Goal: Task Accomplishment & Management: Manage account settings

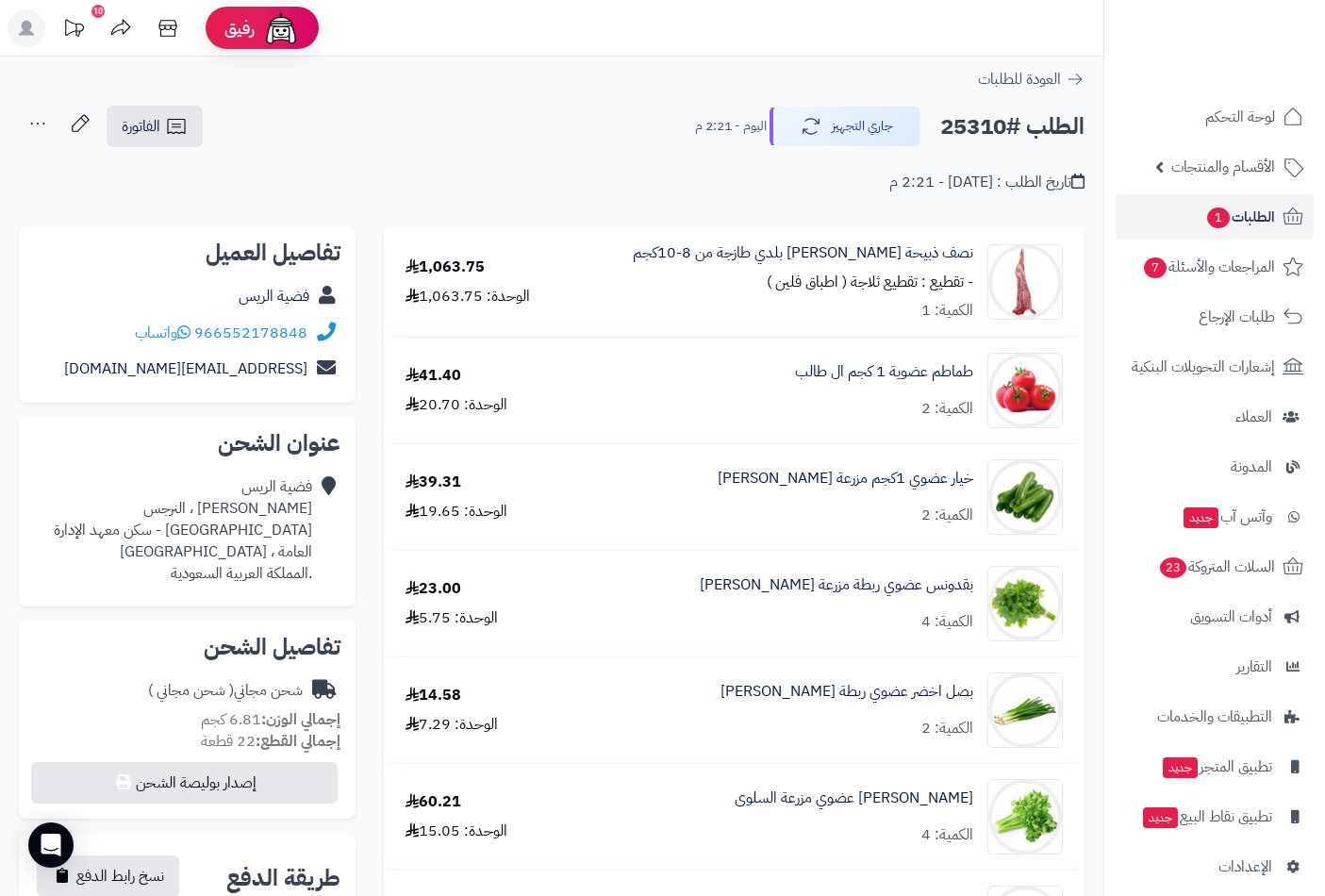
scroll to position [1362, 0]
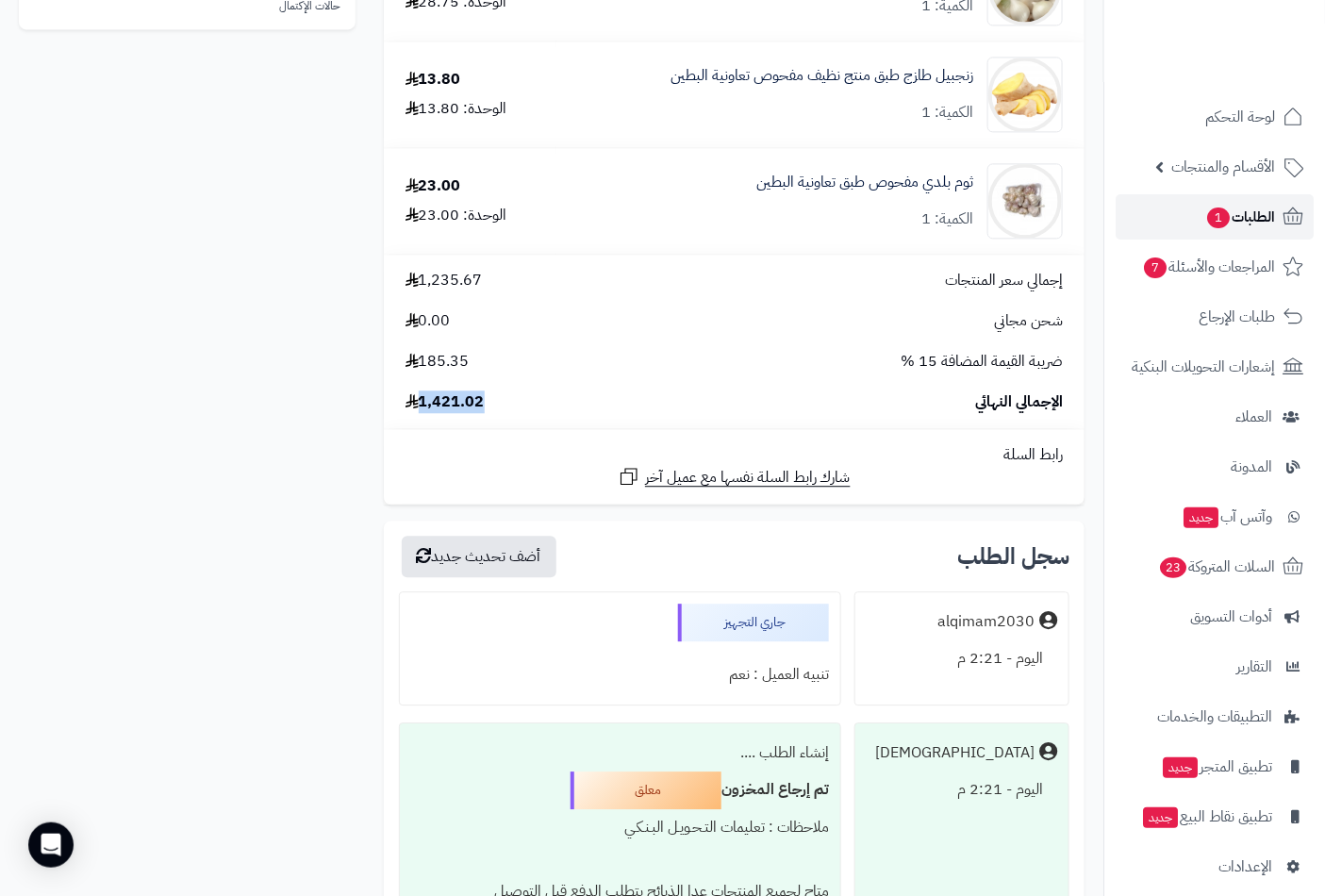
click at [1235, 220] on span "الطلبات 1" at bounding box center [1239, 216] width 69 height 26
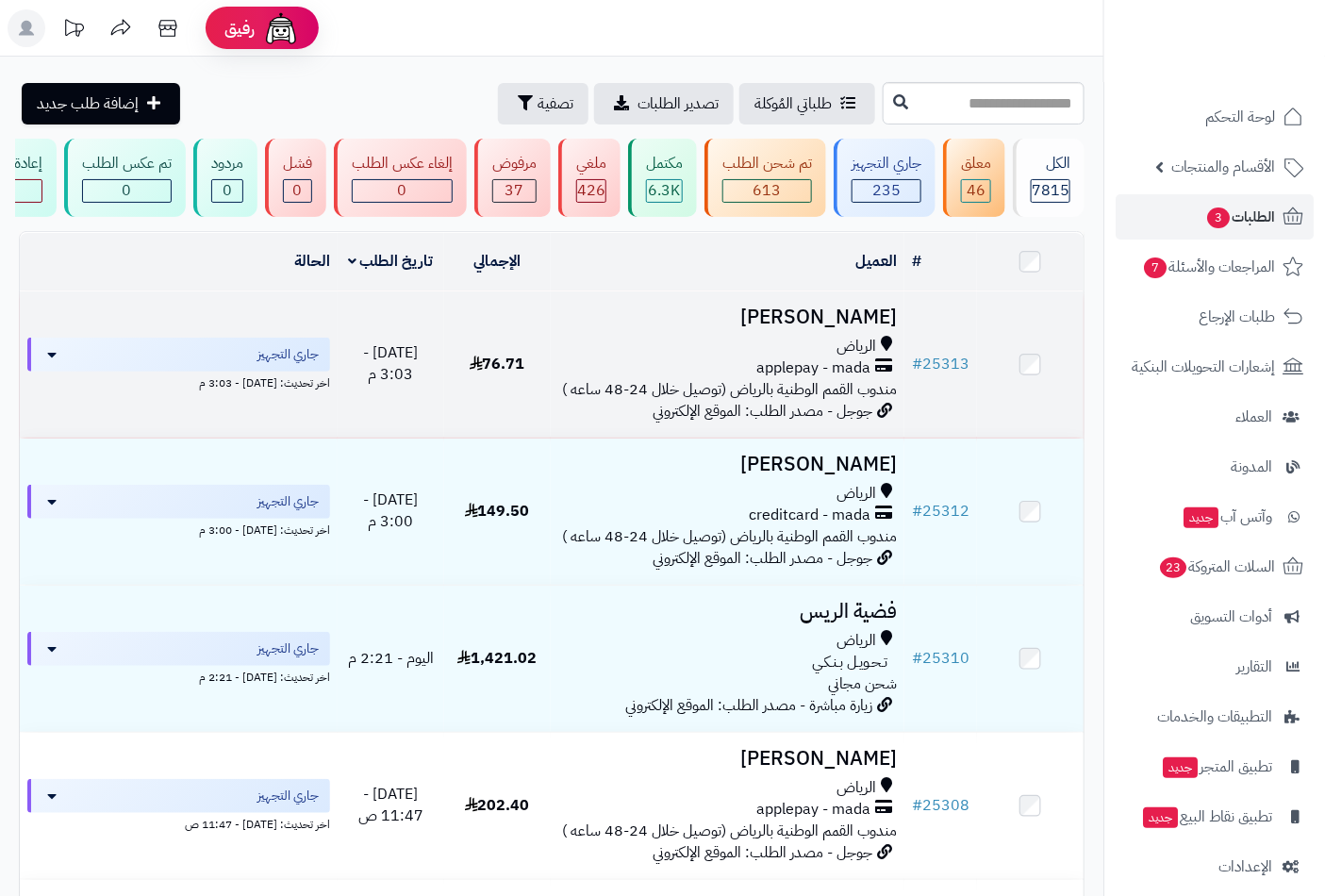
click at [875, 327] on h3 "[PERSON_NAME]" at bounding box center [728, 317] width 339 height 21
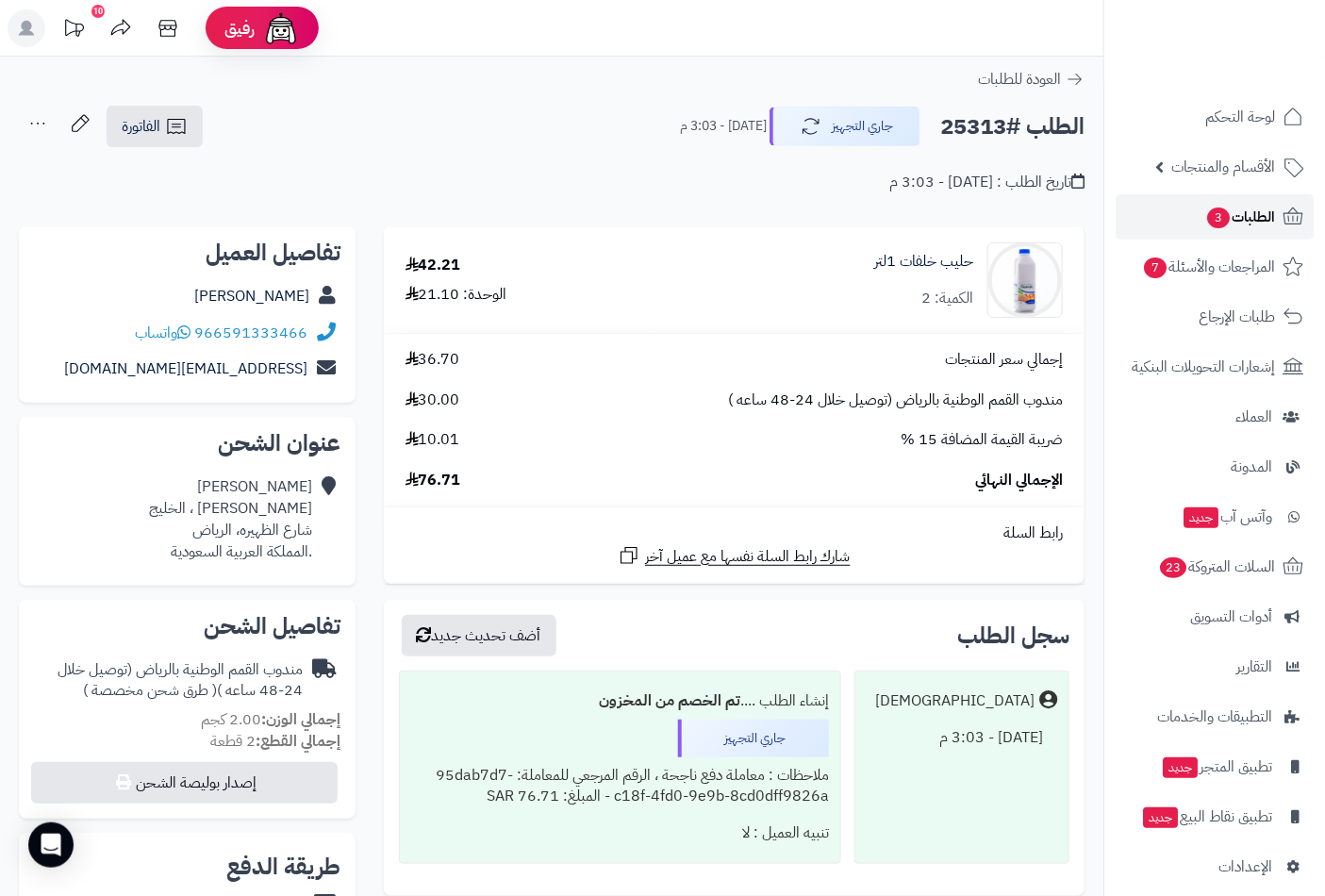
click at [1260, 230] on span "الطلبات 3" at bounding box center [1239, 216] width 69 height 26
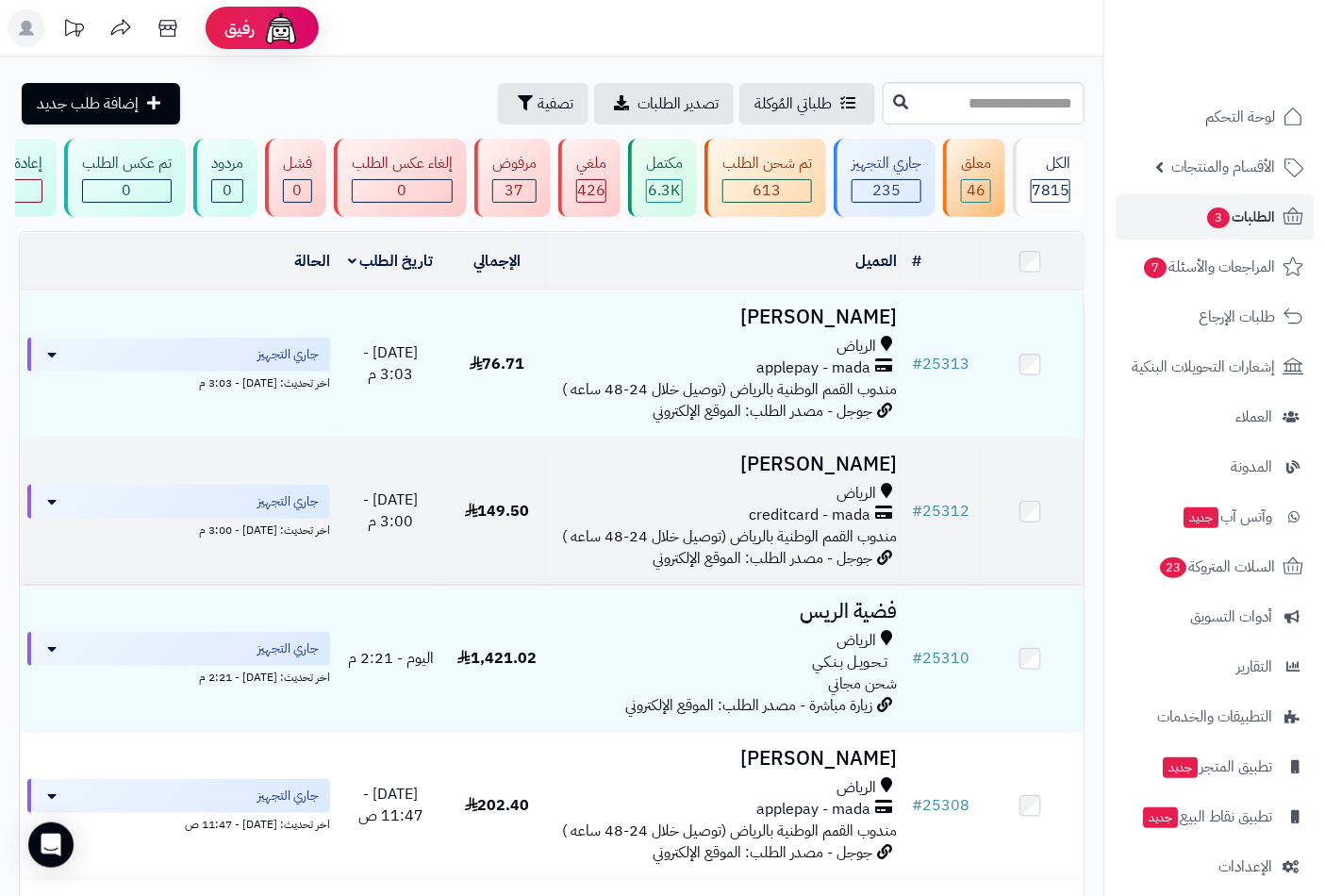
click at [854, 496] on span "الرياض" at bounding box center [855, 494] width 40 height 21
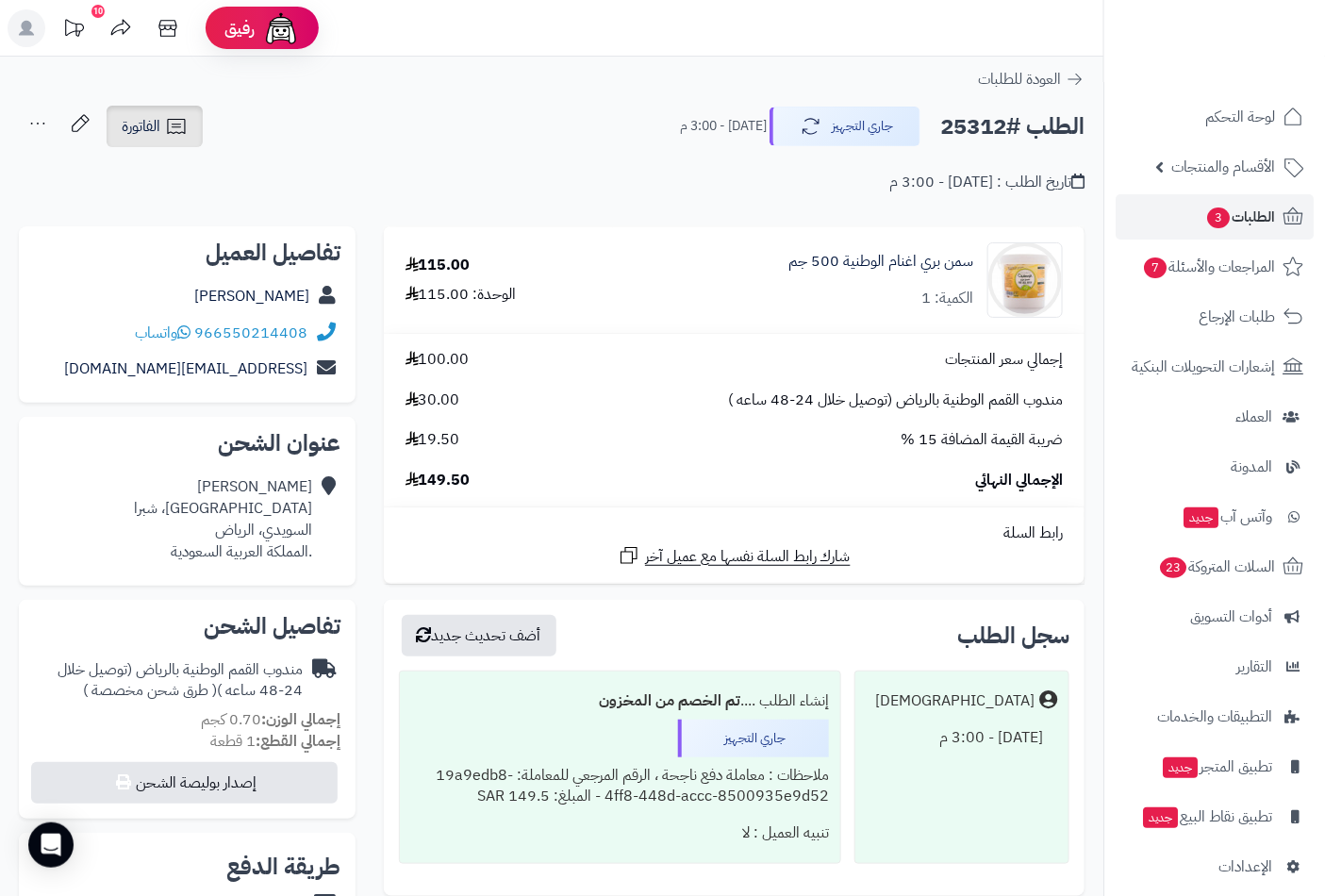
click at [157, 125] on span "الفاتورة" at bounding box center [141, 125] width 39 height 22
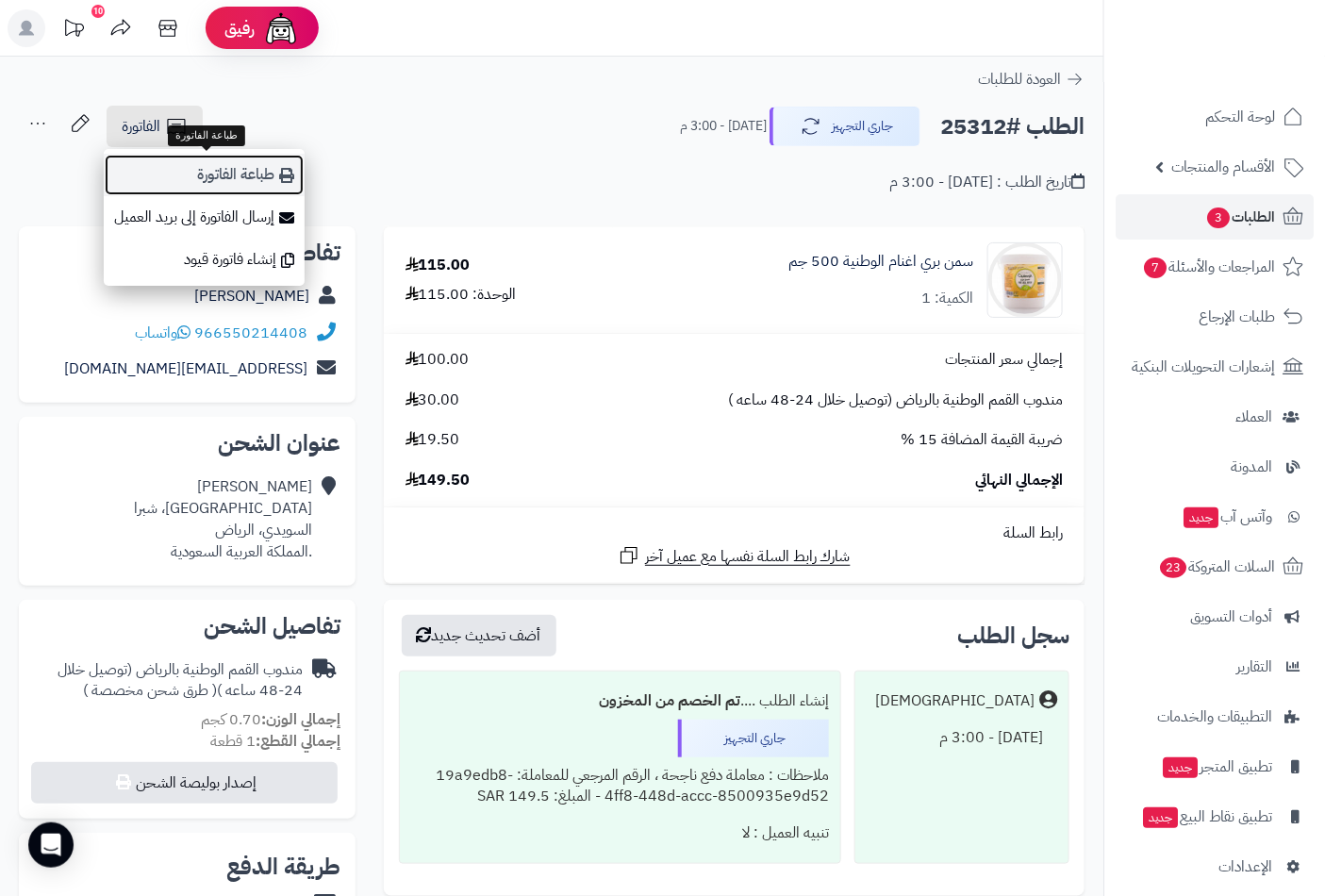
click at [250, 182] on link "طباعة الفاتورة" at bounding box center [204, 175] width 201 height 42
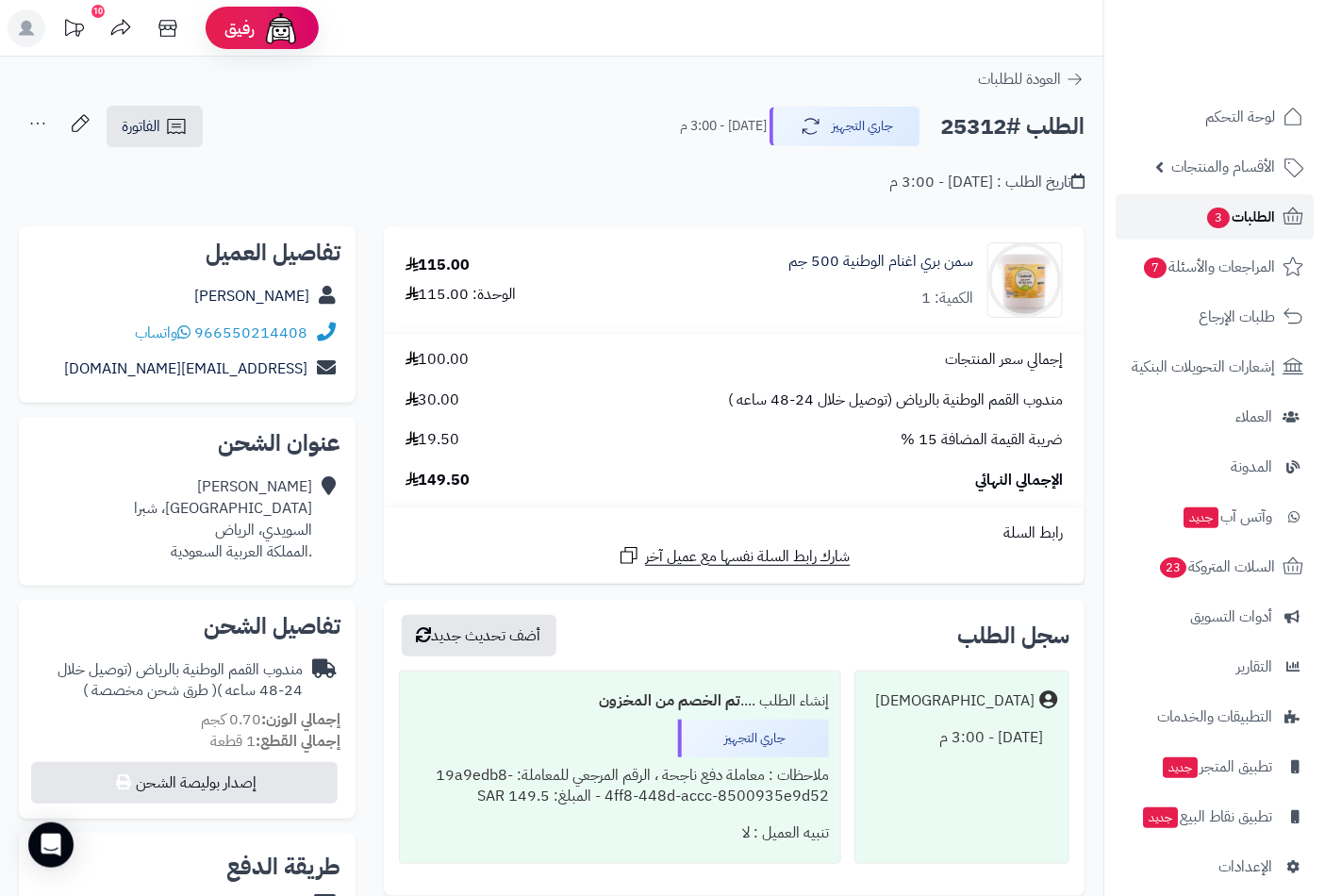
click at [1256, 215] on span "الطلبات 3" at bounding box center [1239, 216] width 69 height 26
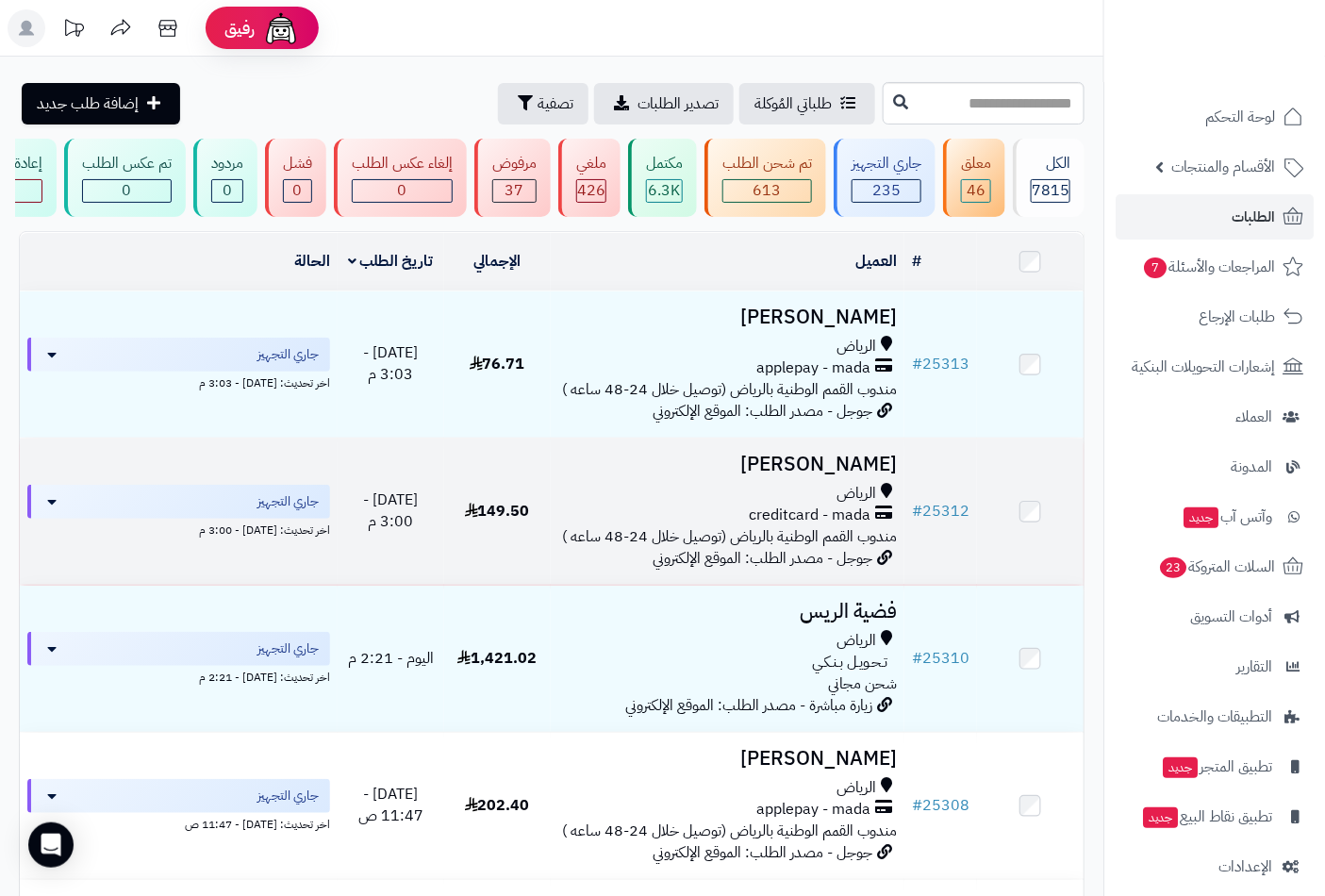
click at [854, 527] on span "creditcard - mada" at bounding box center [809, 515] width 122 height 21
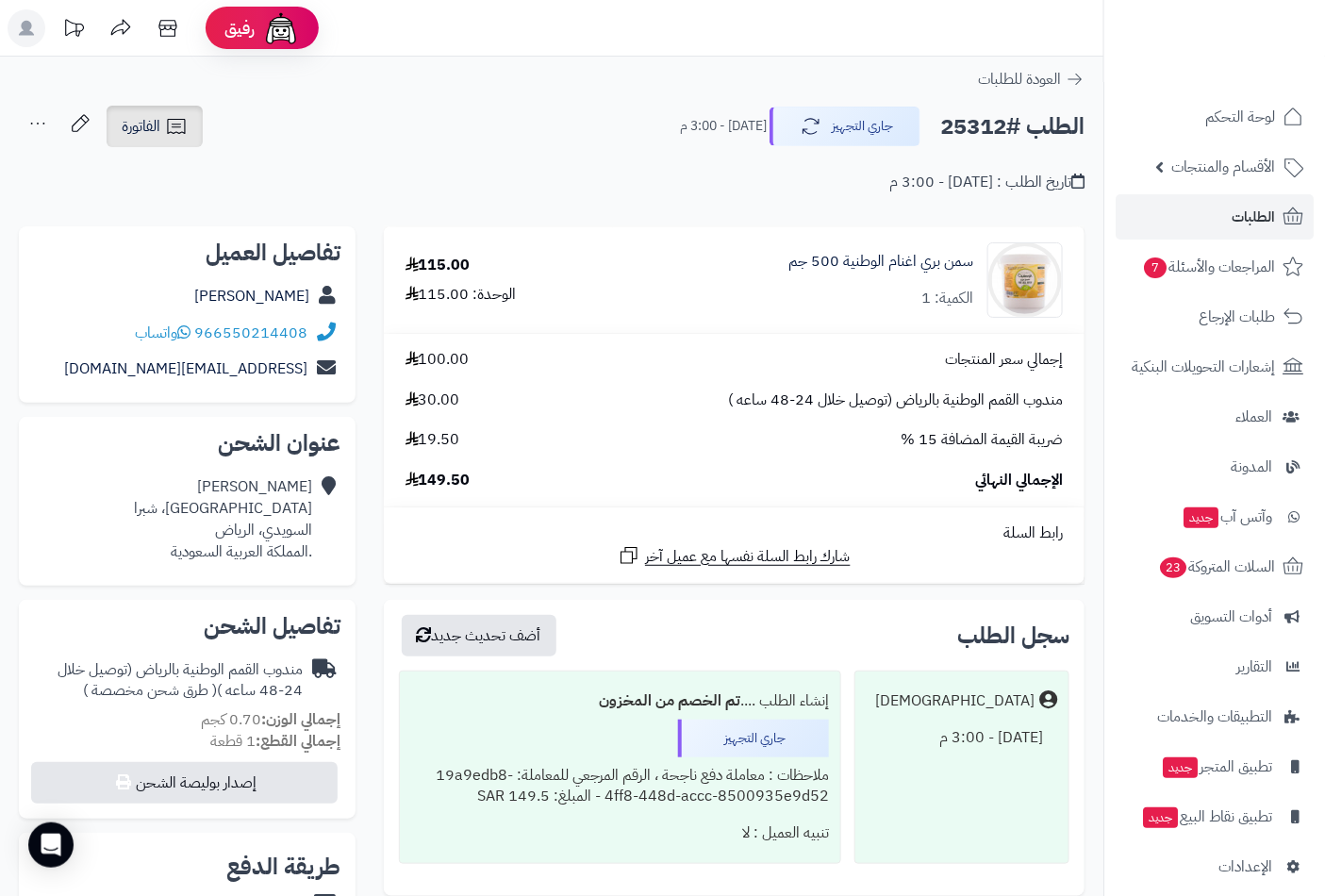
click at [171, 137] on icon at bounding box center [176, 125] width 22 height 22
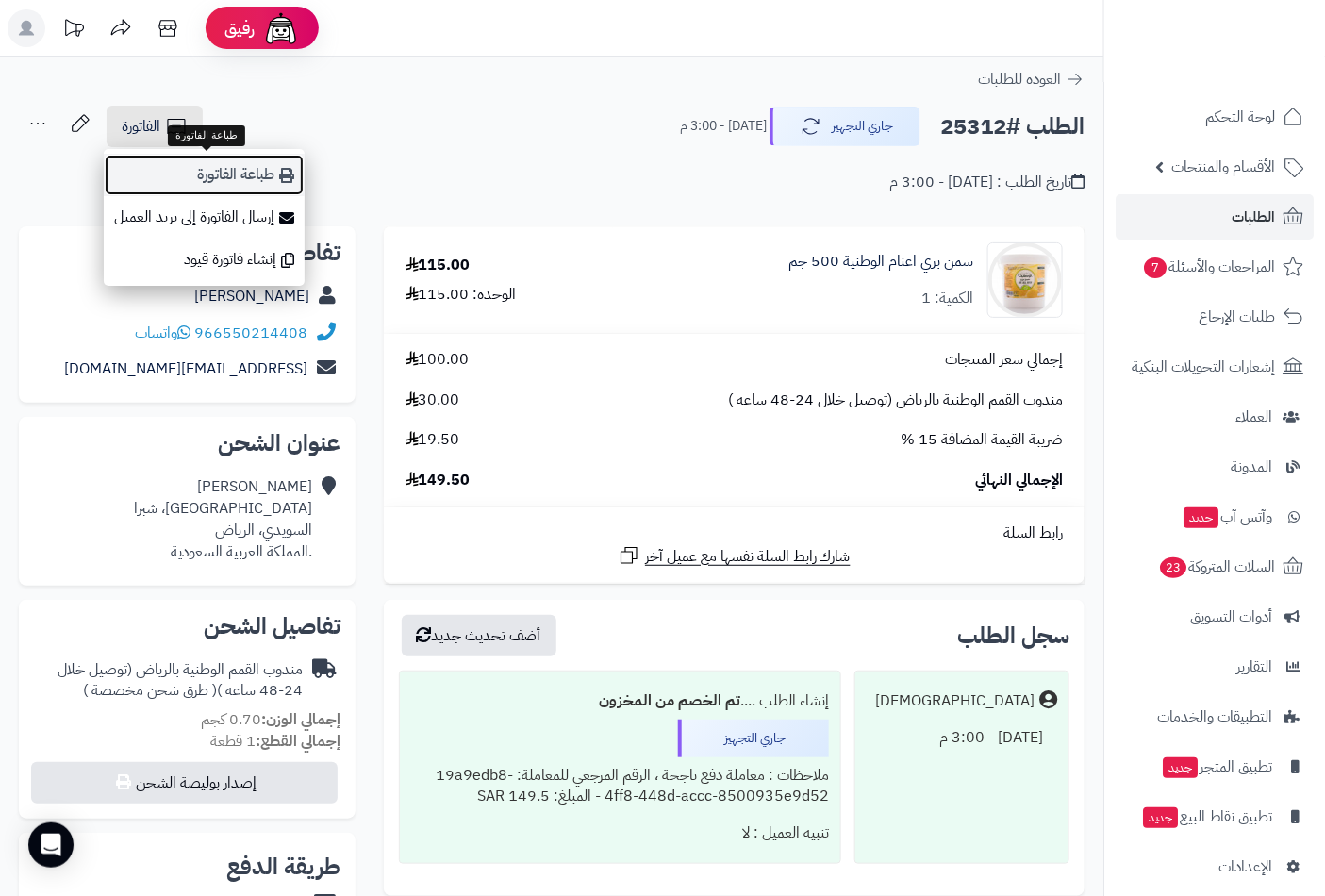
click at [231, 179] on link "طباعة الفاتورة" at bounding box center [204, 175] width 201 height 42
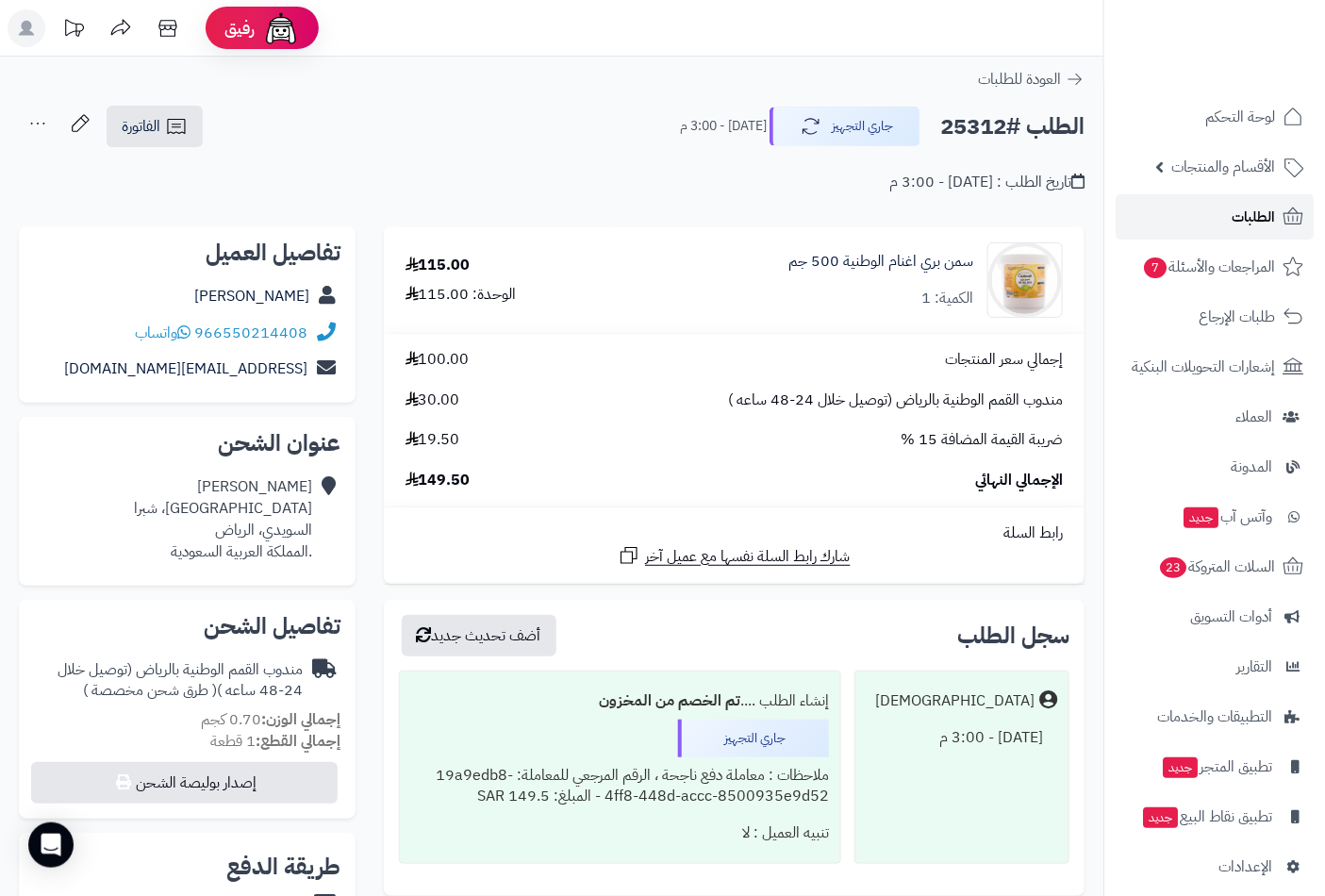
click at [1242, 210] on span "الطلبات" at bounding box center [1253, 216] width 43 height 26
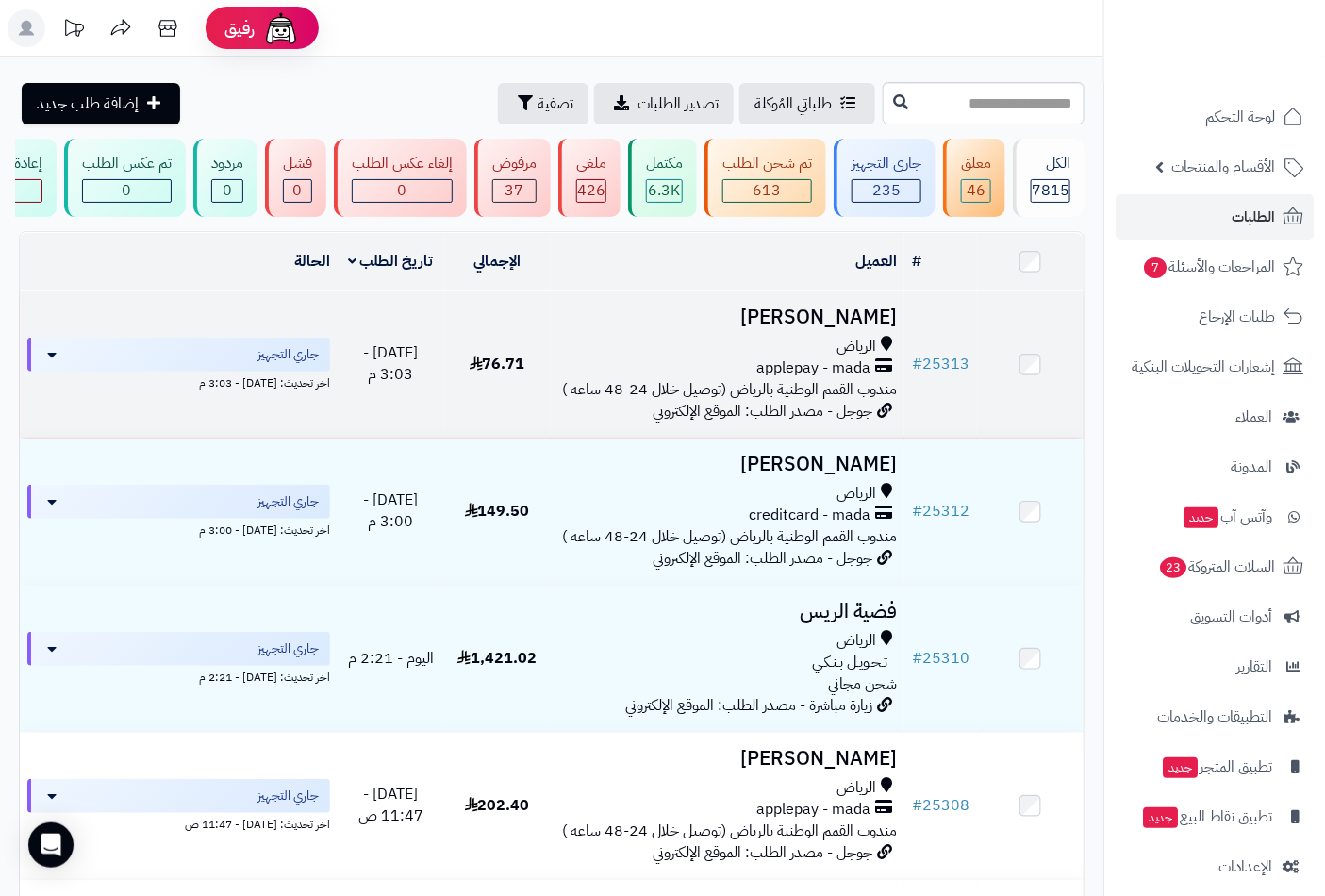
click at [859, 328] on h3 "[PERSON_NAME]" at bounding box center [728, 317] width 339 height 21
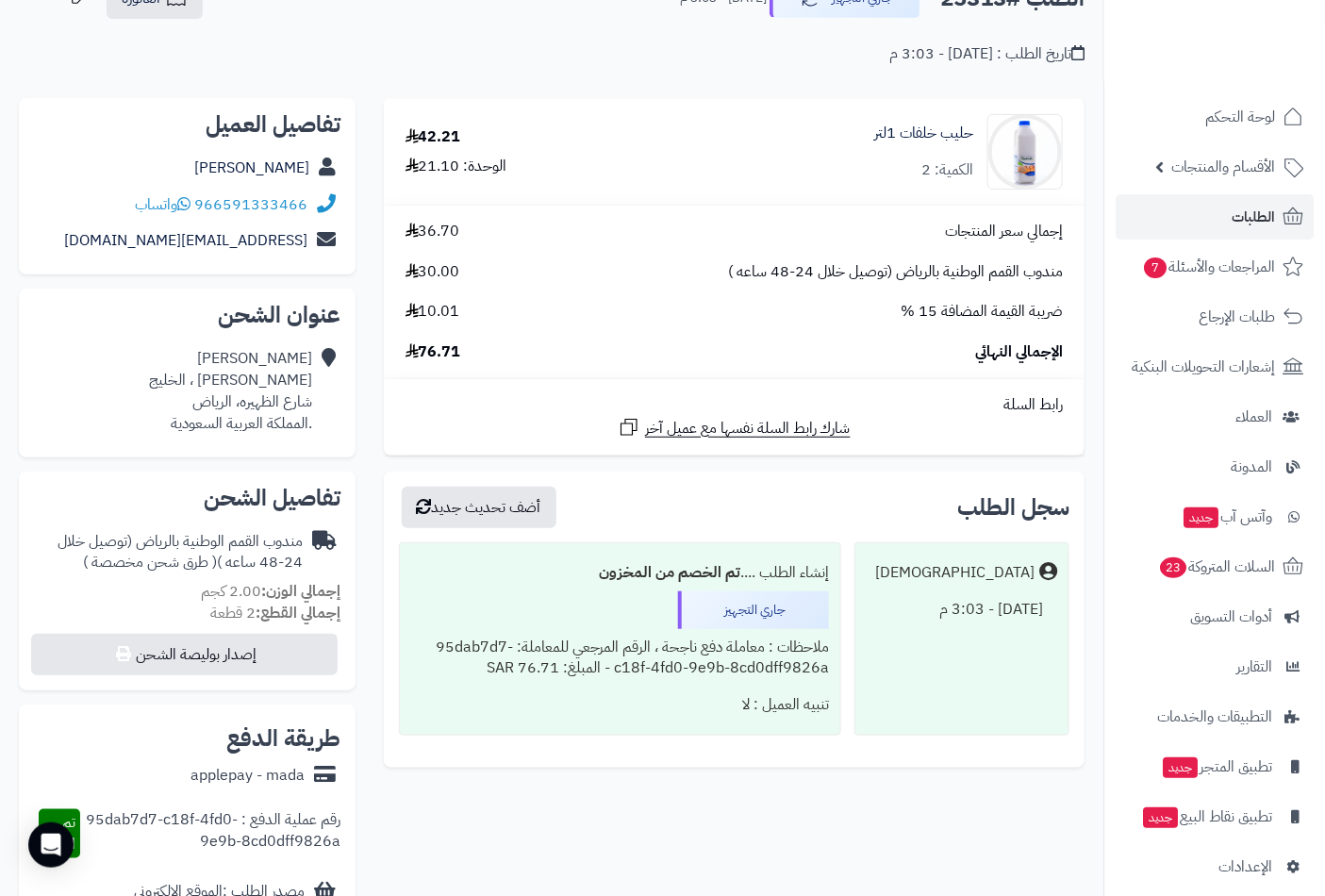
scroll to position [419, 0]
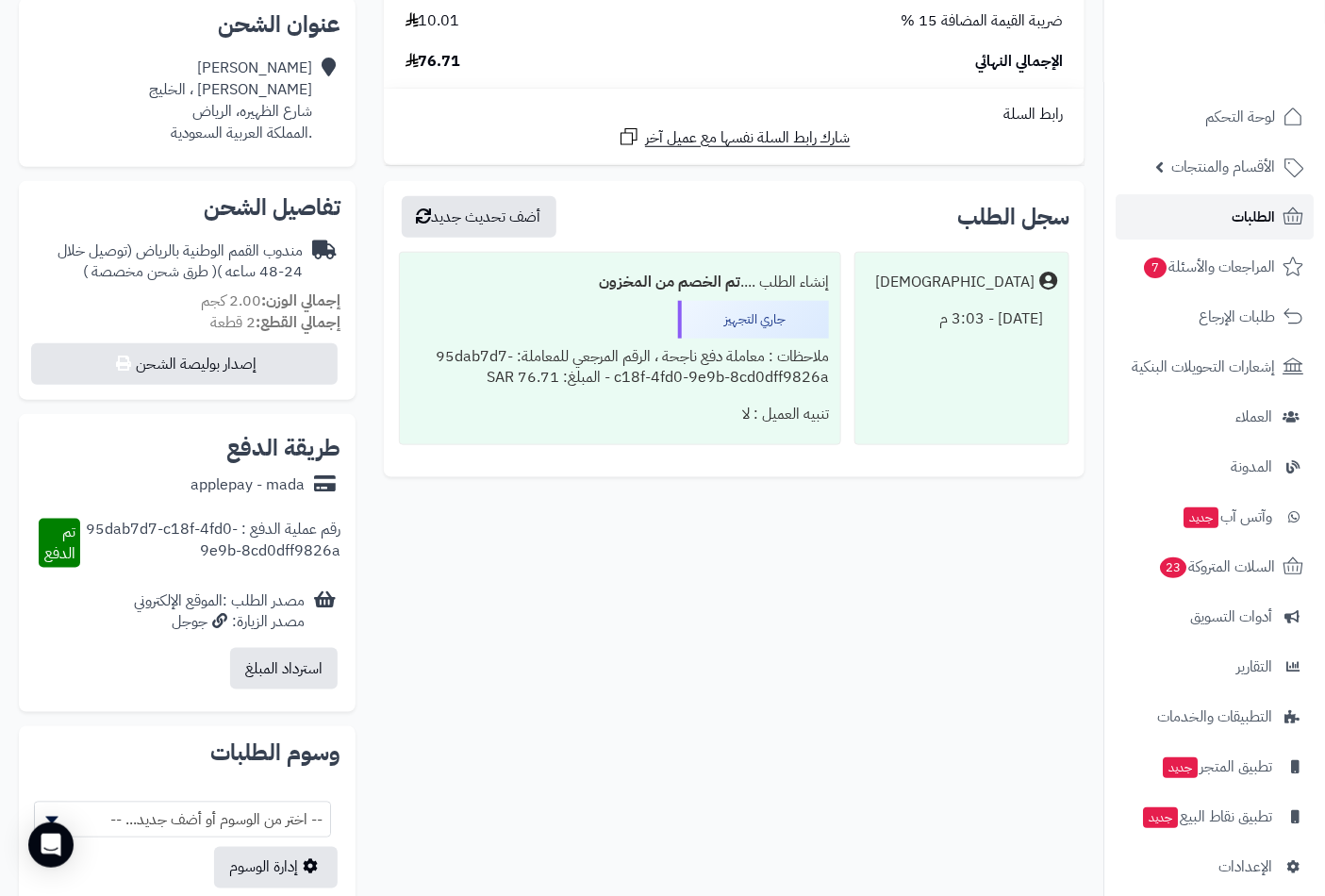
click at [1245, 211] on span "الطلبات" at bounding box center [1253, 216] width 43 height 26
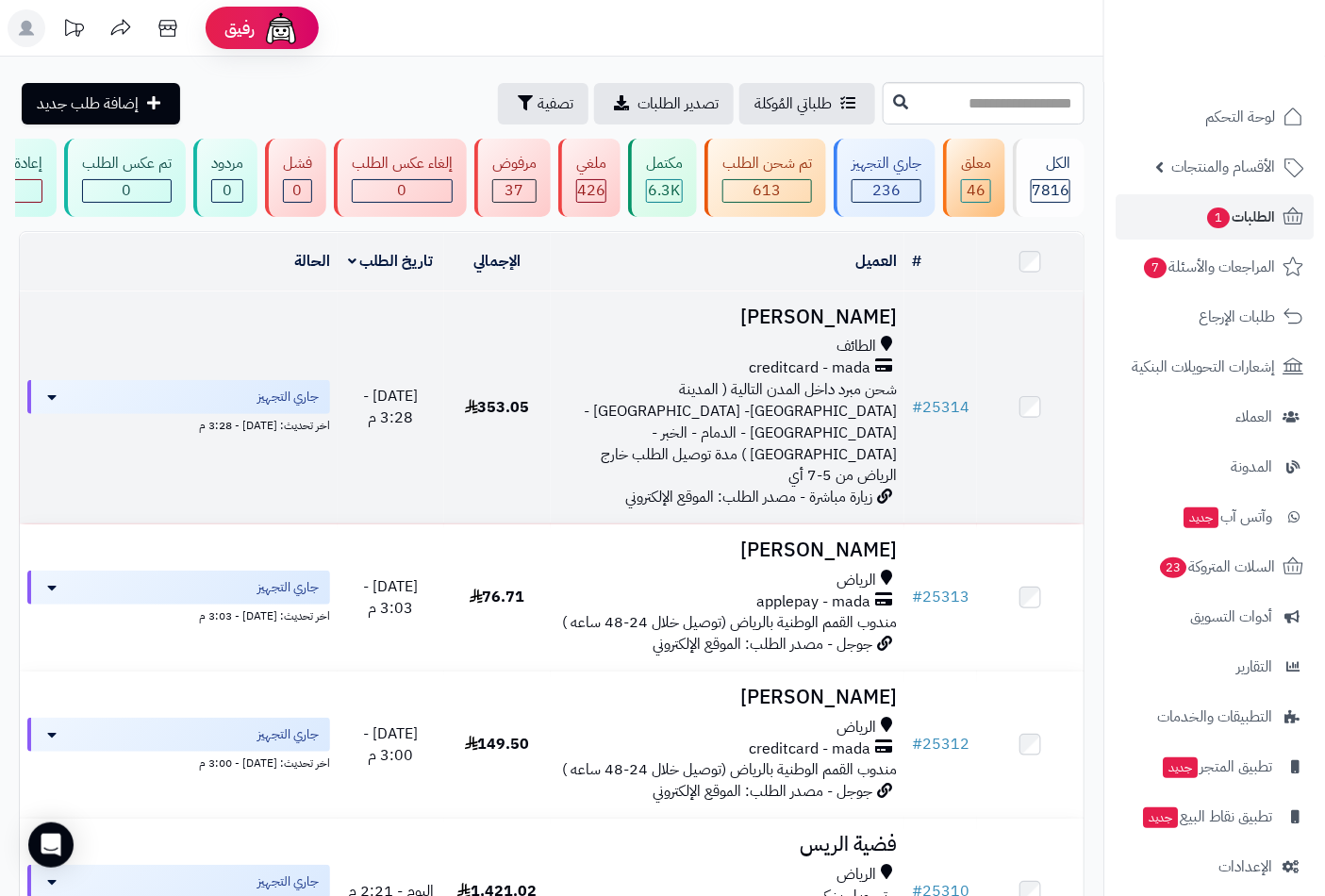
click at [858, 316] on h3 "[PERSON_NAME]" at bounding box center [728, 317] width 339 height 21
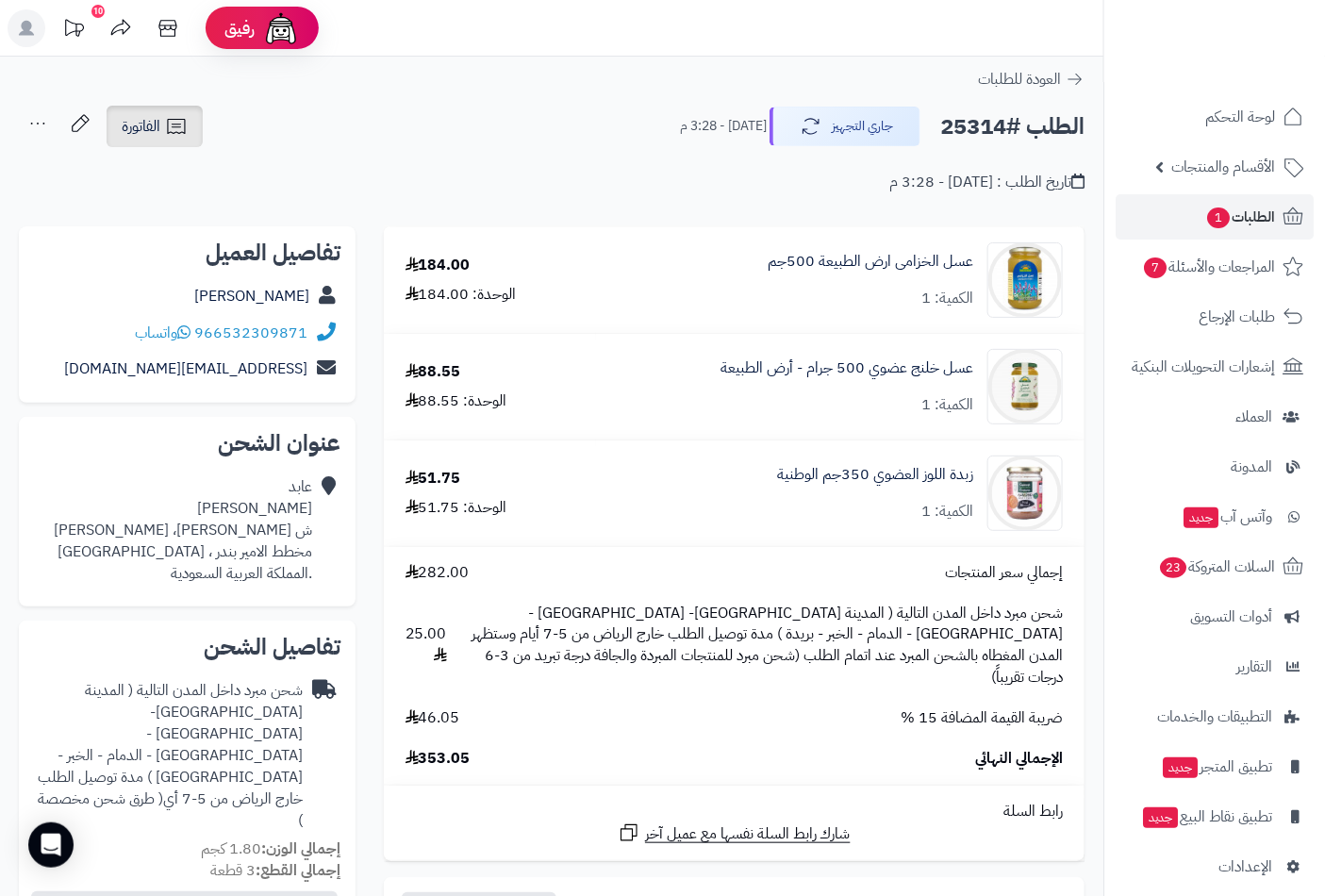
click at [161, 128] on link "الفاتورة" at bounding box center [154, 125] width 96 height 41
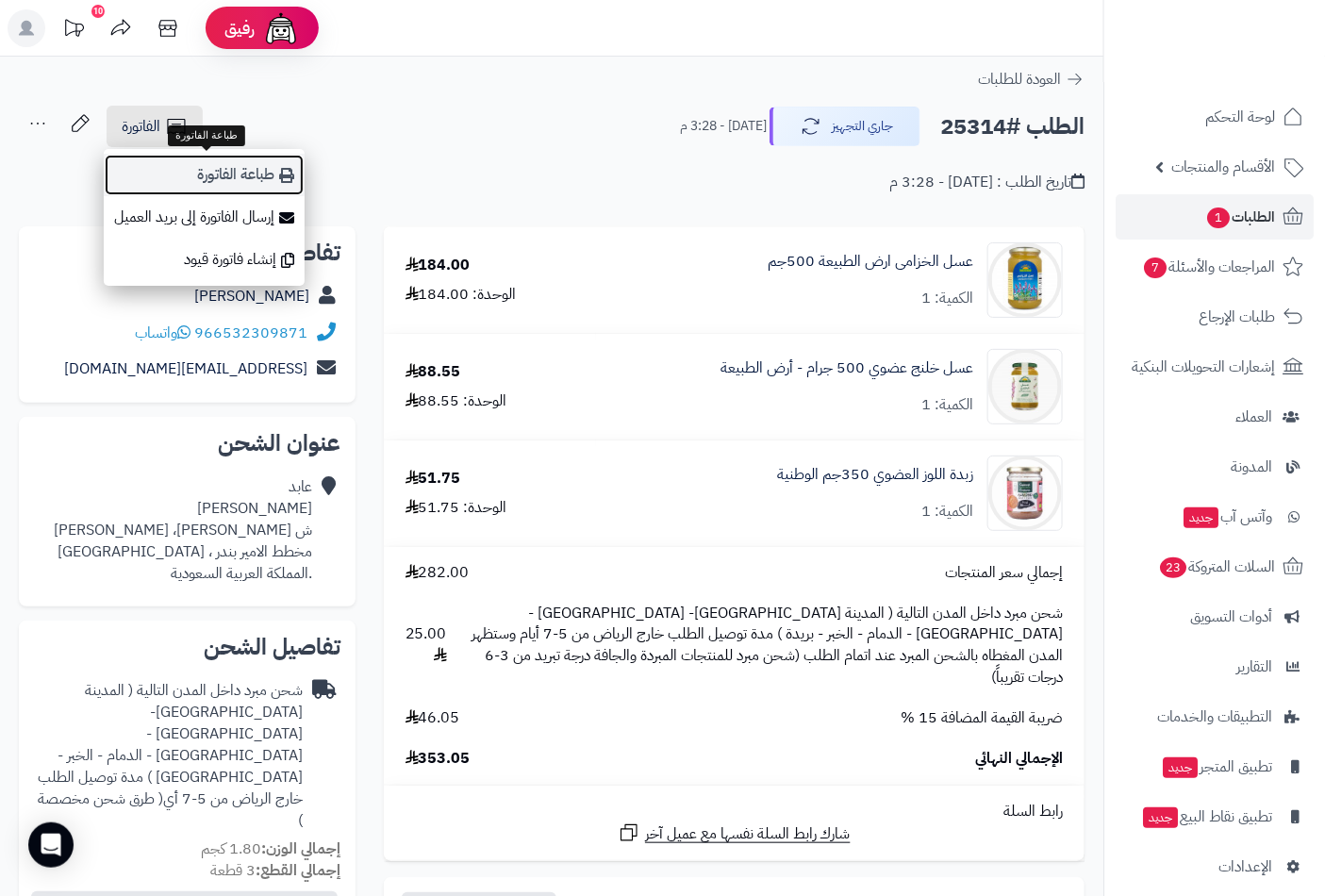
click at [233, 176] on link "طباعة الفاتورة" at bounding box center [204, 175] width 201 height 42
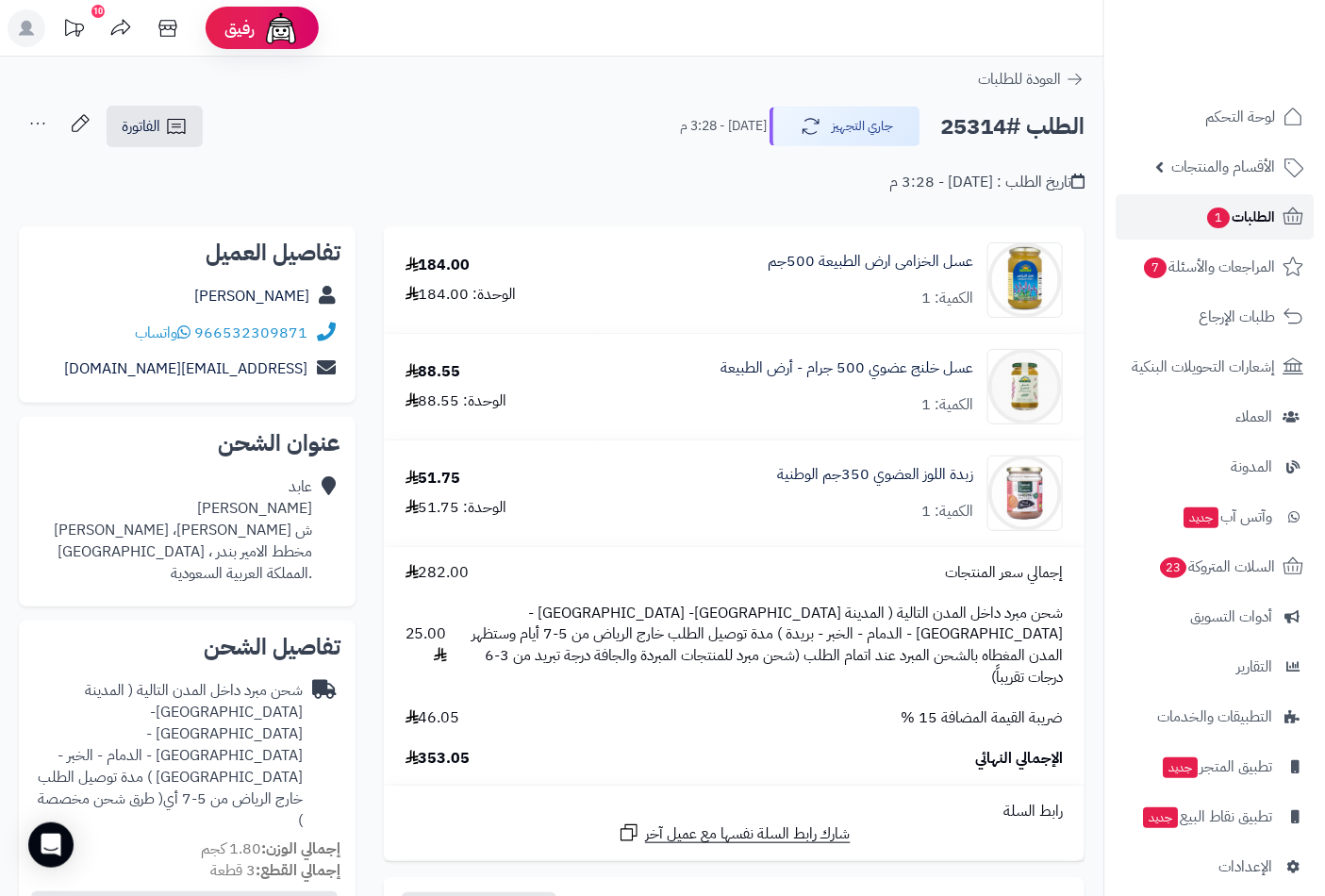
click at [1275, 227] on span "الطلبات 1" at bounding box center [1239, 216] width 69 height 26
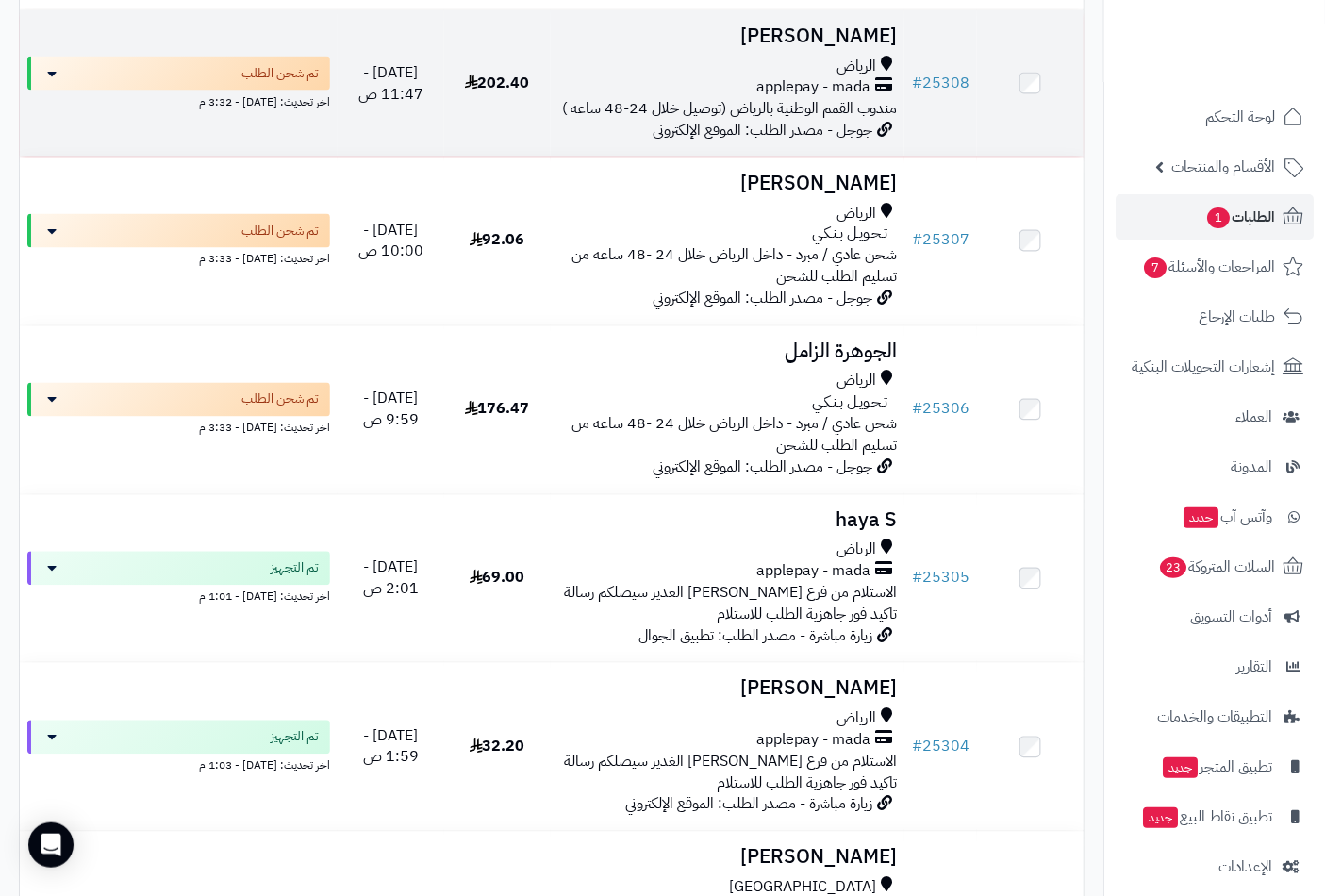
scroll to position [1047, 0]
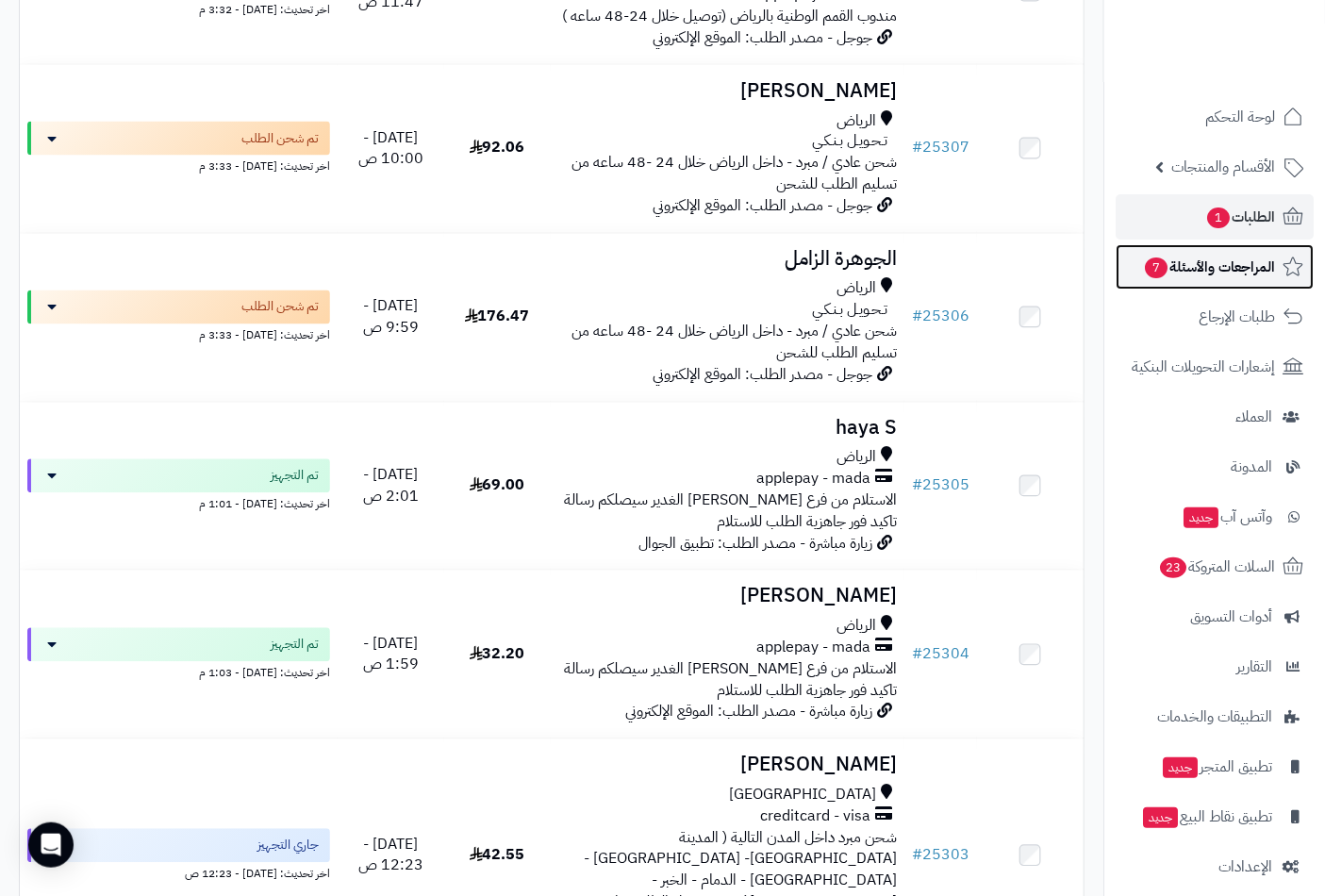
click at [1174, 266] on span "المراجعات والأسئلة 7" at bounding box center [1208, 266] width 132 height 26
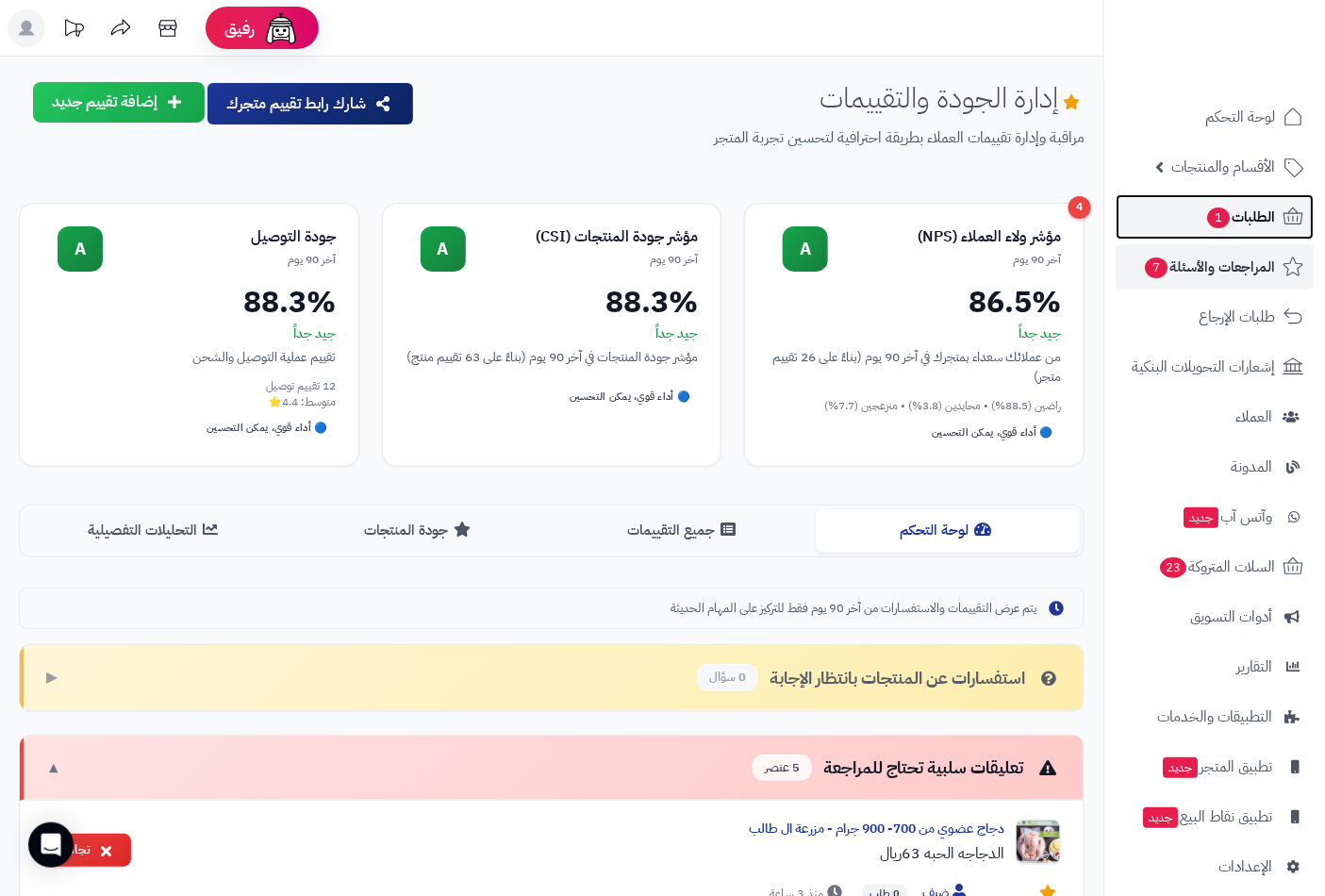
click at [1209, 217] on span "1" at bounding box center [1217, 218] width 22 height 21
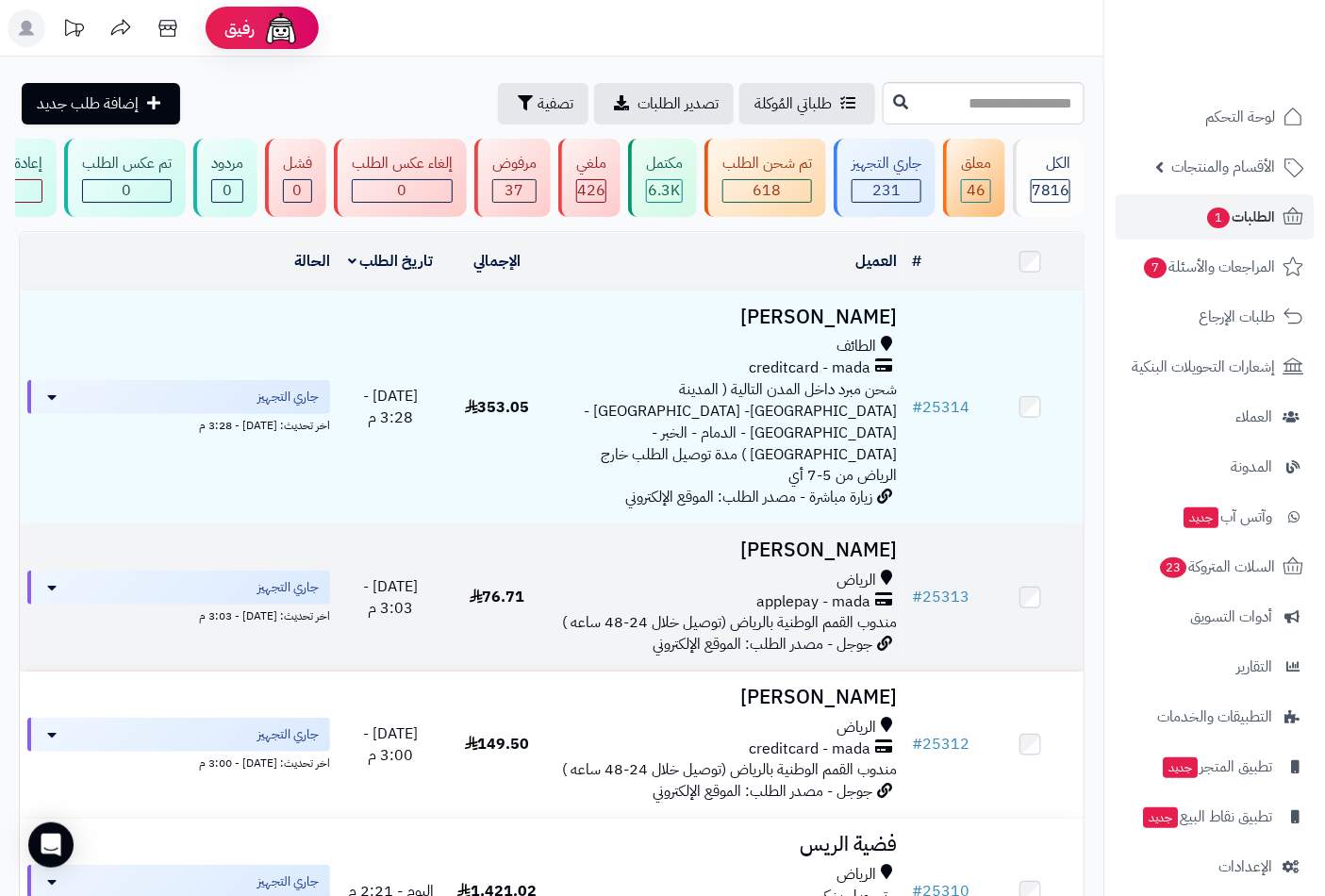
click at [865, 539] on h3 "[PERSON_NAME]" at bounding box center [728, 550] width 339 height 21
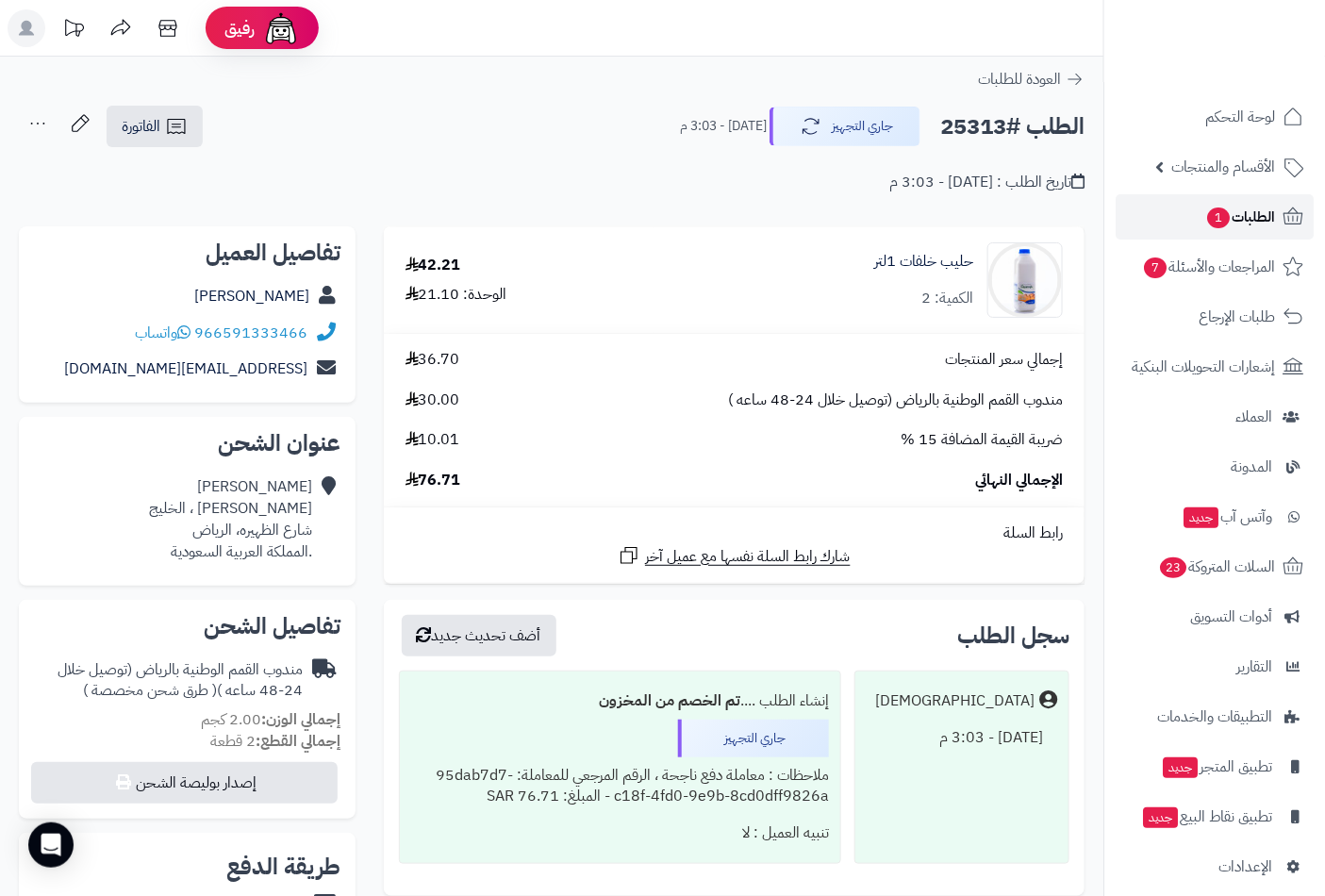
click at [1227, 221] on span "1" at bounding box center [1217, 217] width 23 height 21
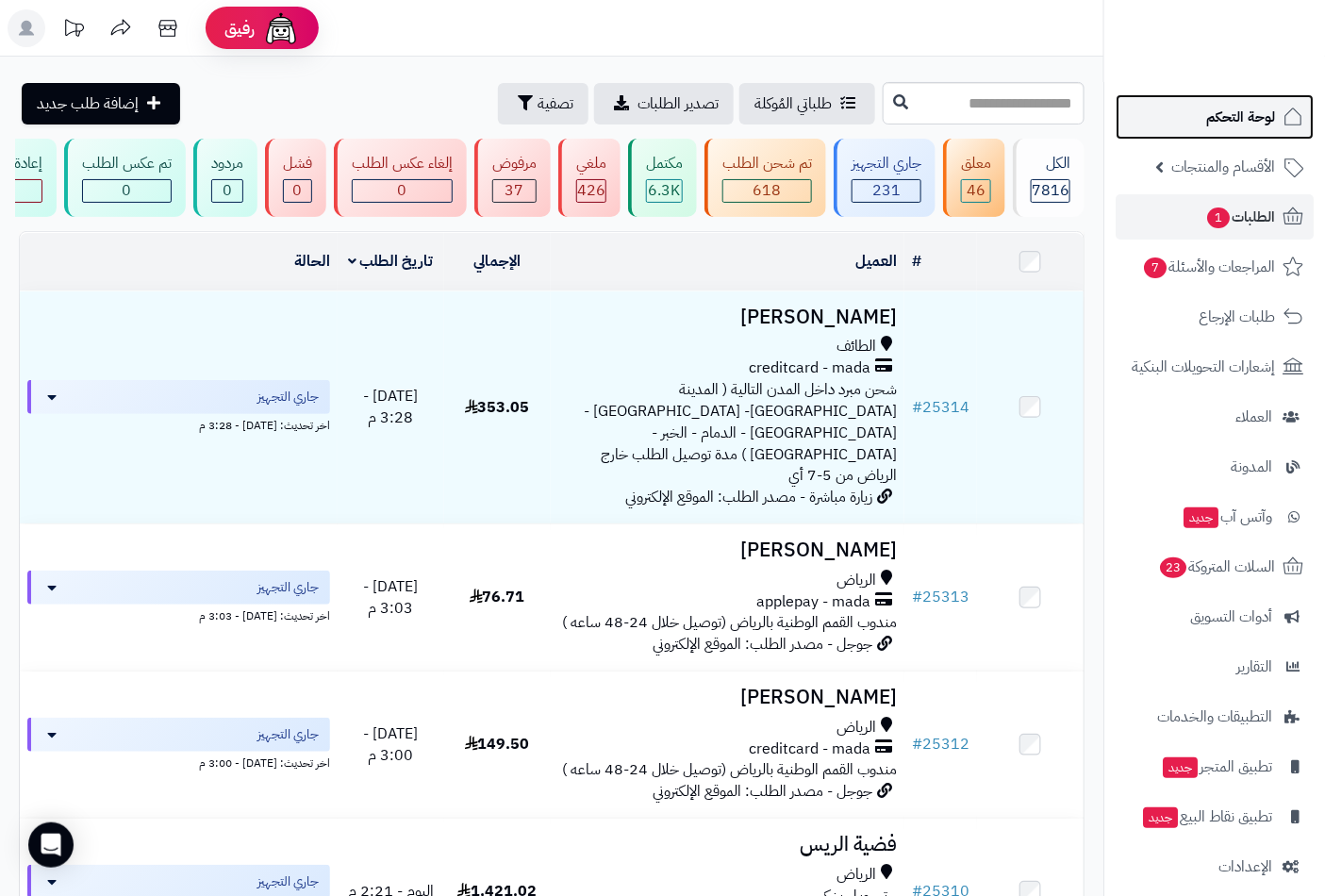
click at [1239, 113] on span "لوحة التحكم" at bounding box center [1239, 117] width 68 height 26
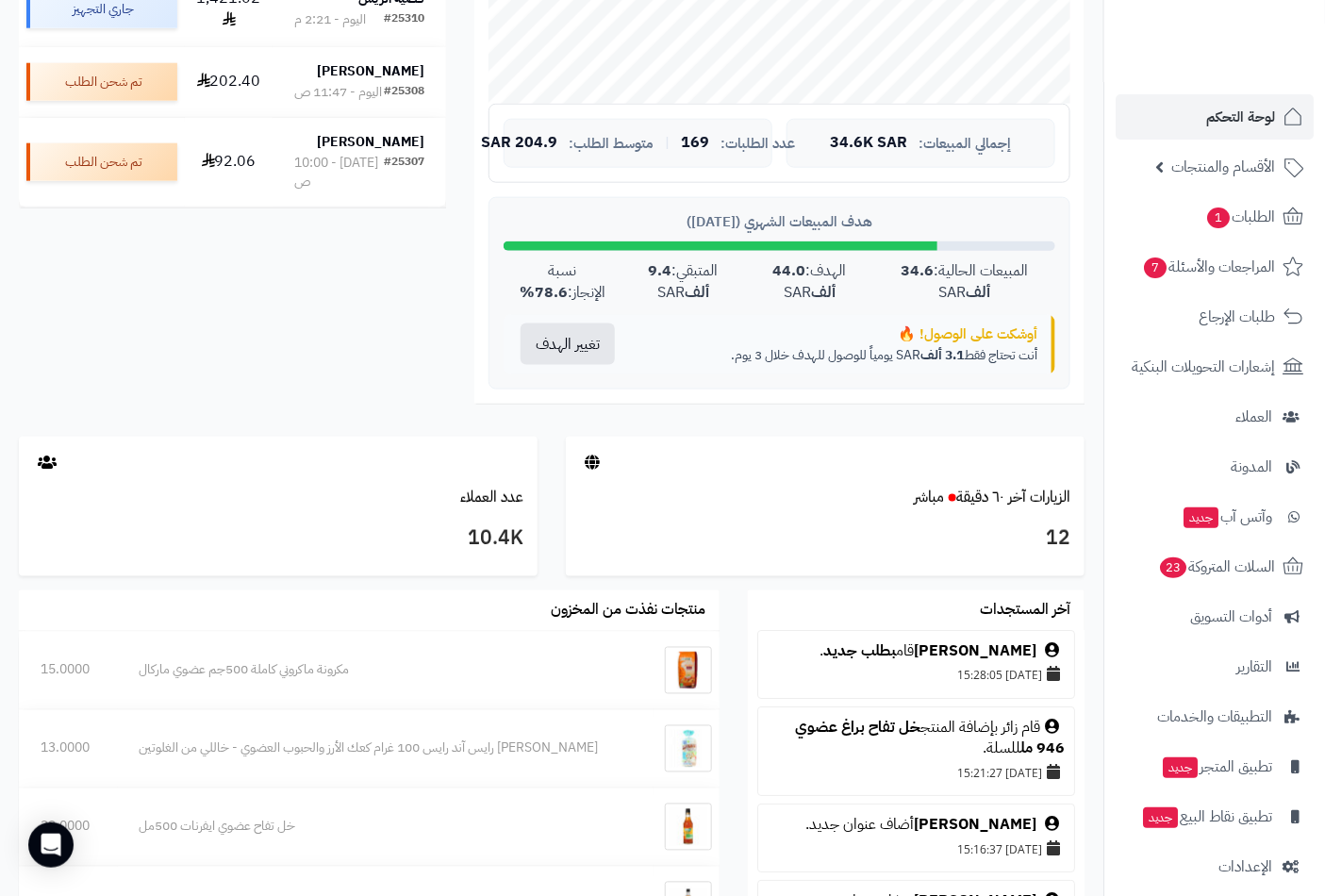
scroll to position [314, 0]
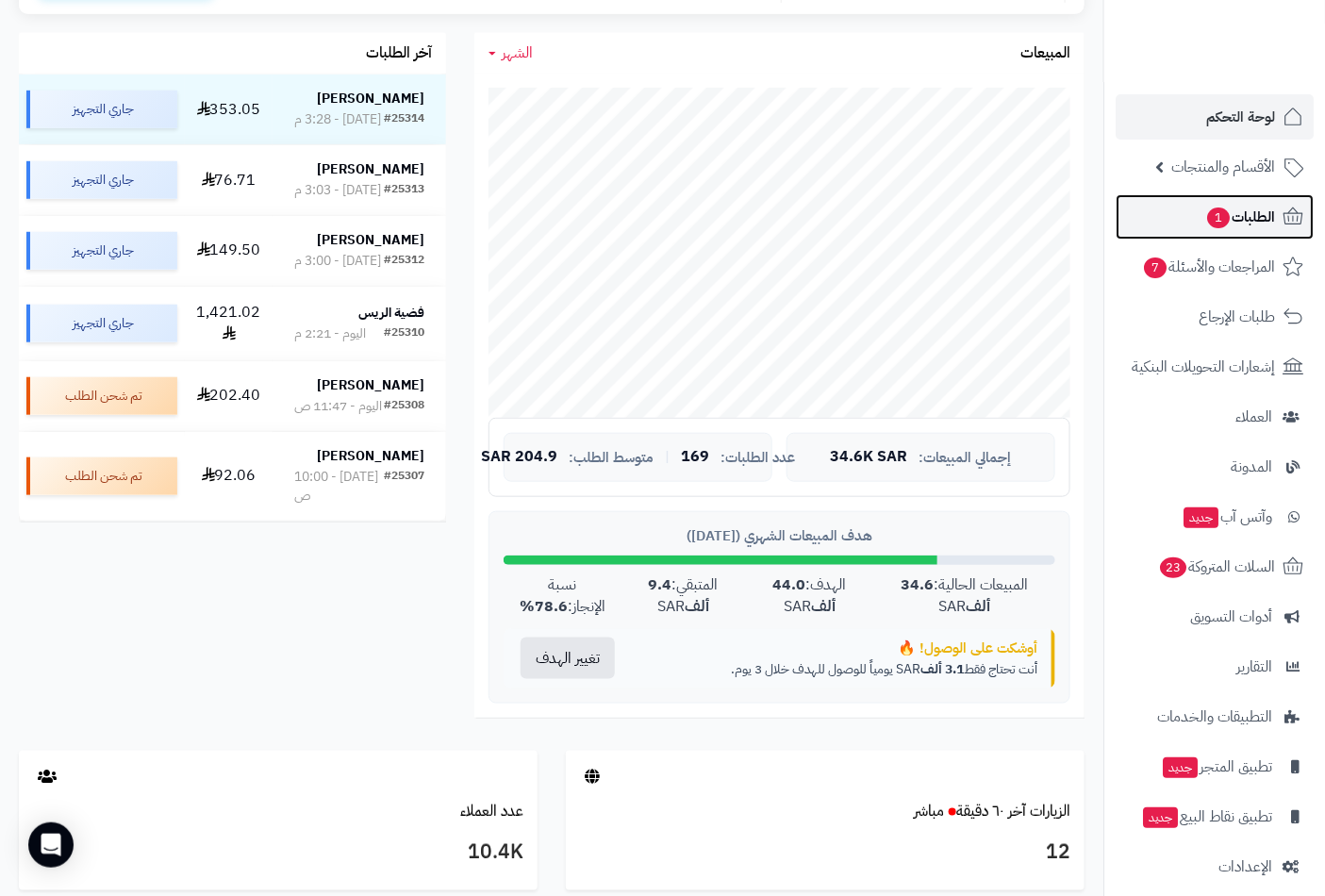
click at [1237, 218] on span "الطلبات 1" at bounding box center [1239, 216] width 69 height 26
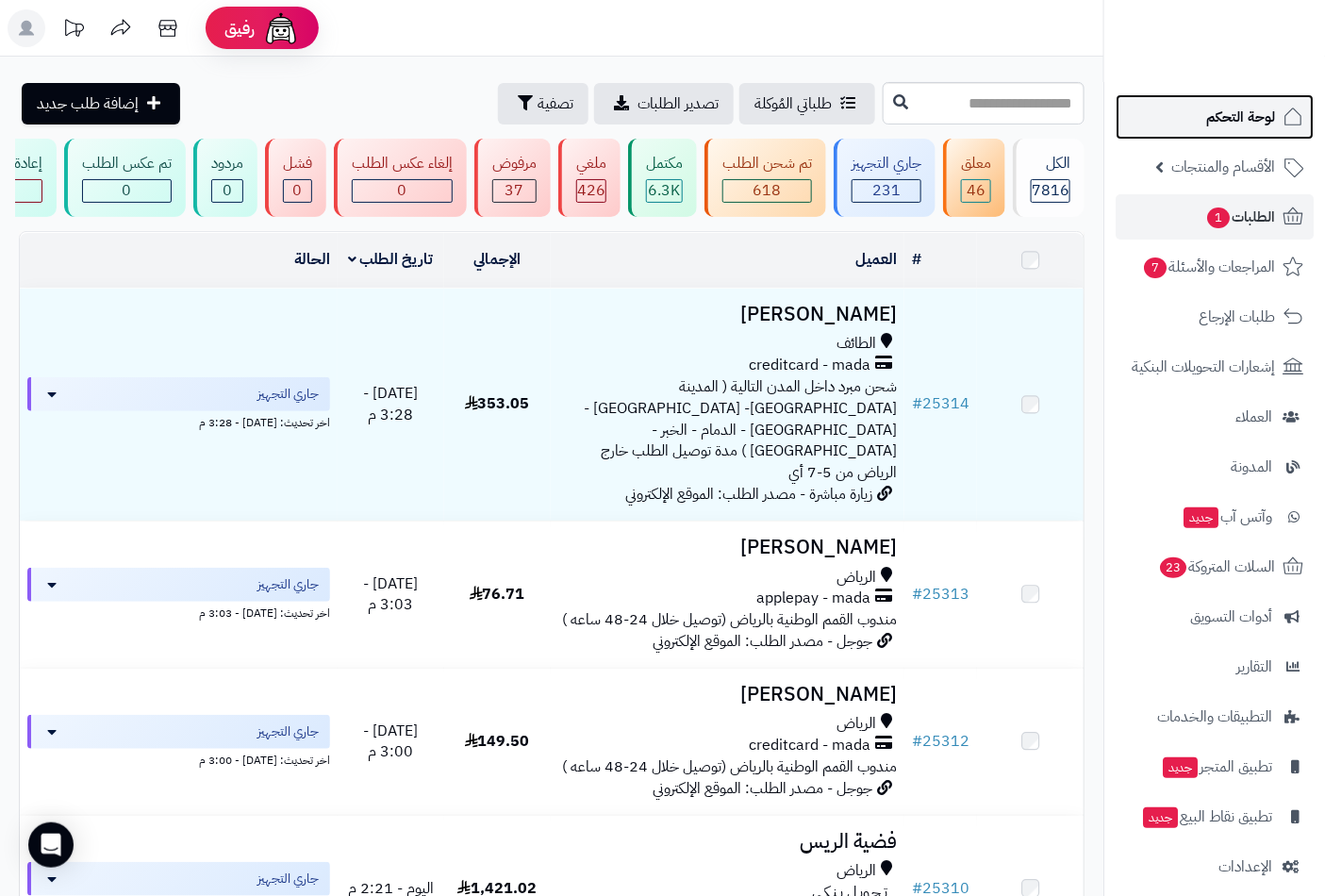
drag, startPoint x: 0, startPoint y: 0, endPoint x: 1244, endPoint y: 121, distance: 1249.9
click at [1244, 121] on span "لوحة التحكم" at bounding box center [1239, 117] width 68 height 26
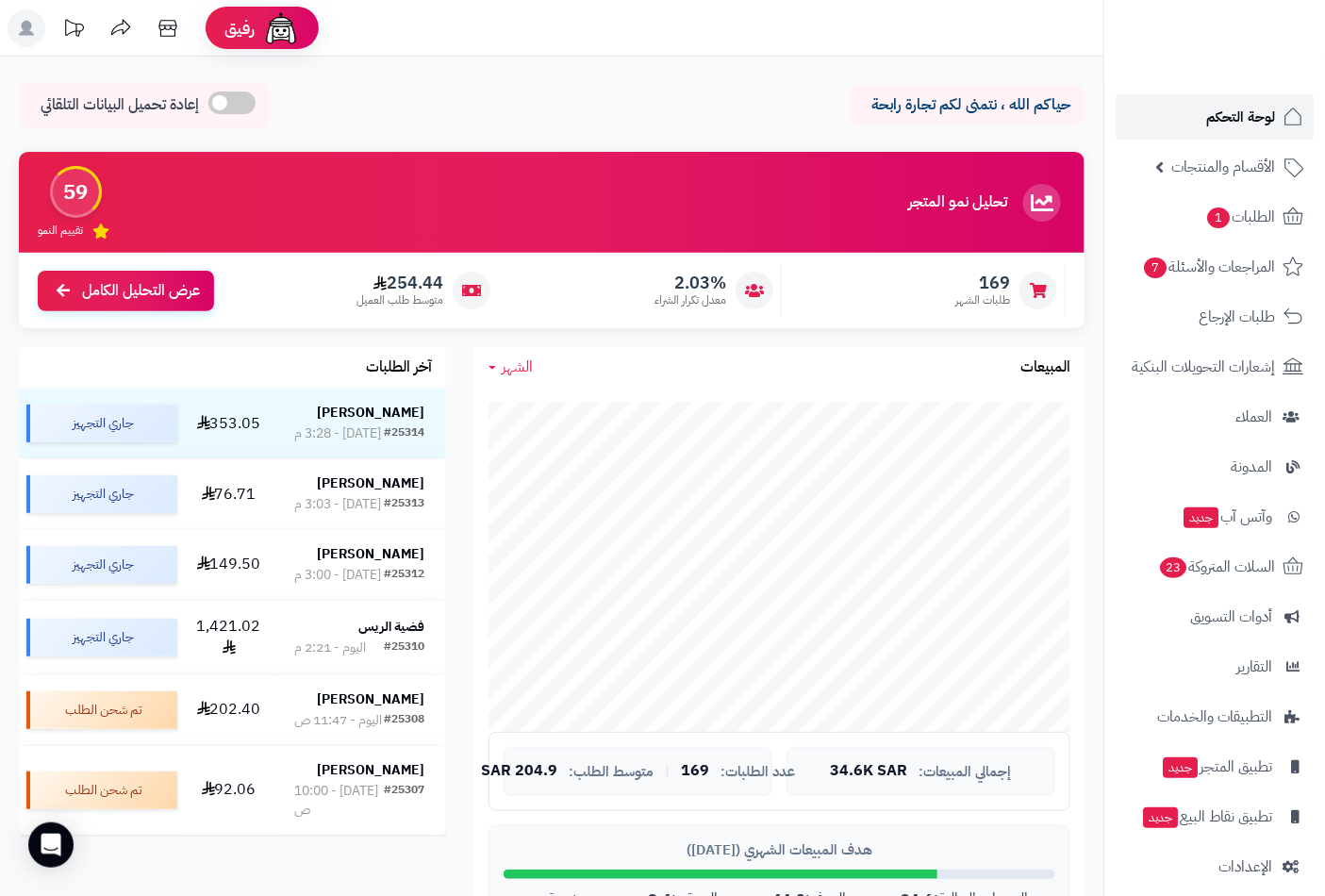
click at [1235, 101] on link "لوحة التحكم" at bounding box center [1214, 117] width 198 height 45
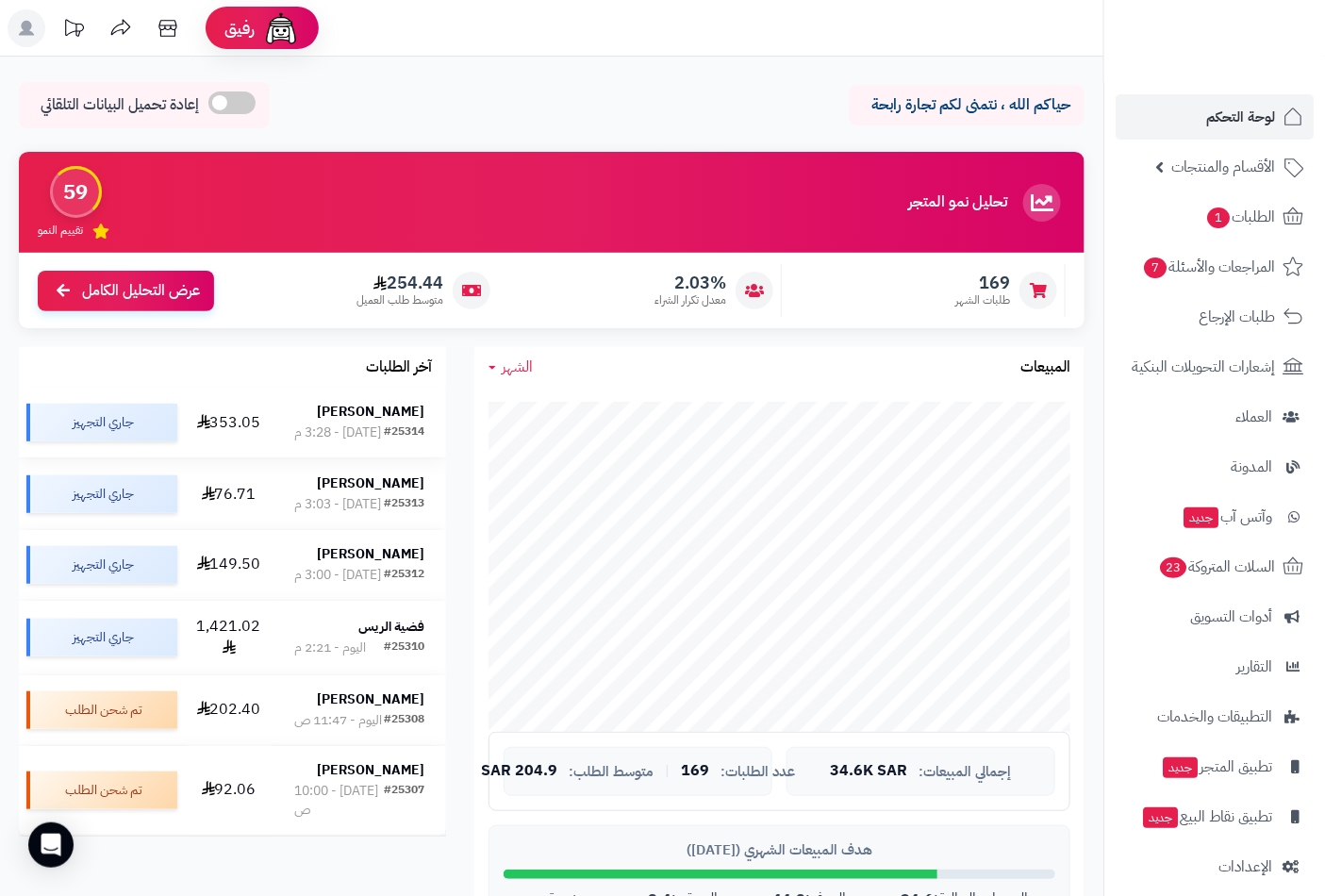
click at [381, 409] on strong "[PERSON_NAME]" at bounding box center [369, 411] width 107 height 20
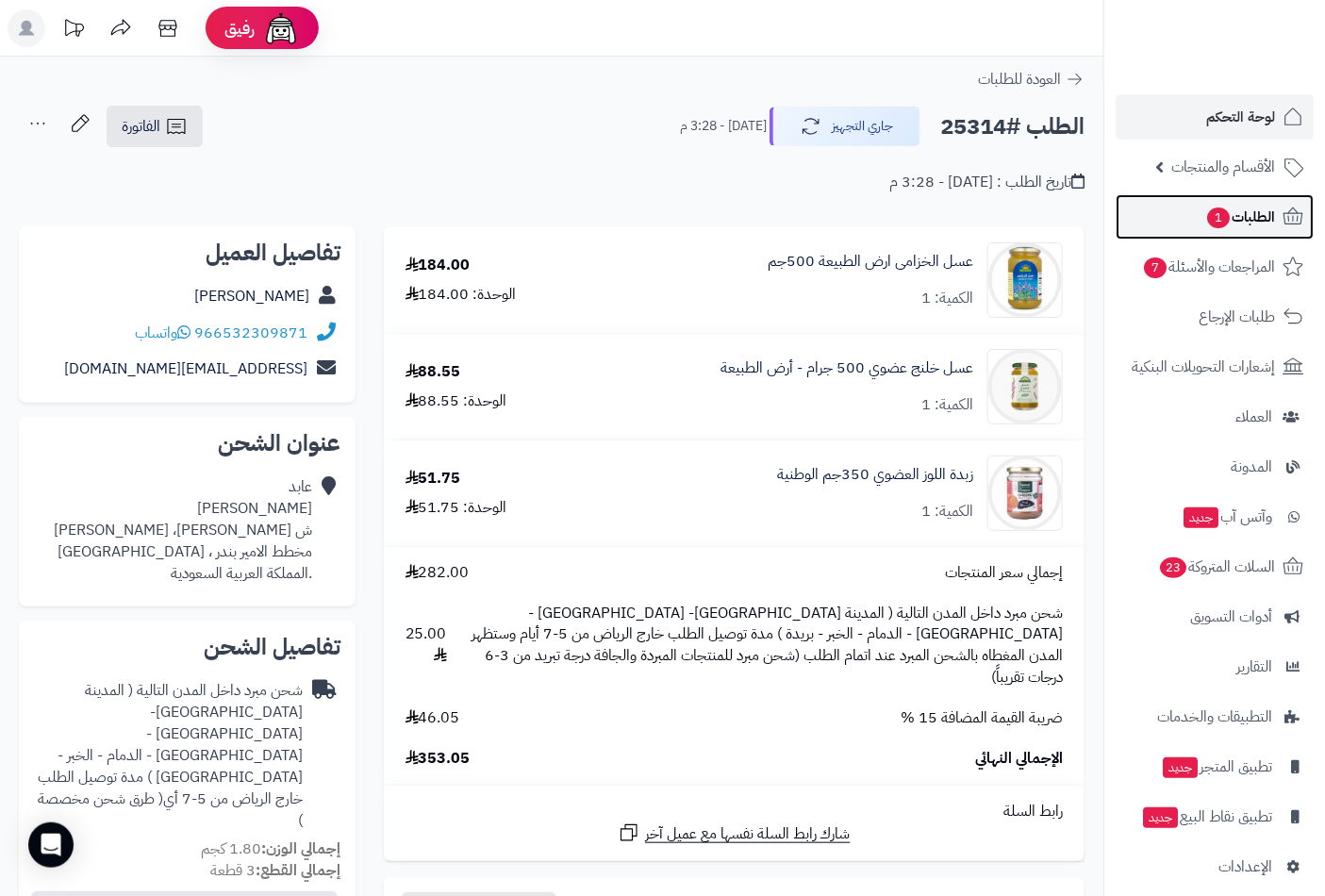
click at [1237, 222] on span "الطلبات 1" at bounding box center [1239, 216] width 69 height 26
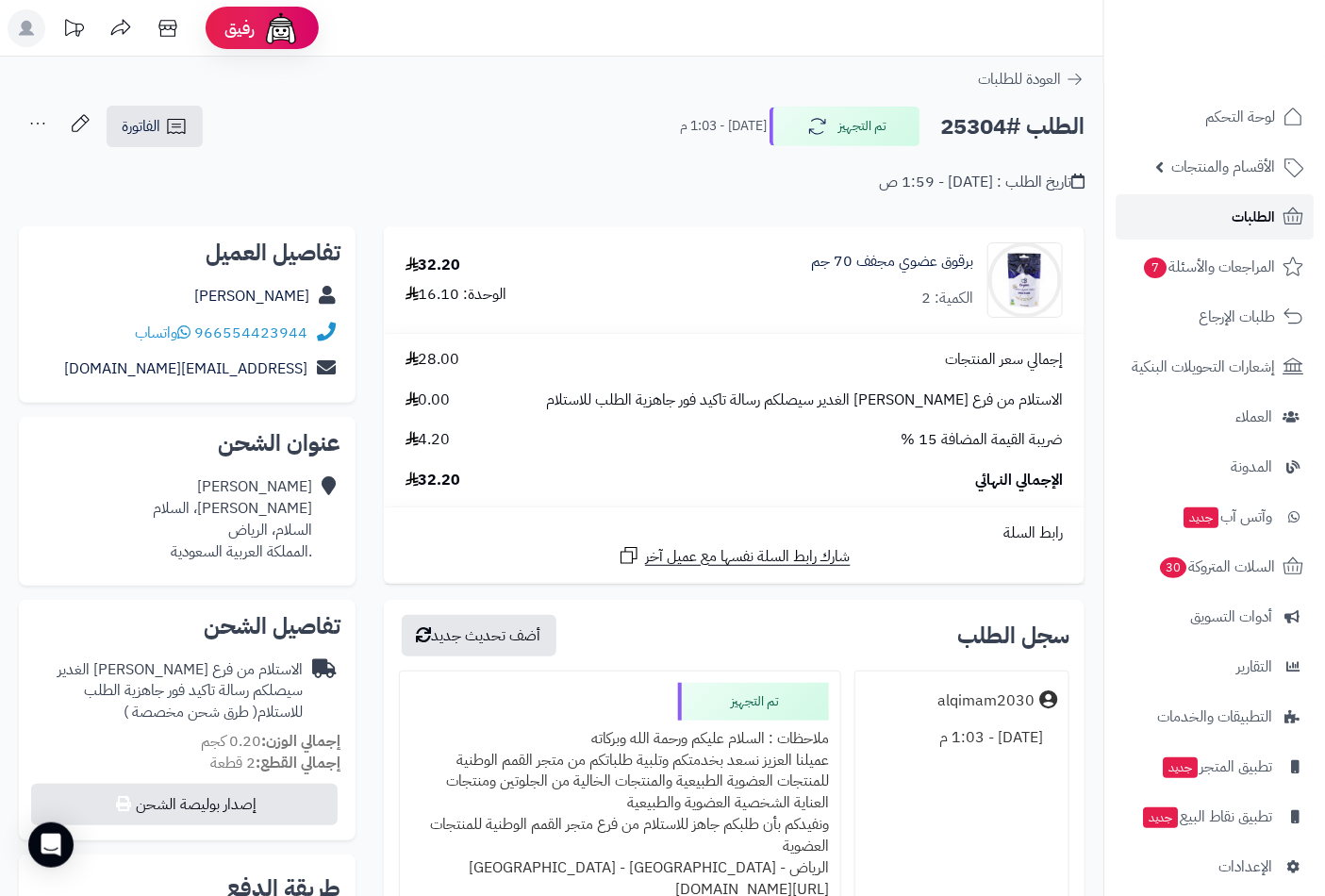
click at [1247, 217] on span "الطلبات" at bounding box center [1253, 216] width 43 height 26
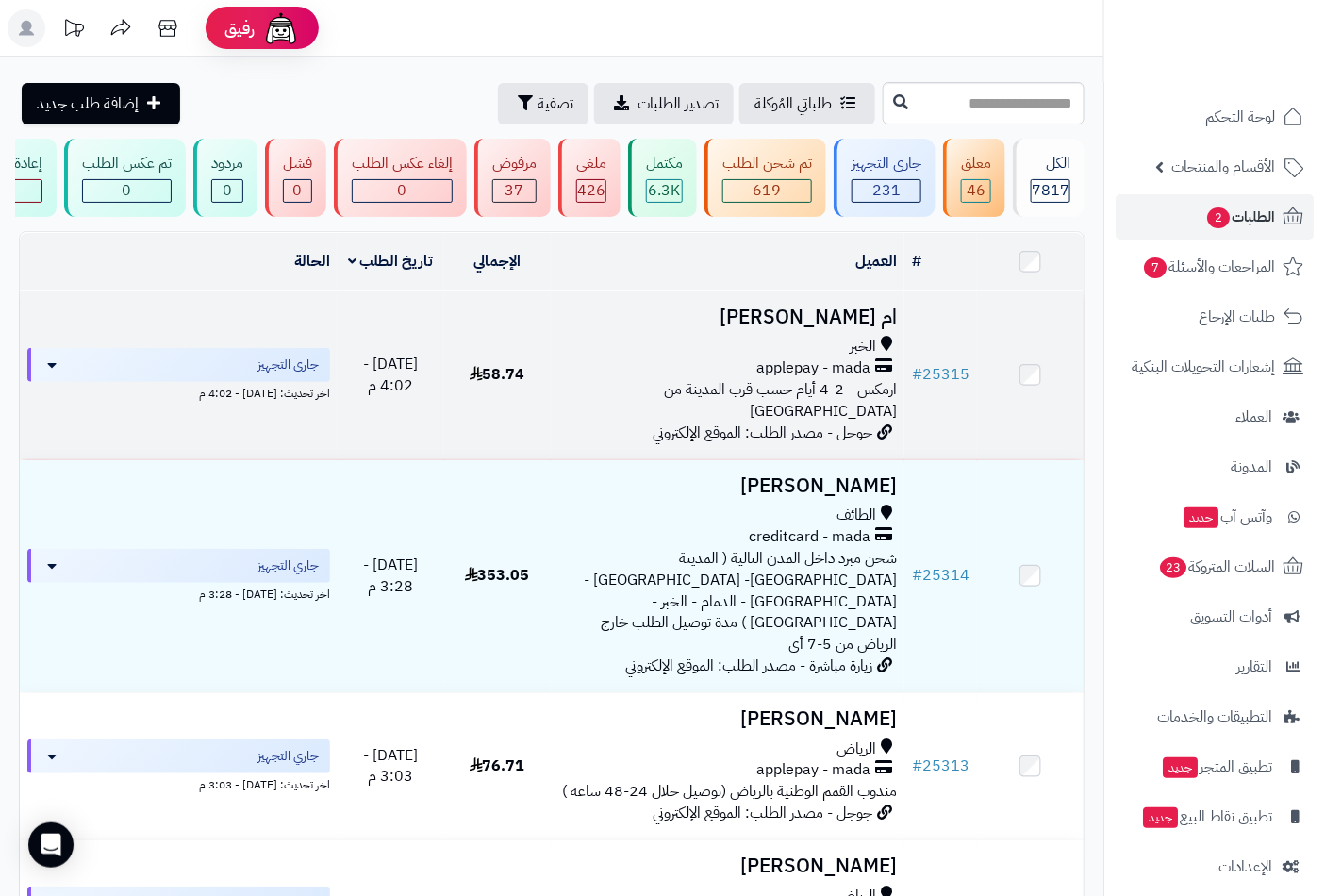
click at [862, 328] on h3 "ام محمد اليامي" at bounding box center [728, 317] width 339 height 21
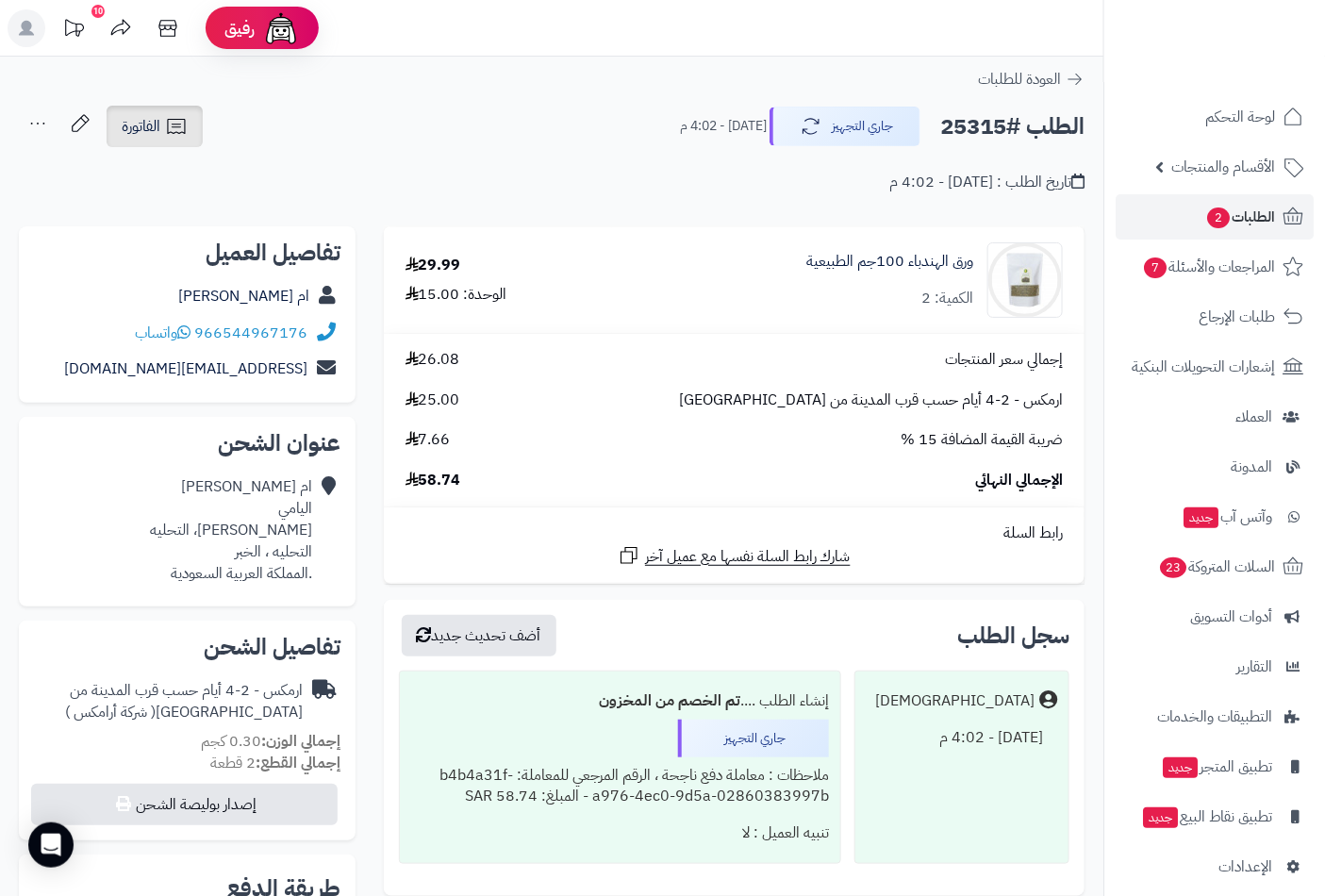
click at [158, 134] on span "الفاتورة" at bounding box center [141, 125] width 39 height 22
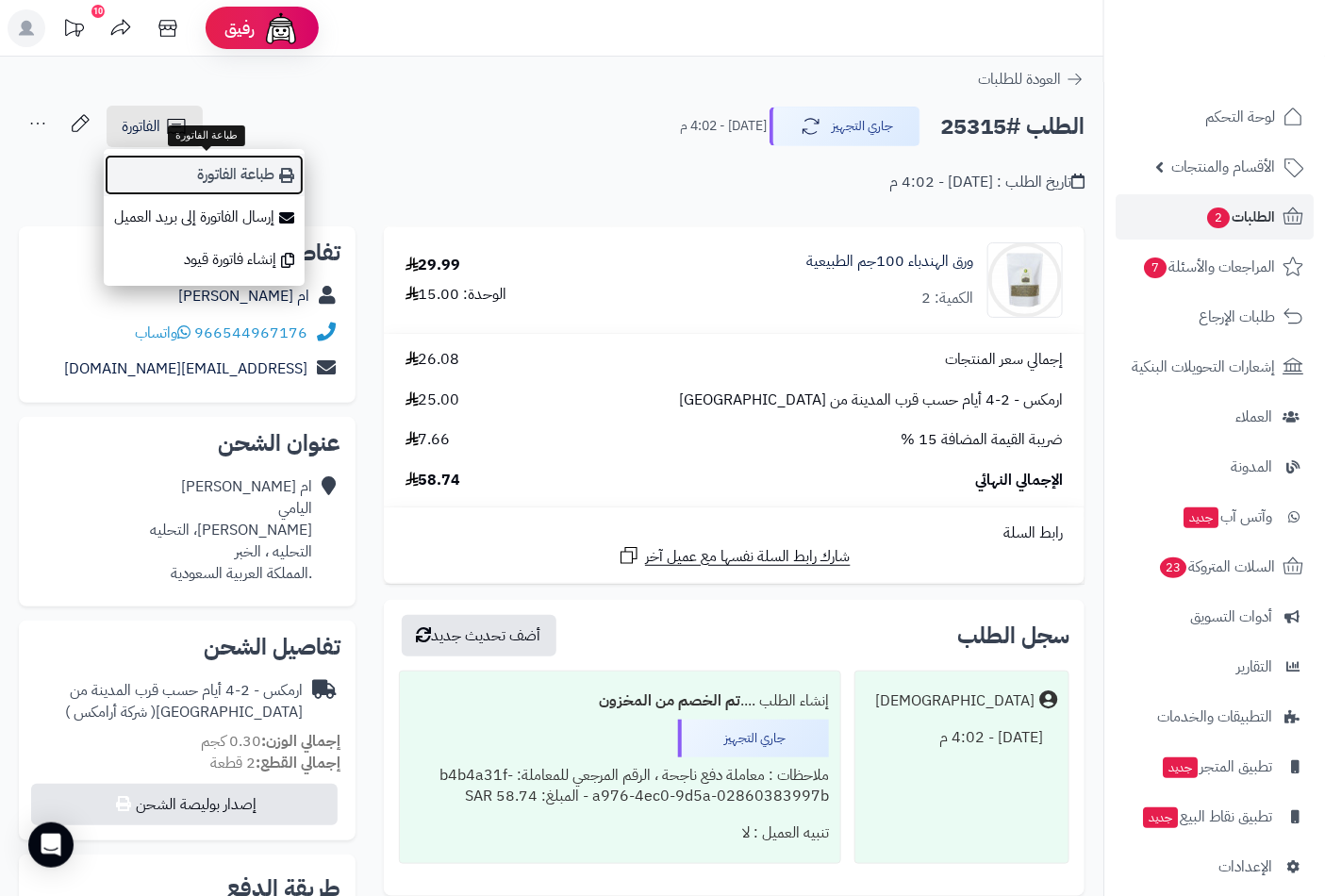
click at [207, 176] on link "طباعة الفاتورة" at bounding box center [204, 175] width 201 height 42
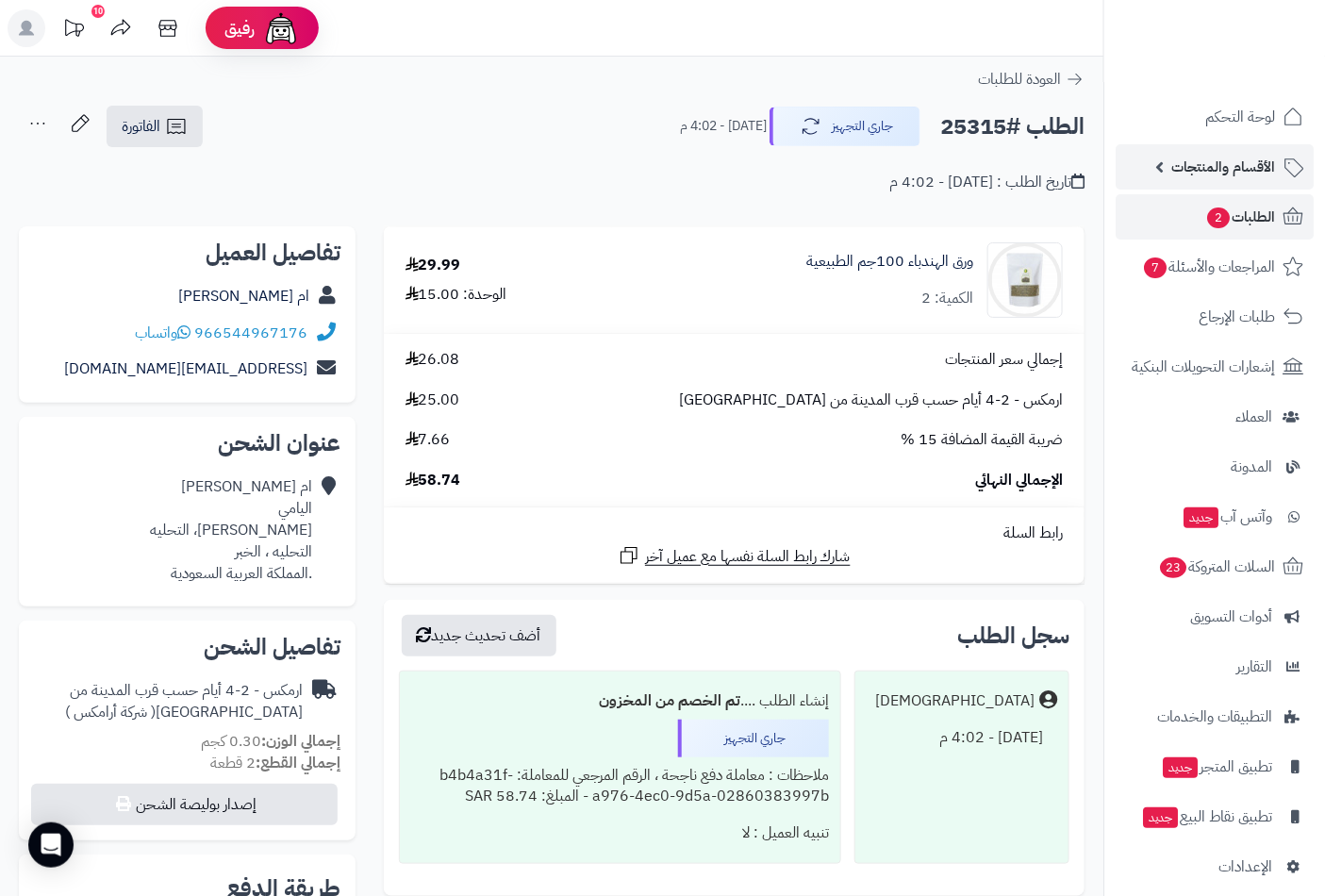
click at [1230, 170] on span "الأقسام والمنتجات" at bounding box center [1223, 166] width 104 height 26
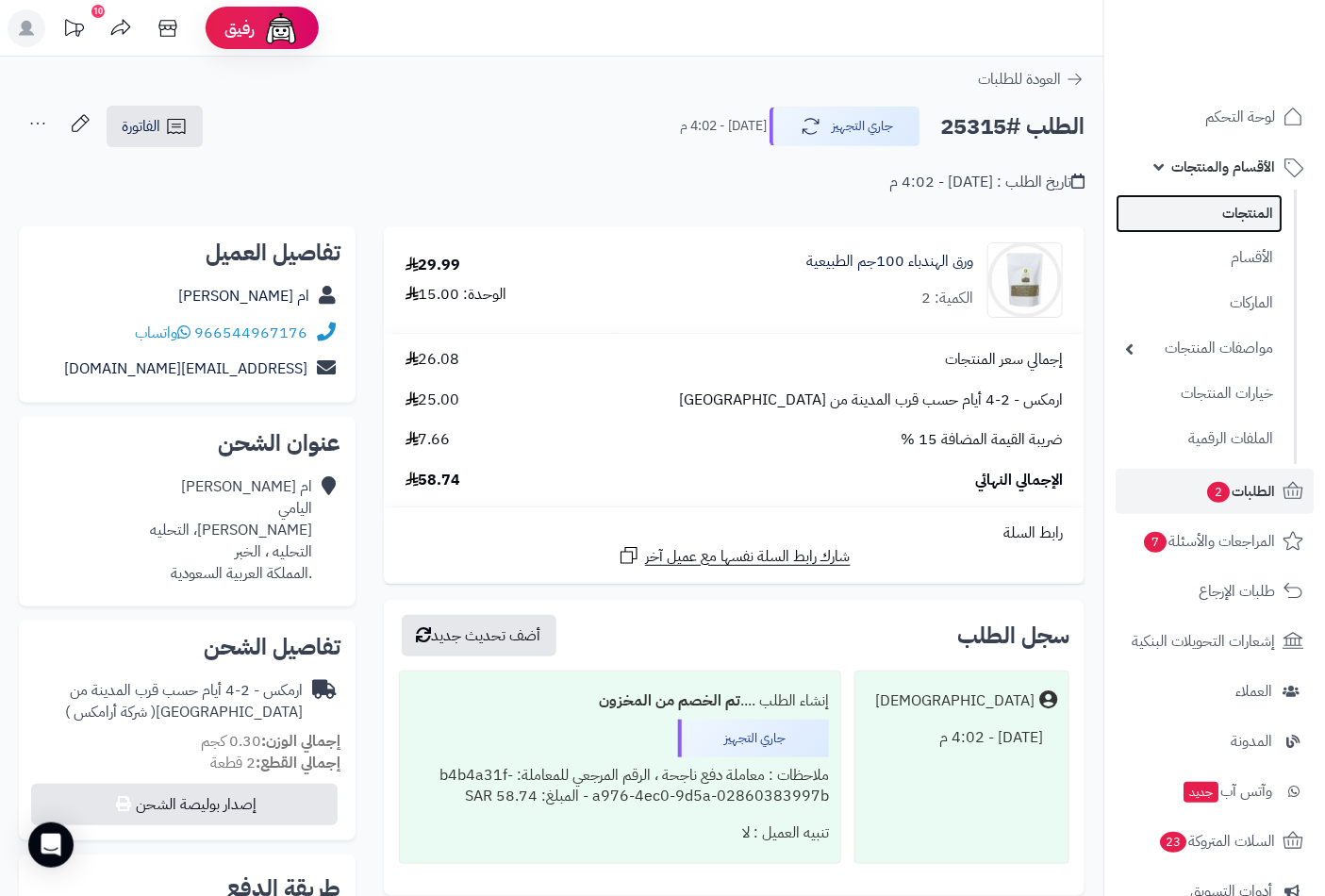
click at [1221, 210] on link "المنتجات" at bounding box center [1199, 213] width 167 height 39
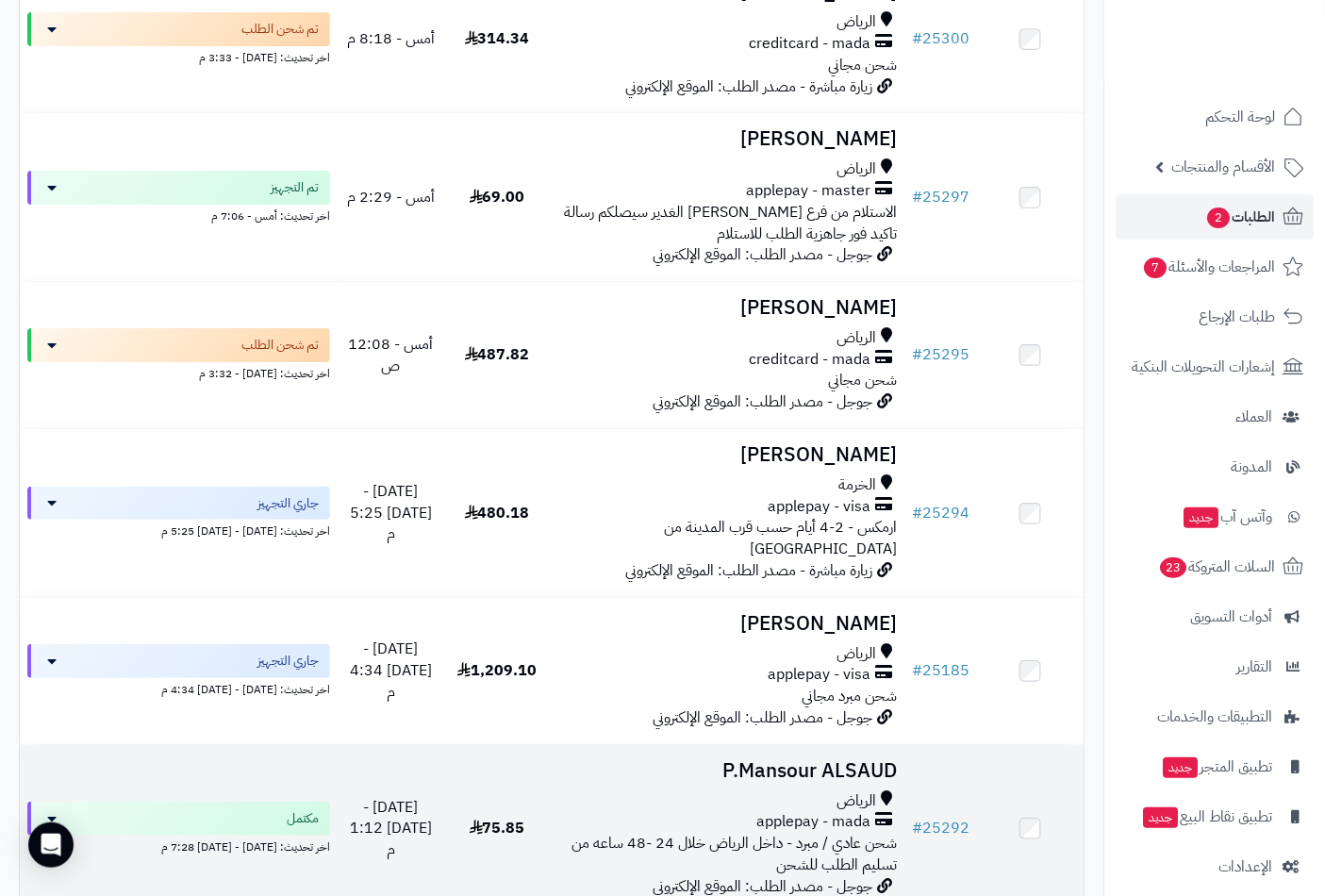
scroll to position [2200, 0]
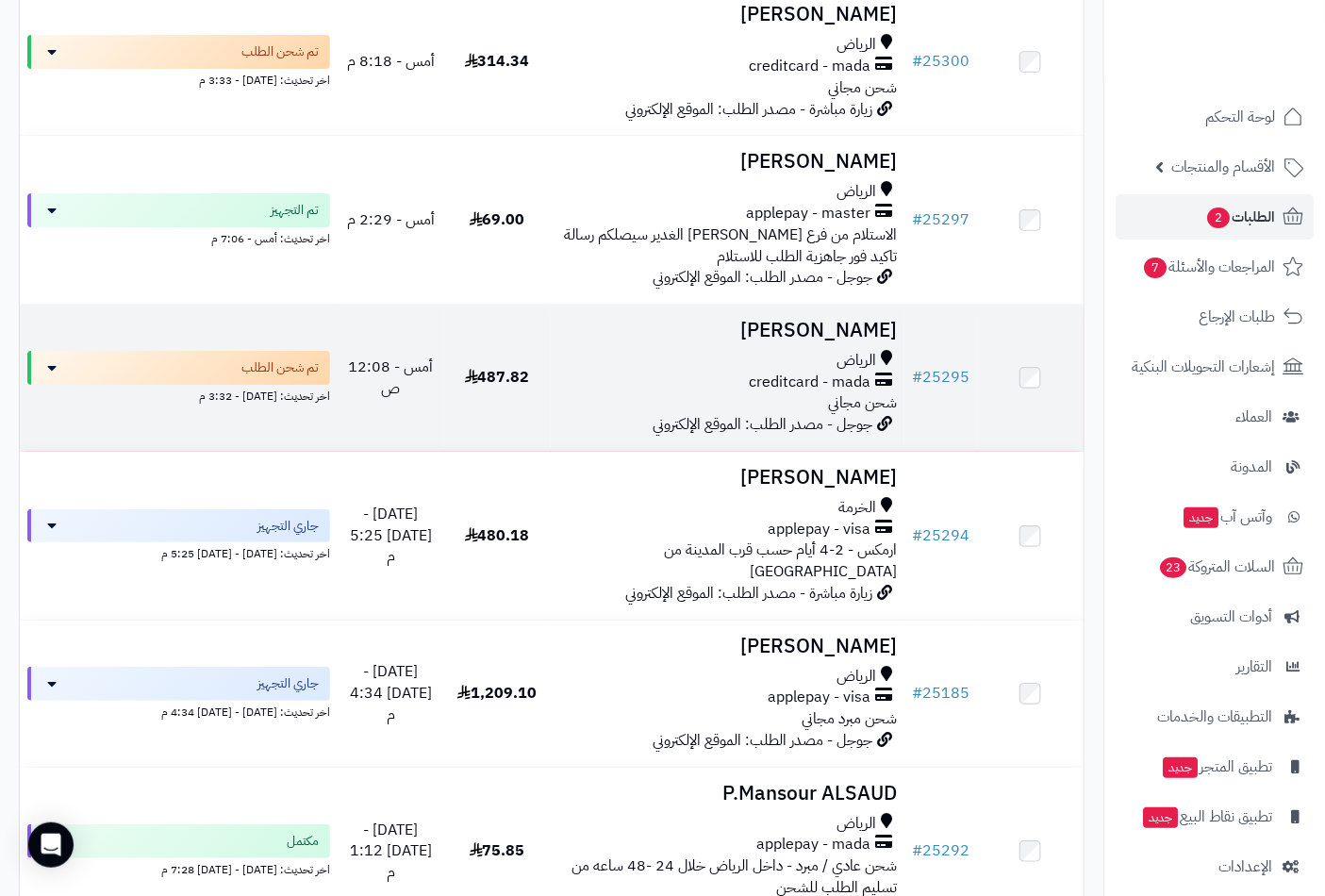
click at [805, 350] on div "الرياض" at bounding box center [728, 361] width 339 height 21
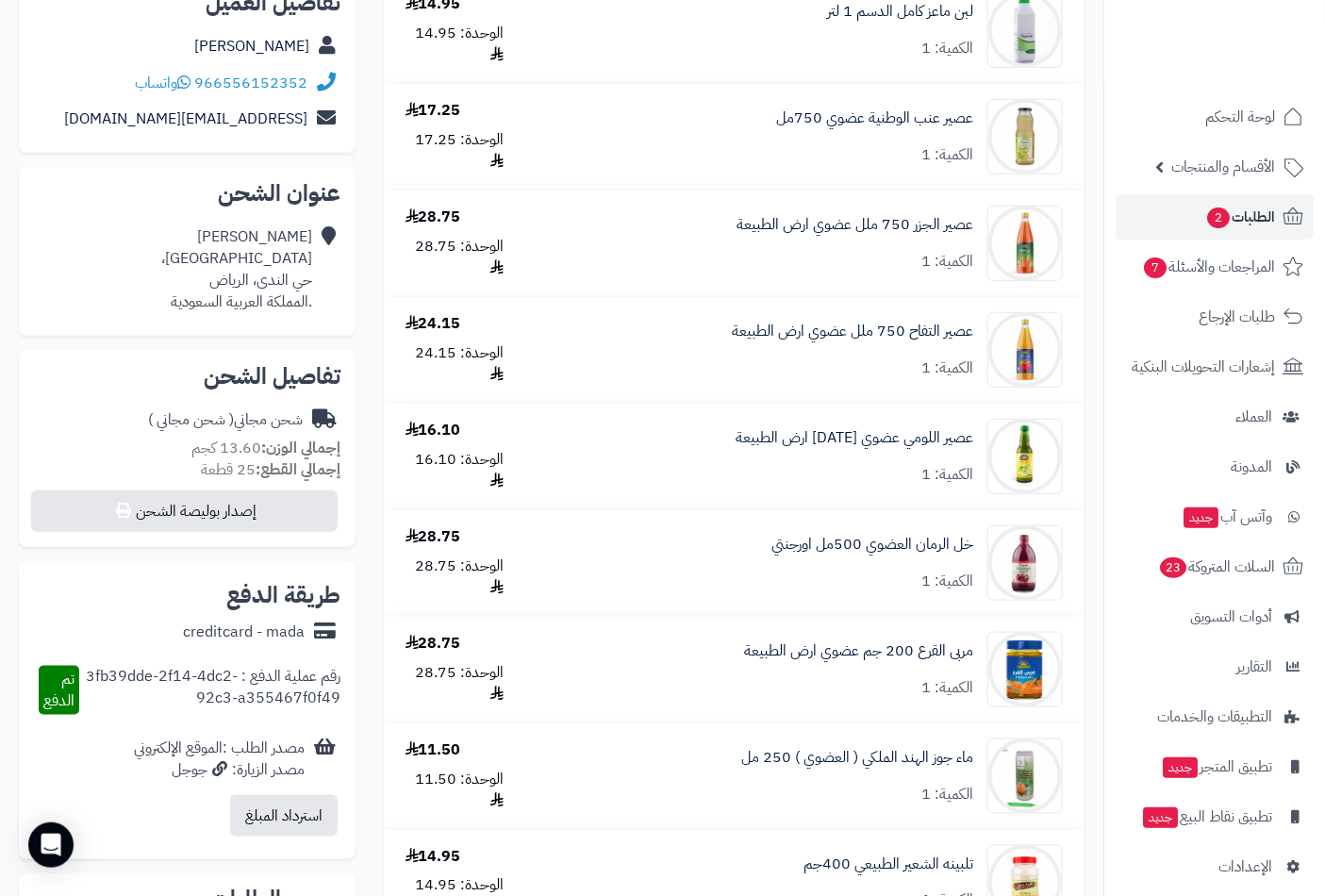
scroll to position [209, 0]
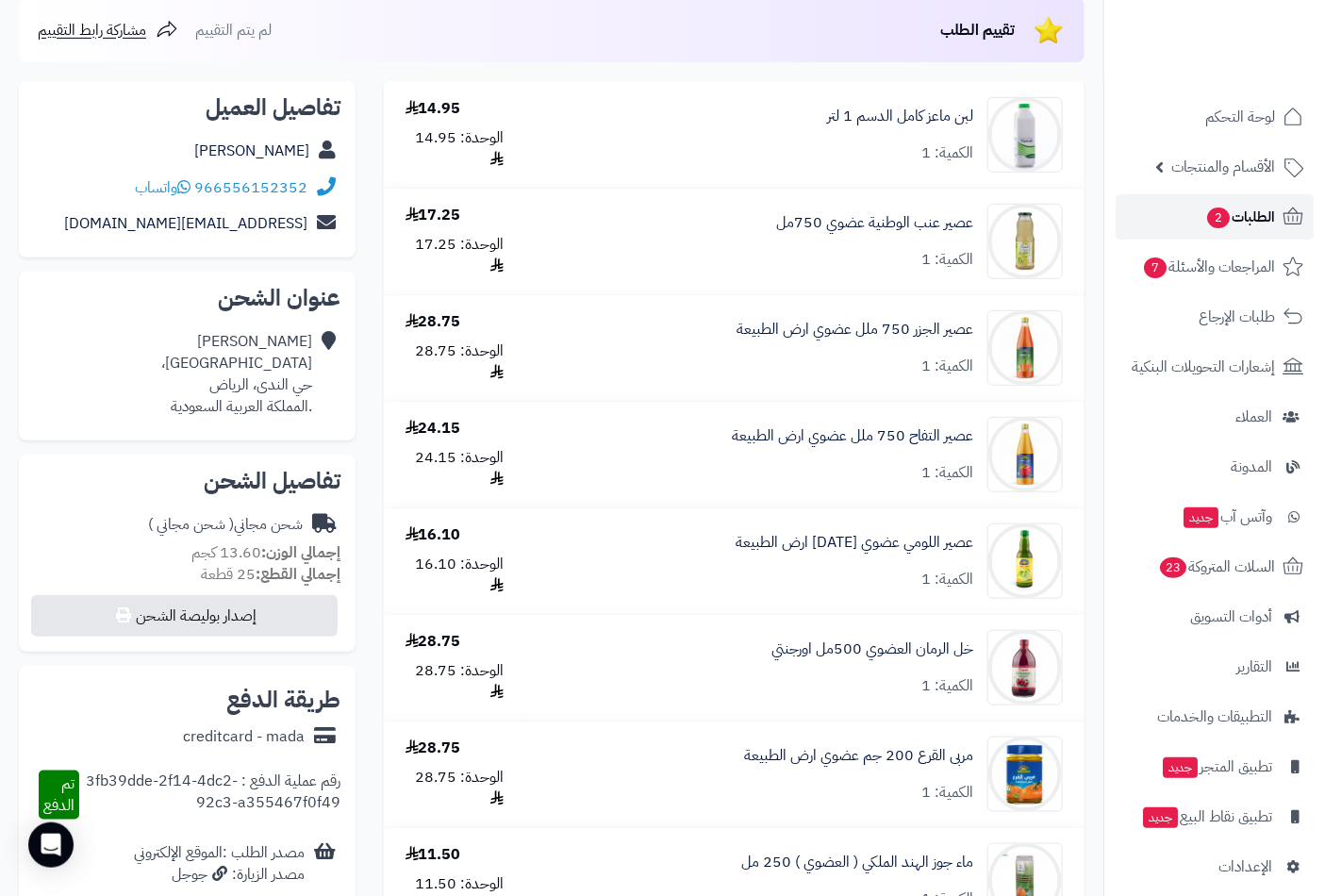
click at [1258, 210] on span "الطلبات 2" at bounding box center [1239, 216] width 69 height 26
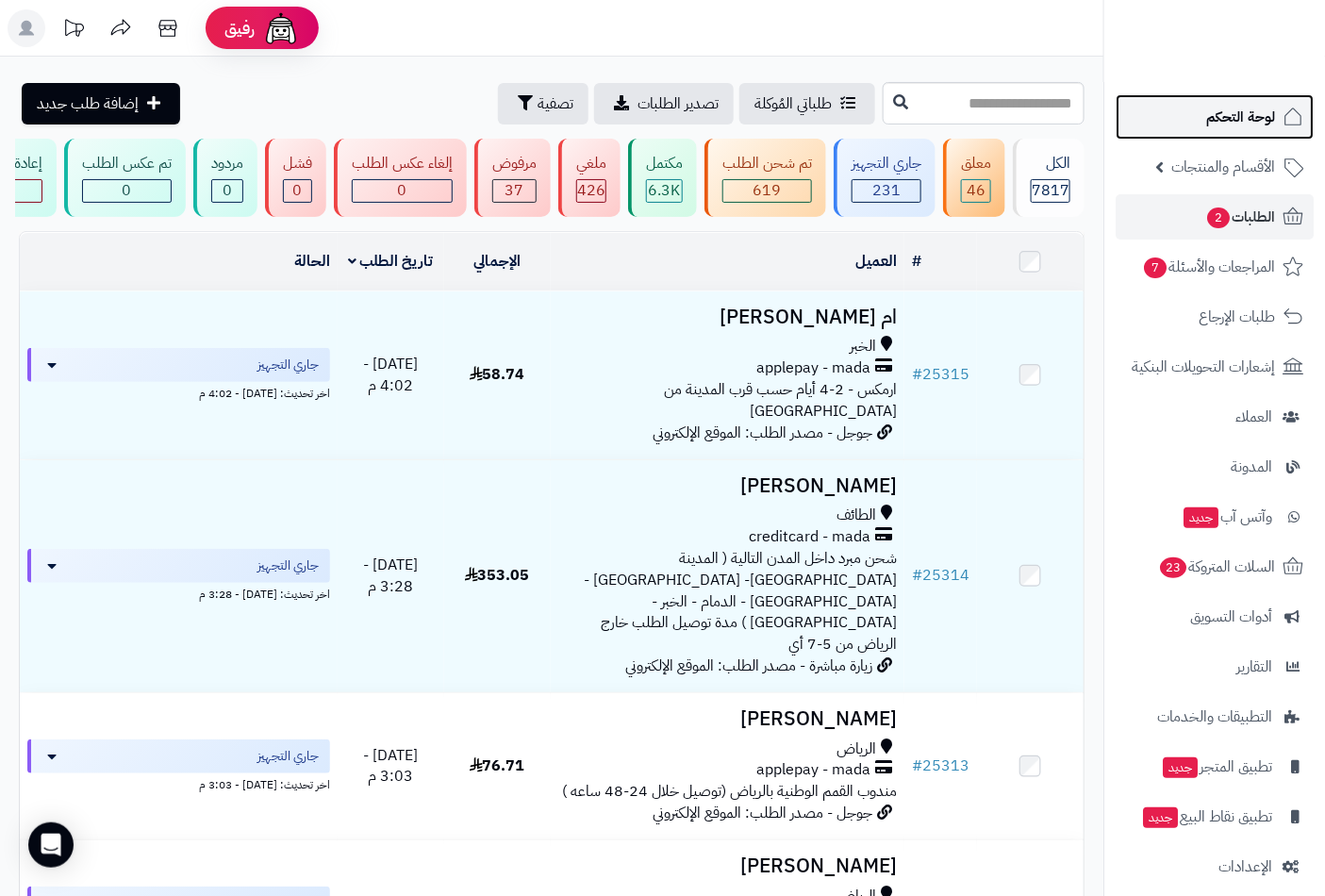
click at [1246, 120] on span "لوحة التحكم" at bounding box center [1239, 117] width 68 height 26
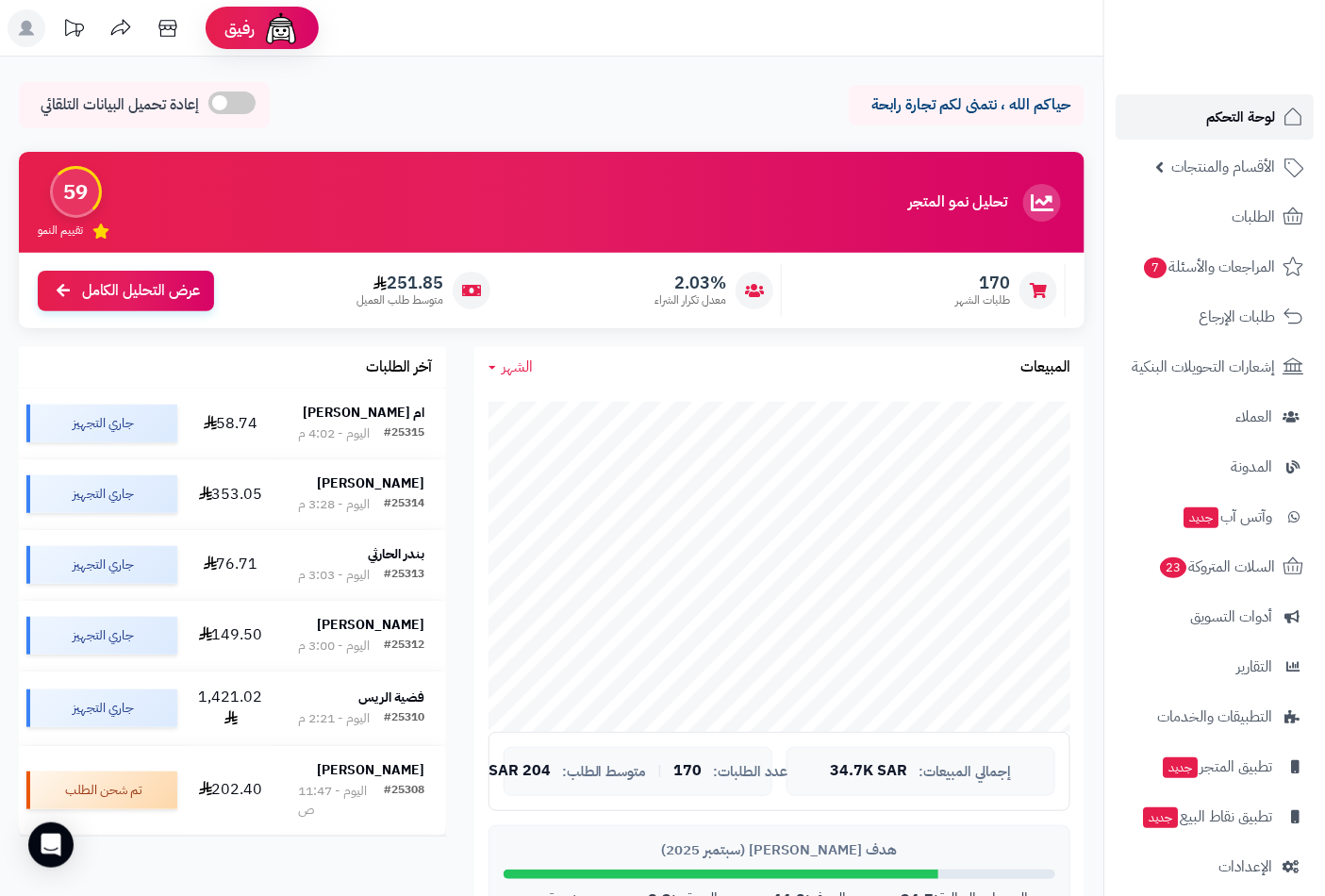
click at [1218, 117] on span "لوحة التحكم" at bounding box center [1239, 117] width 68 height 26
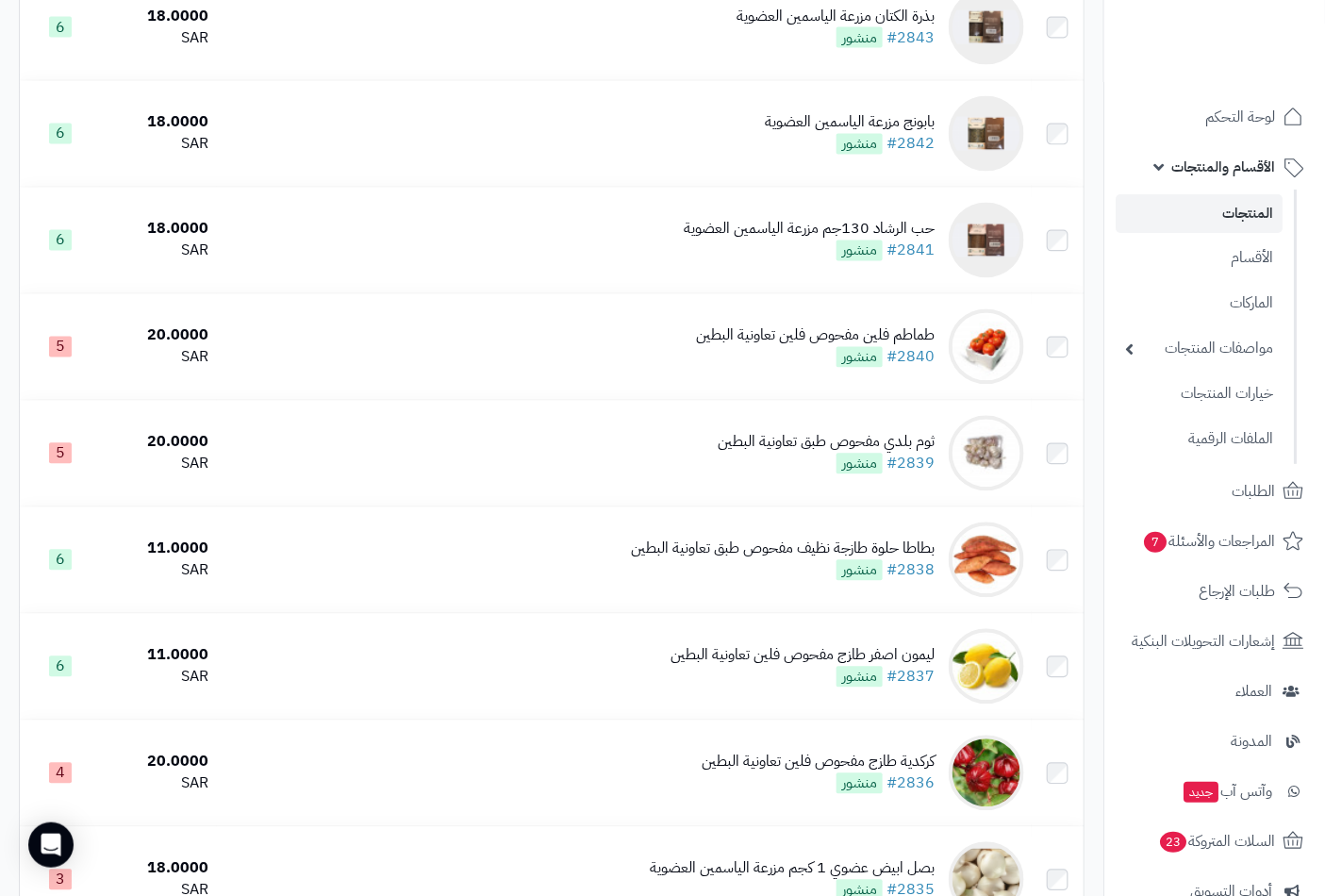
scroll to position [1153, 0]
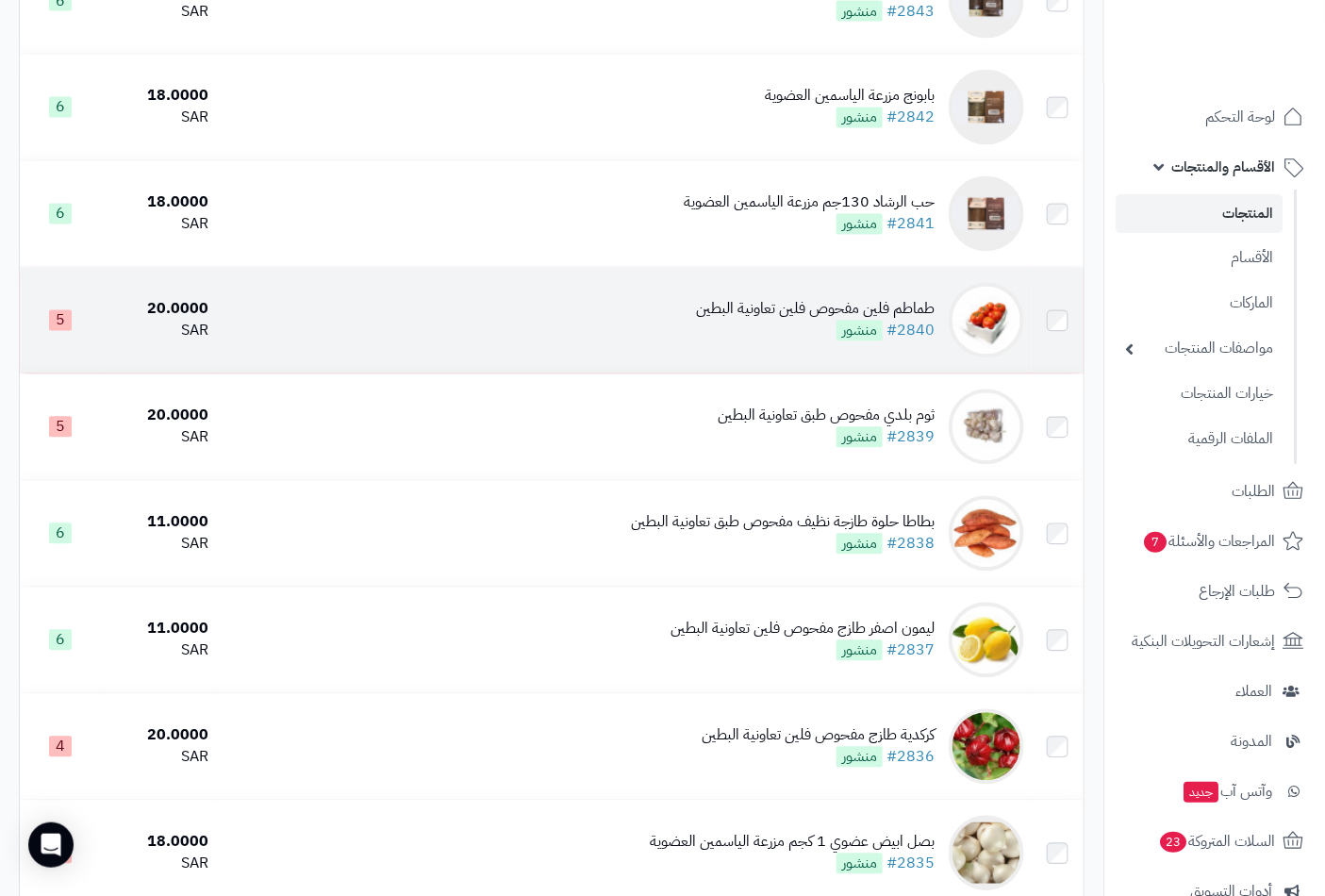
click at [877, 320] on div "طماطم فلين مفحوص فلين تعاونية البطين" at bounding box center [814, 310] width 238 height 21
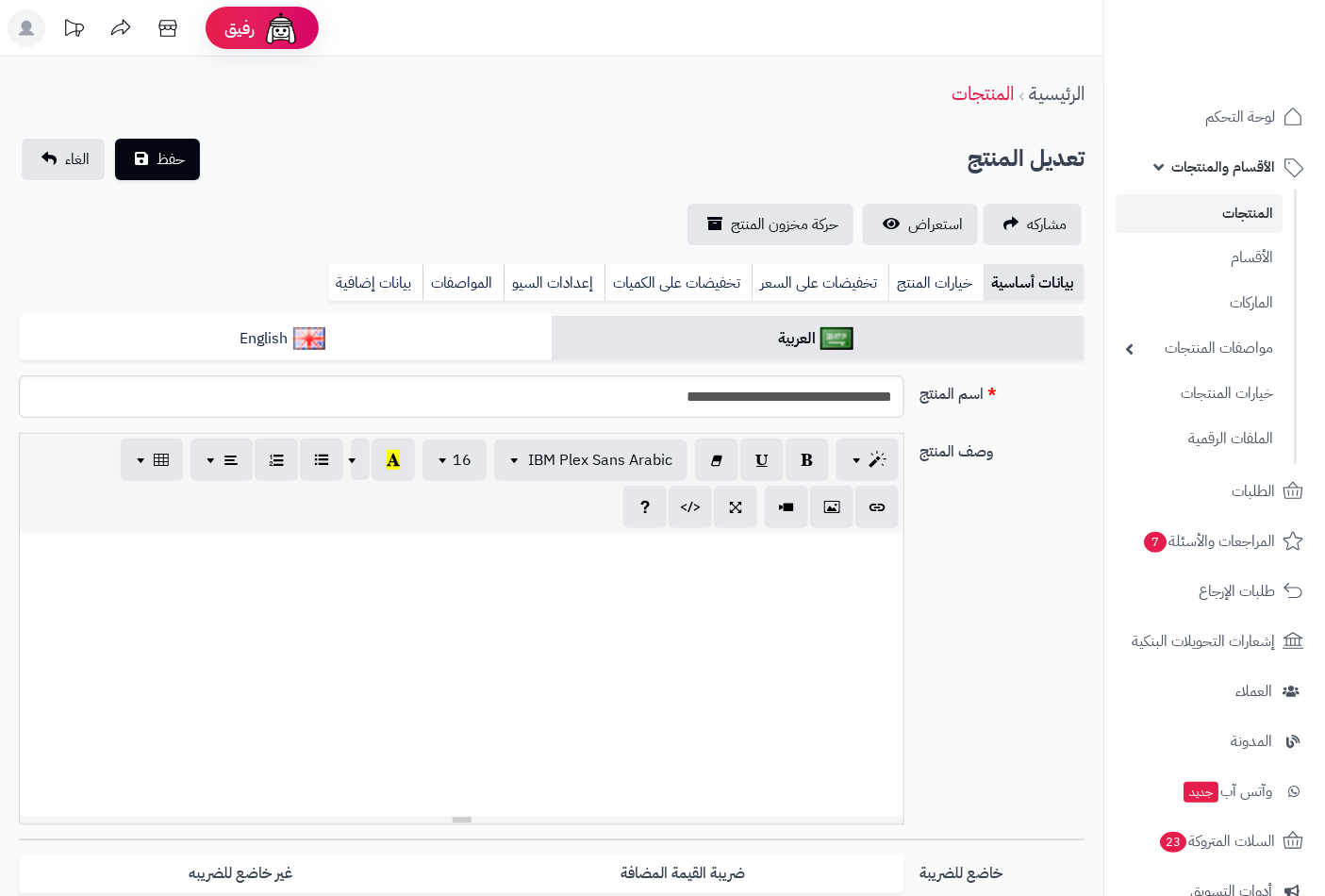
scroll to position [855, 0]
click at [362, 280] on link "بيانات إضافية" at bounding box center [375, 283] width 95 height 38
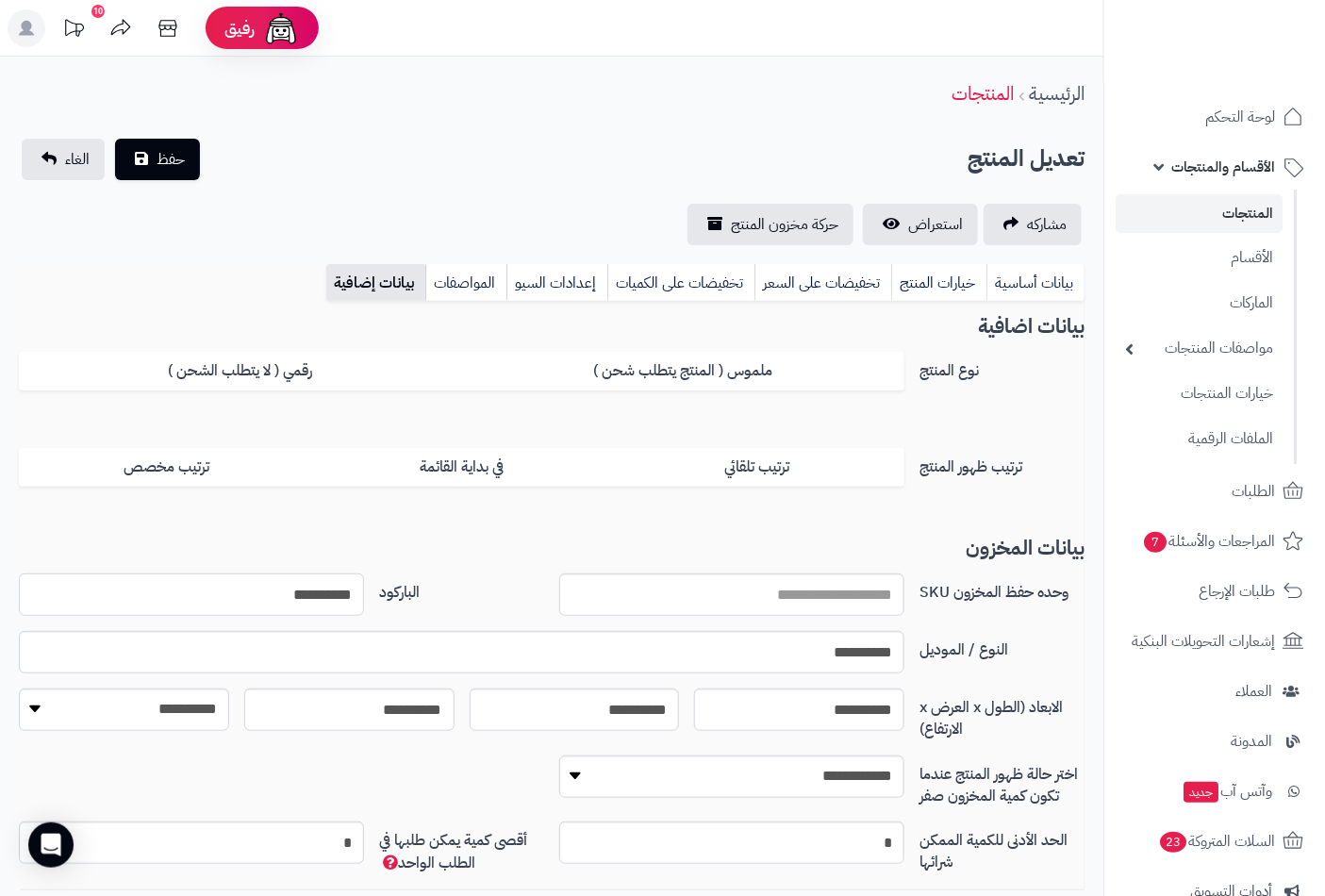
click at [318, 599] on input "**********" at bounding box center [192, 594] width 345 height 42
click at [161, 161] on span "حفظ" at bounding box center [170, 158] width 28 height 22
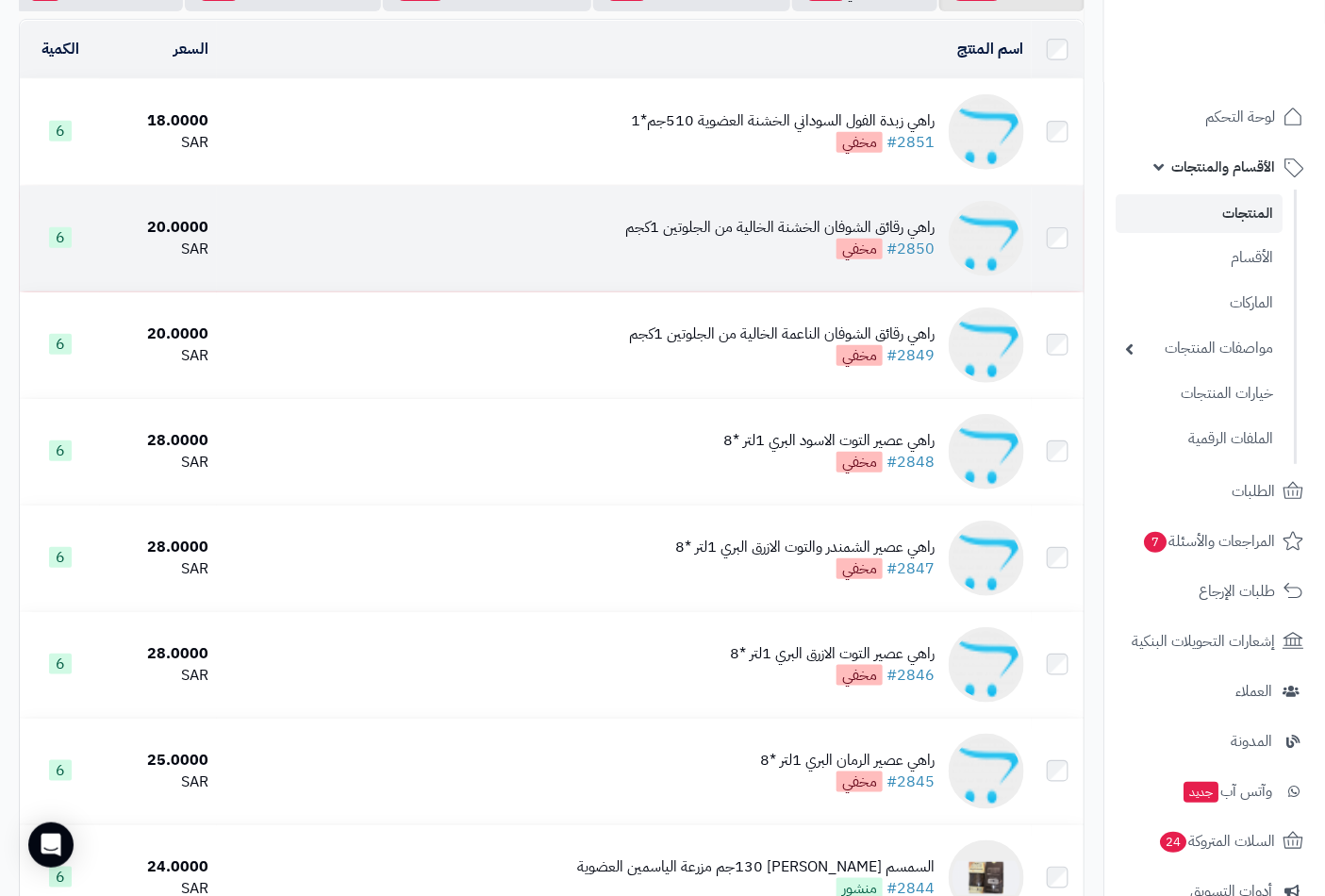
scroll to position [209, 0]
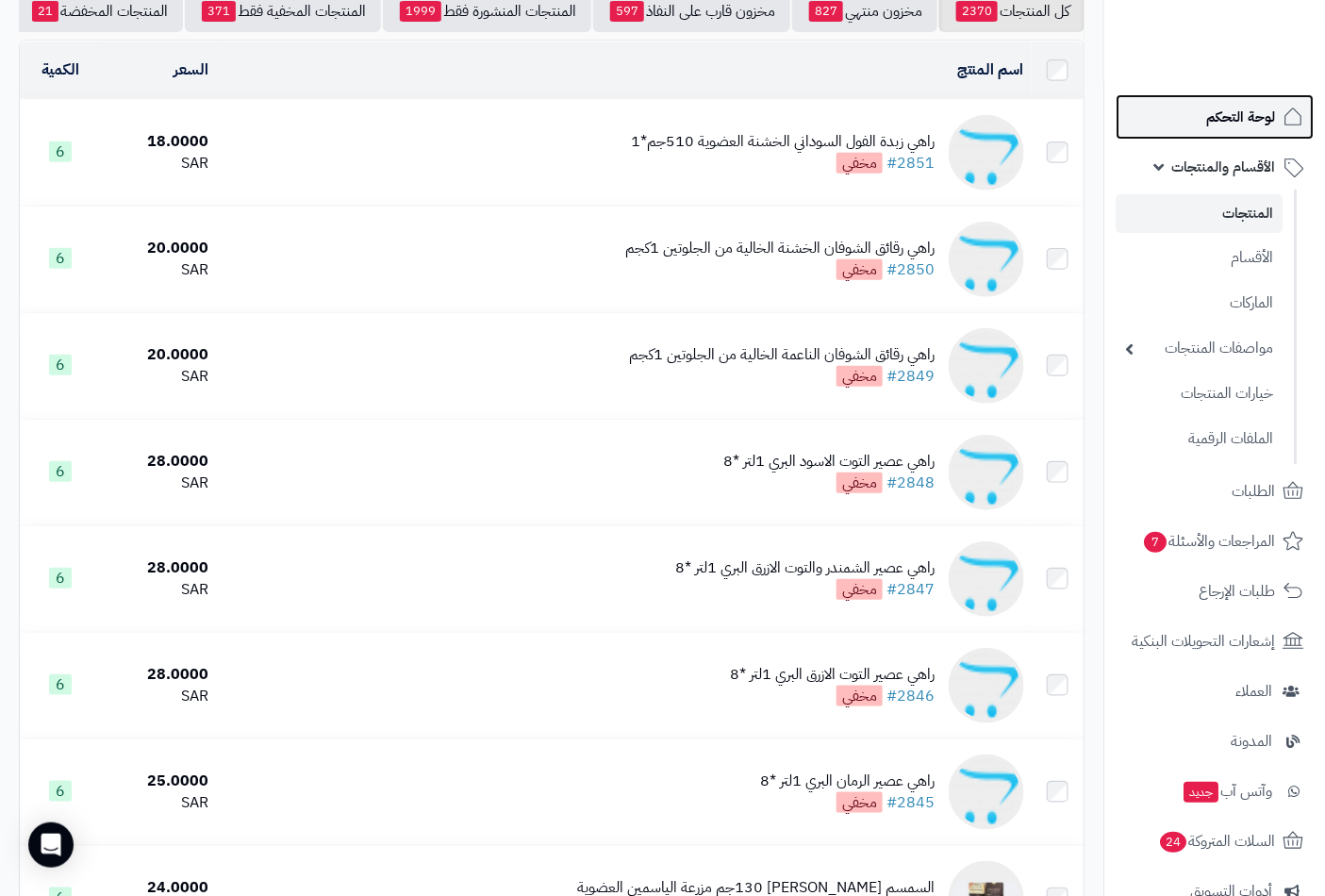
click at [1249, 122] on span "لوحة التحكم" at bounding box center [1239, 117] width 68 height 26
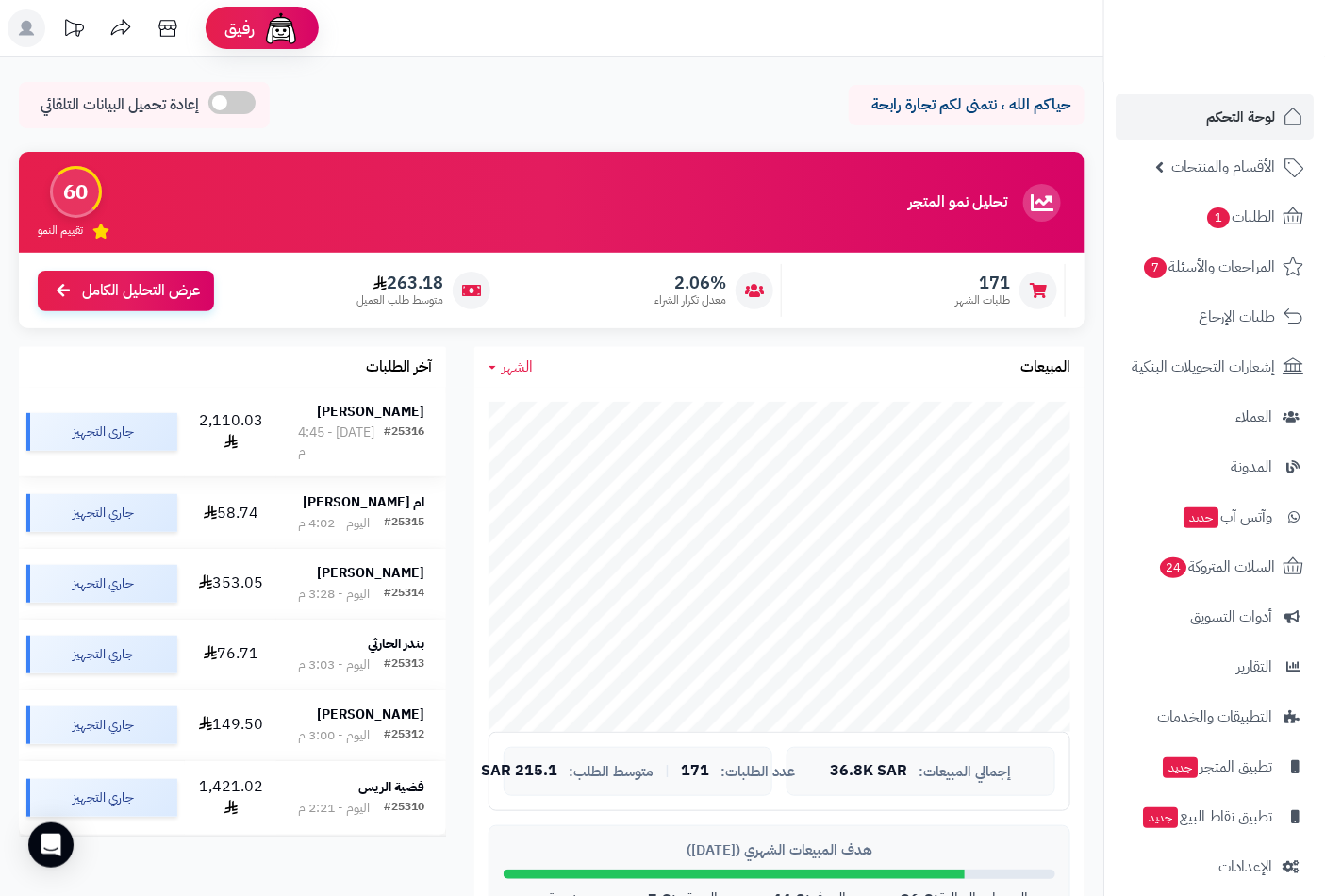
click at [331, 420] on div "نواف المسعود" at bounding box center [361, 412] width 126 height 19
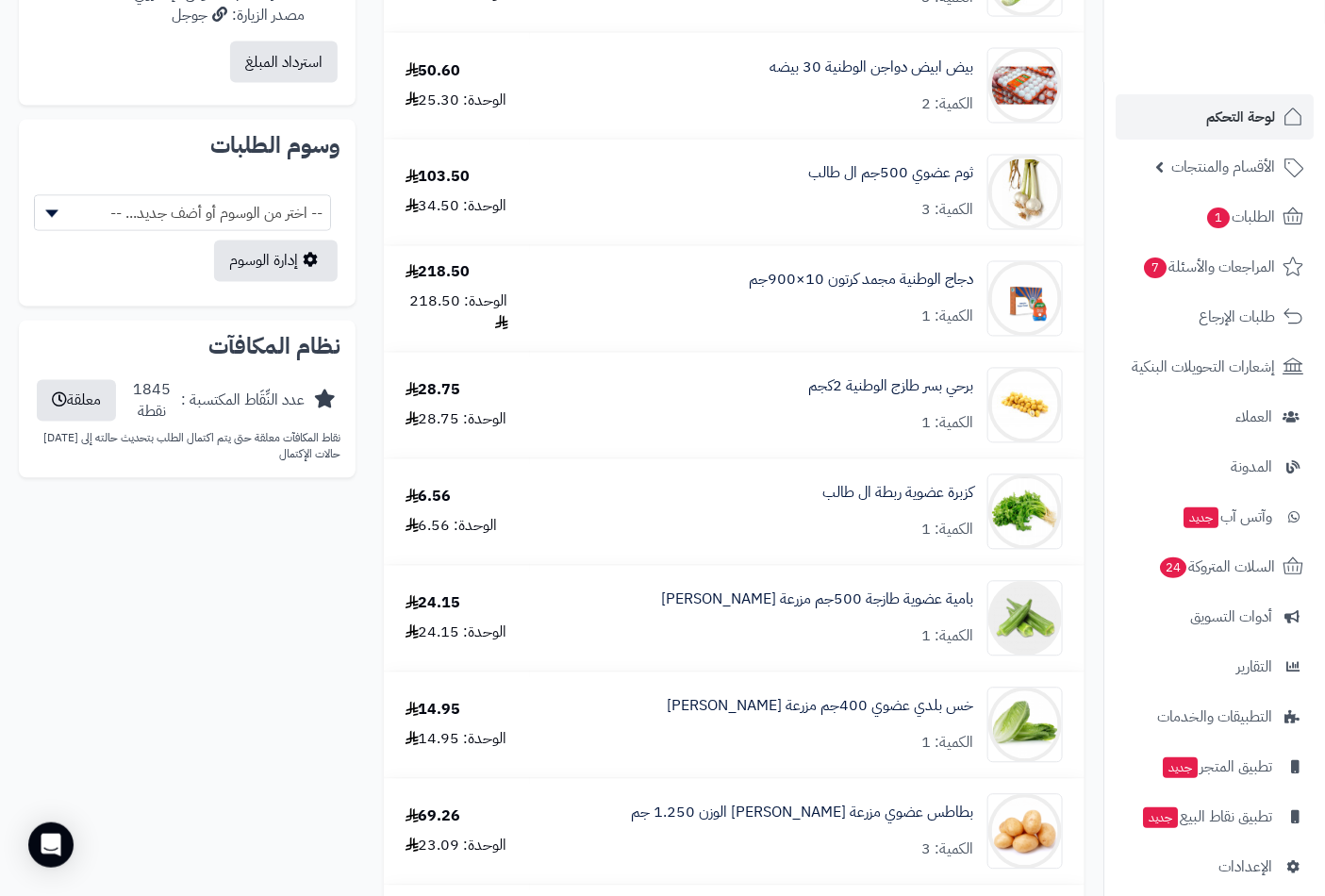
scroll to position [1047, 0]
click at [856, 176] on link "ثوم عضوي 500جم ال طالب" at bounding box center [890, 173] width 165 height 21
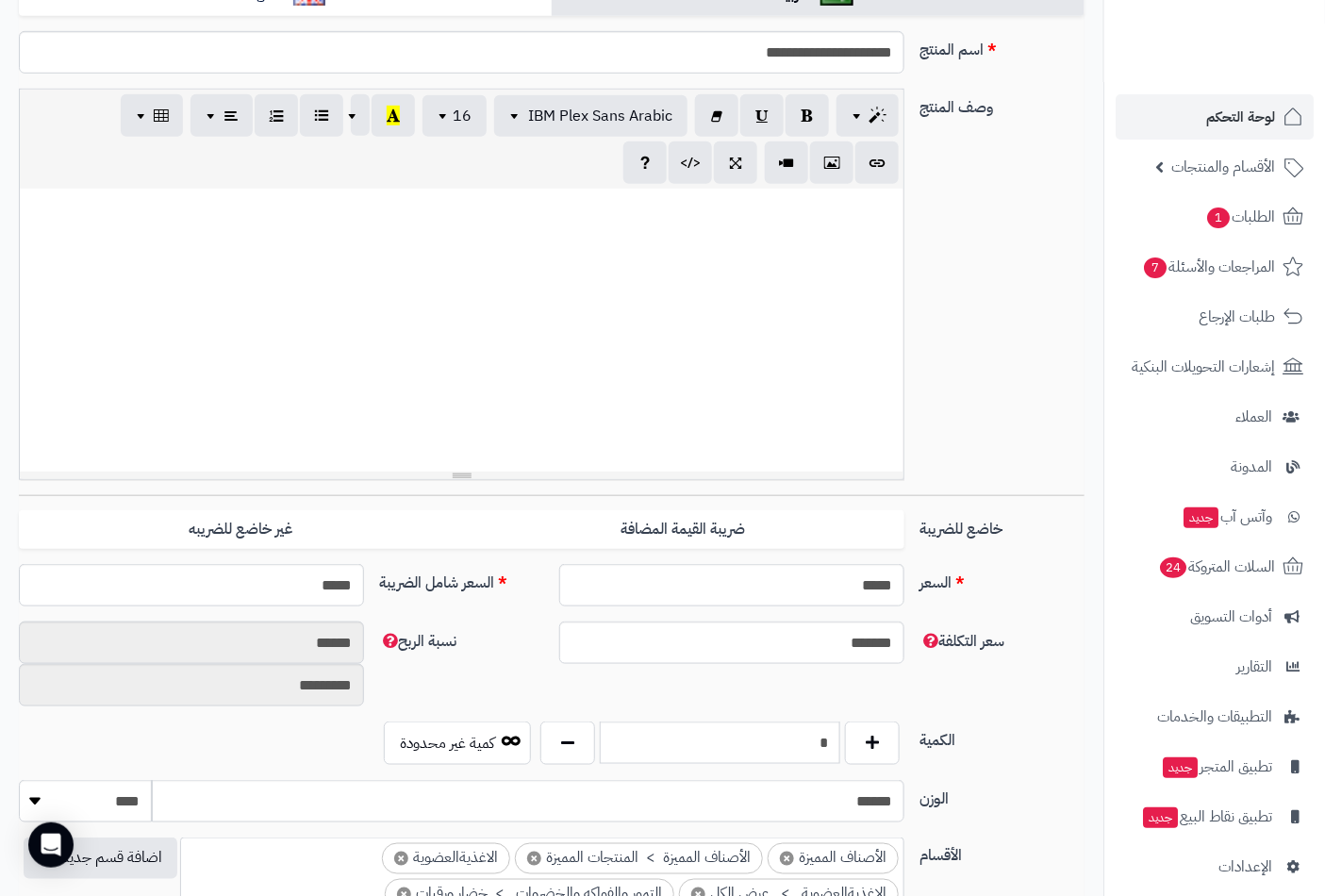
scroll to position [628, 0]
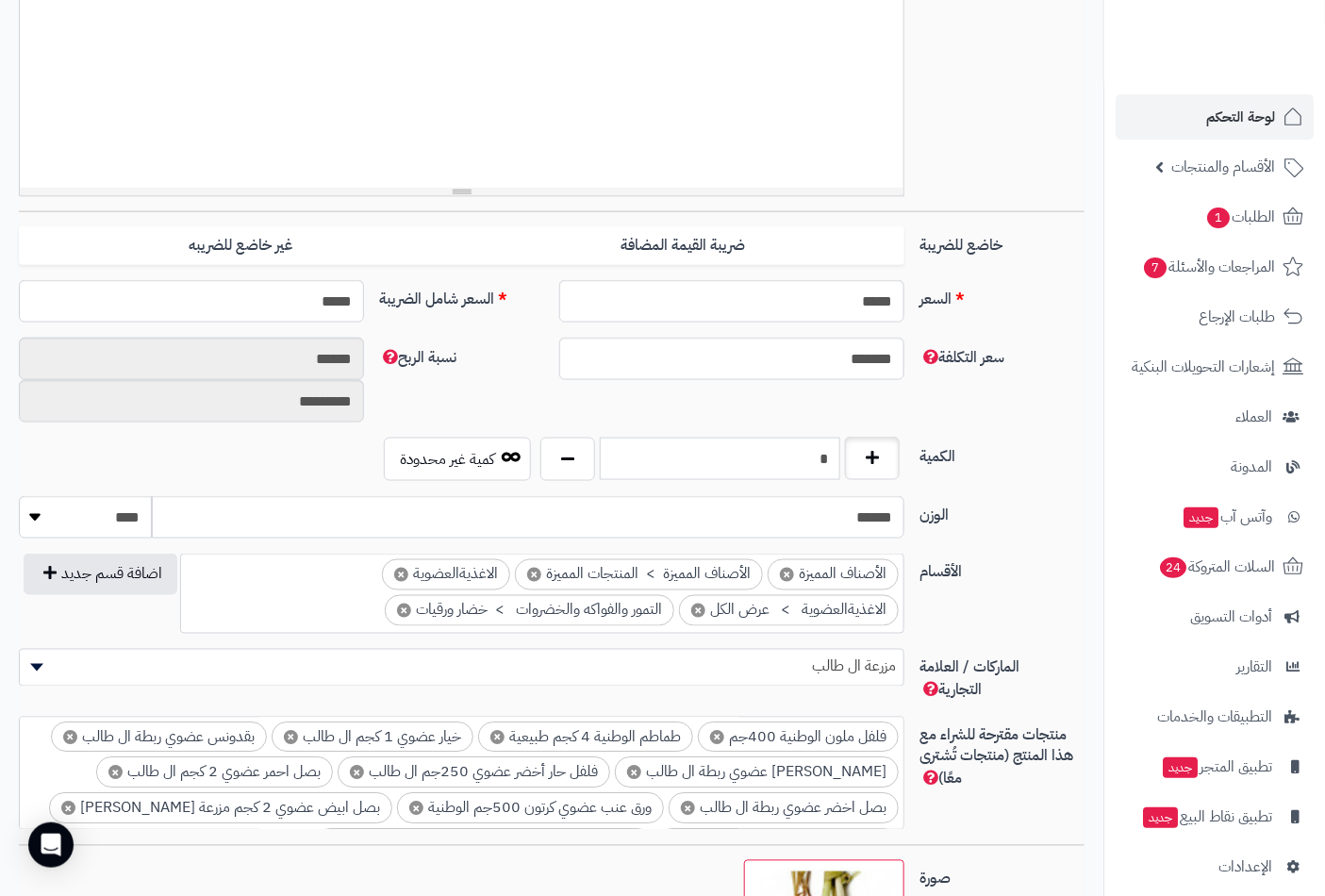
drag, startPoint x: 813, startPoint y: 469, endPoint x: 881, endPoint y: 457, distance: 69.1
click at [881, 457] on div "*" at bounding box center [719, 459] width 368 height 43
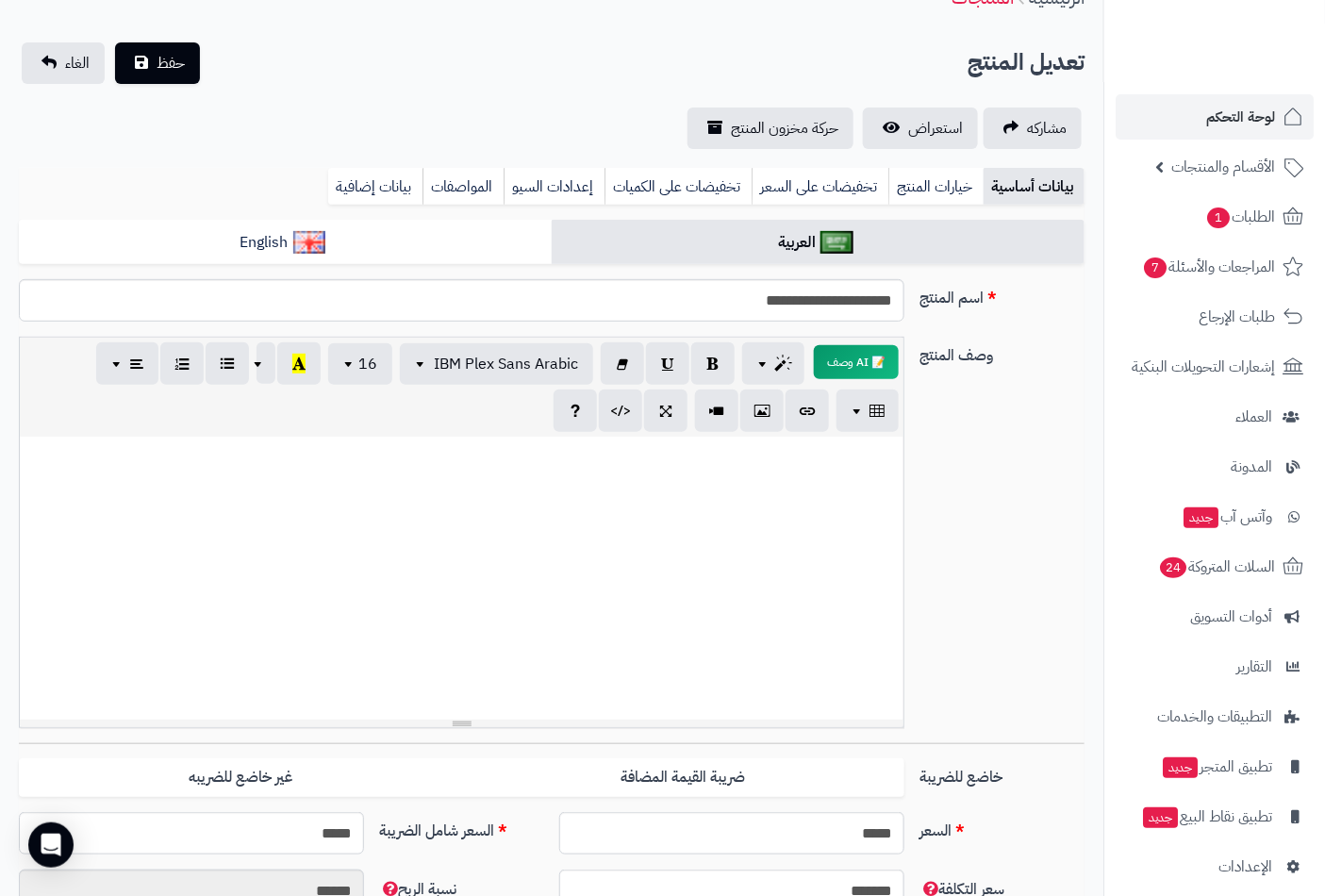
scroll to position [0, 0]
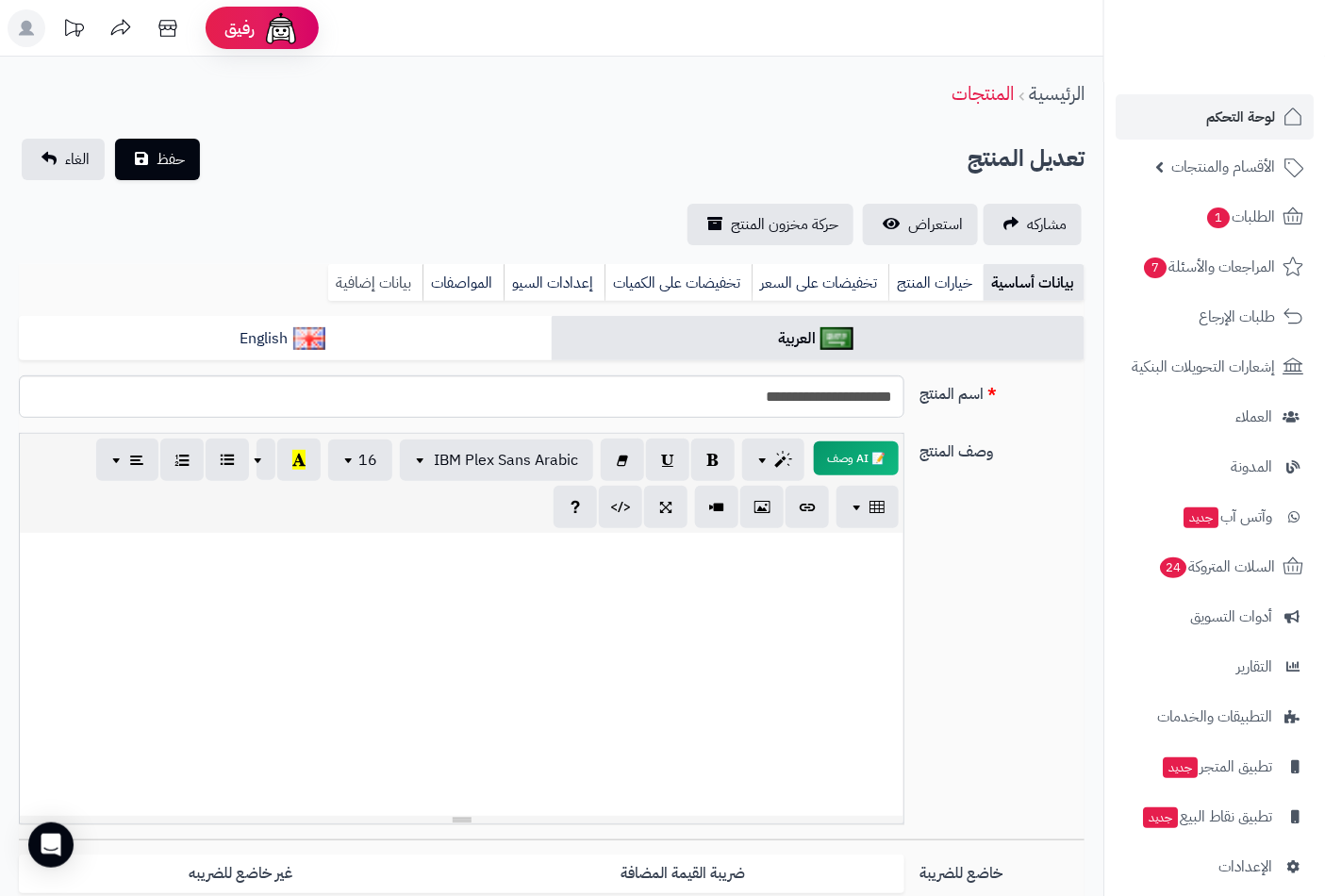
type input "*"
click at [356, 280] on link "بيانات إضافية" at bounding box center [375, 283] width 95 height 38
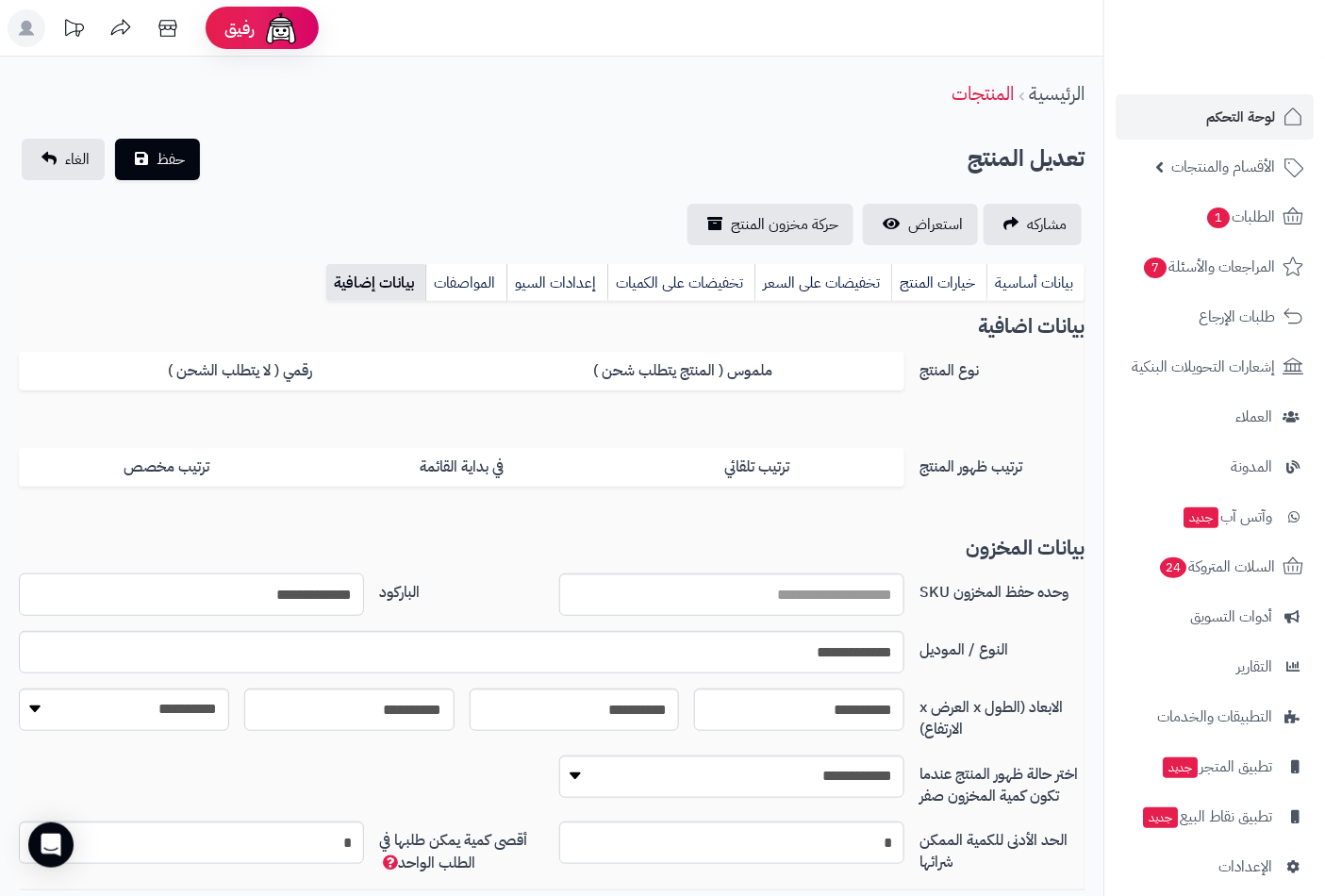
click at [259, 594] on input "**********" at bounding box center [192, 594] width 345 height 42
click at [175, 157] on span "حفظ" at bounding box center [170, 158] width 28 height 22
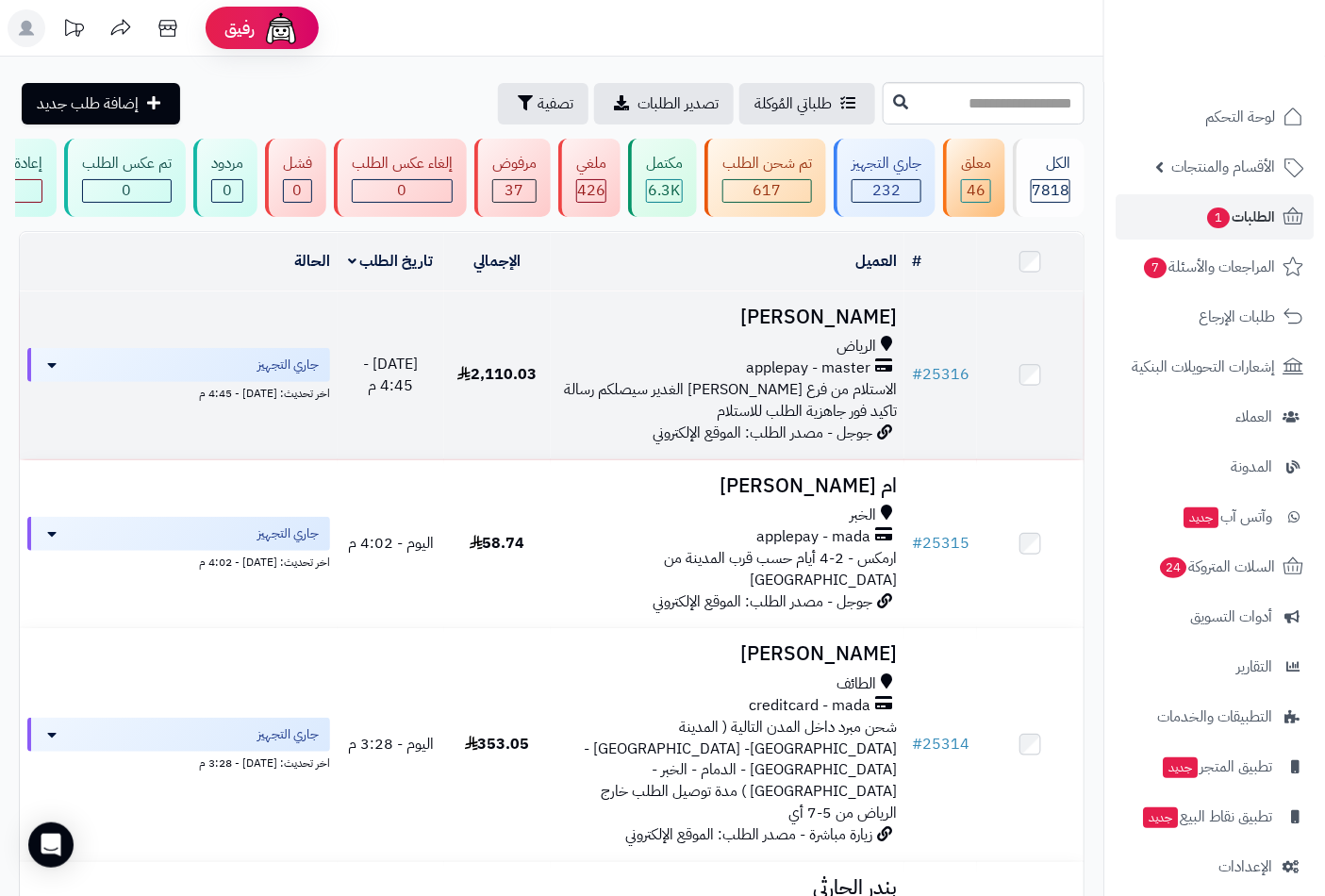
click at [821, 326] on h3 "[PERSON_NAME]" at bounding box center [728, 317] width 339 height 21
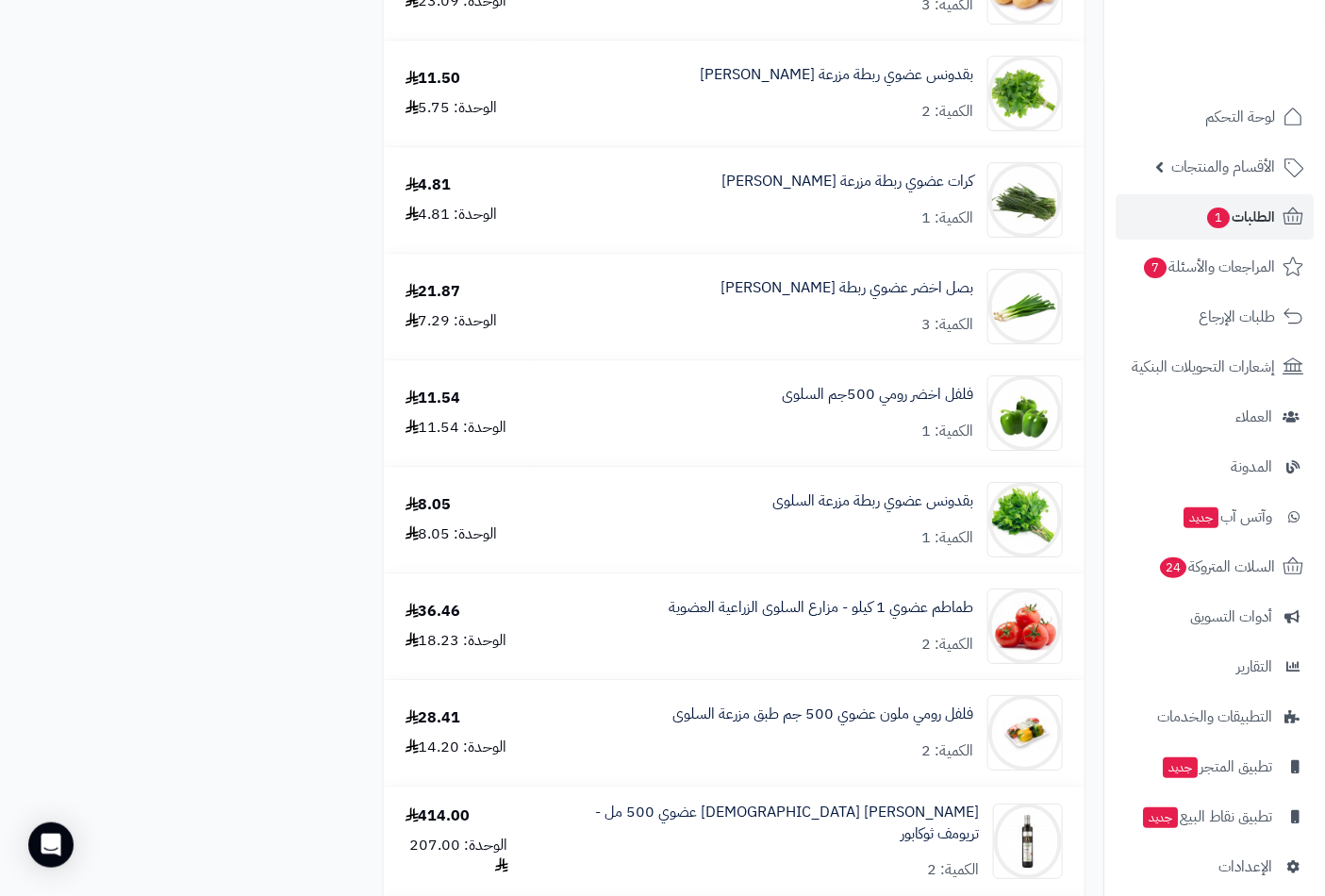
scroll to position [1991, 0]
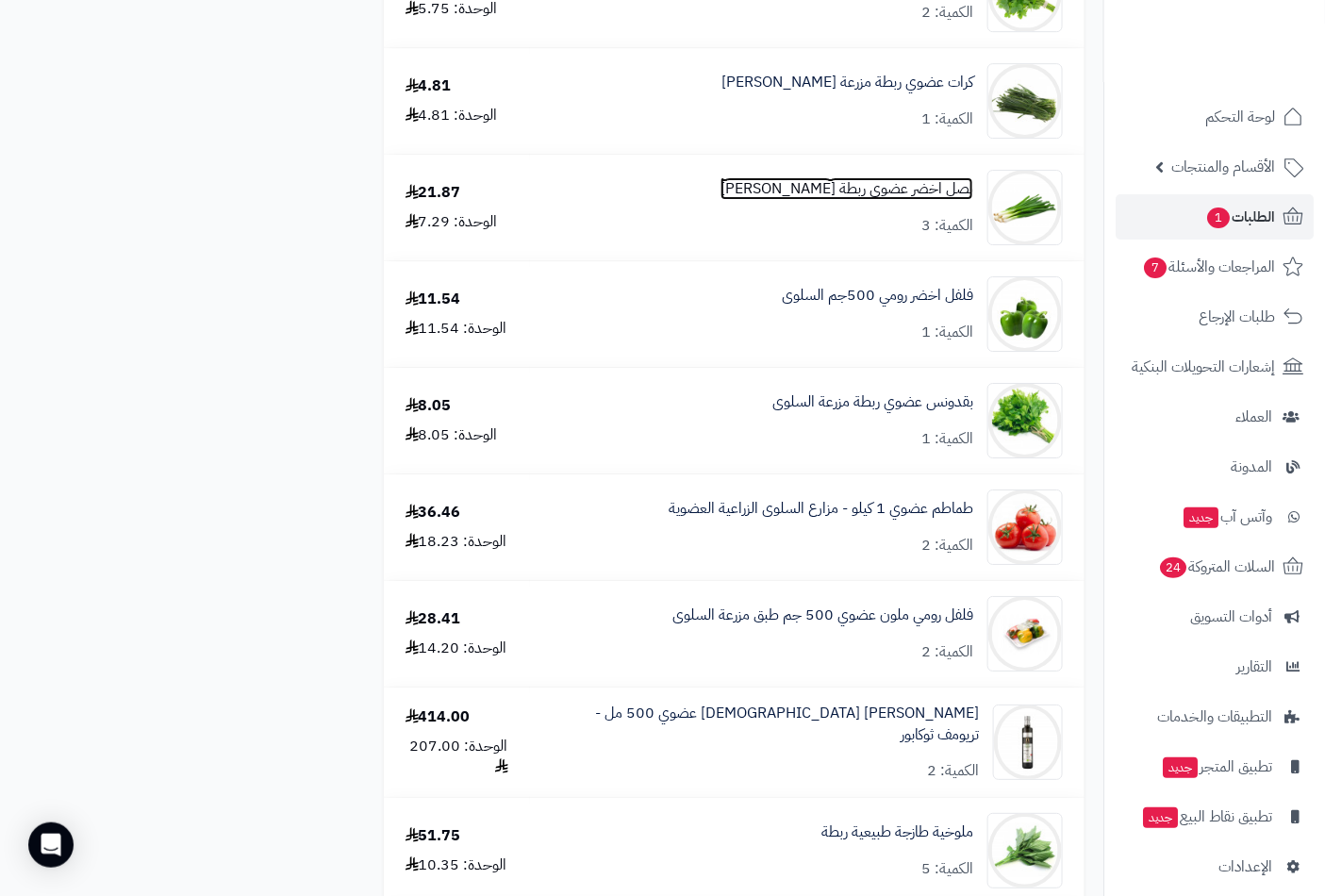
click at [890, 193] on link "بصل اخضر عضوي ربطة الشهوان" at bounding box center [847, 189] width 253 height 21
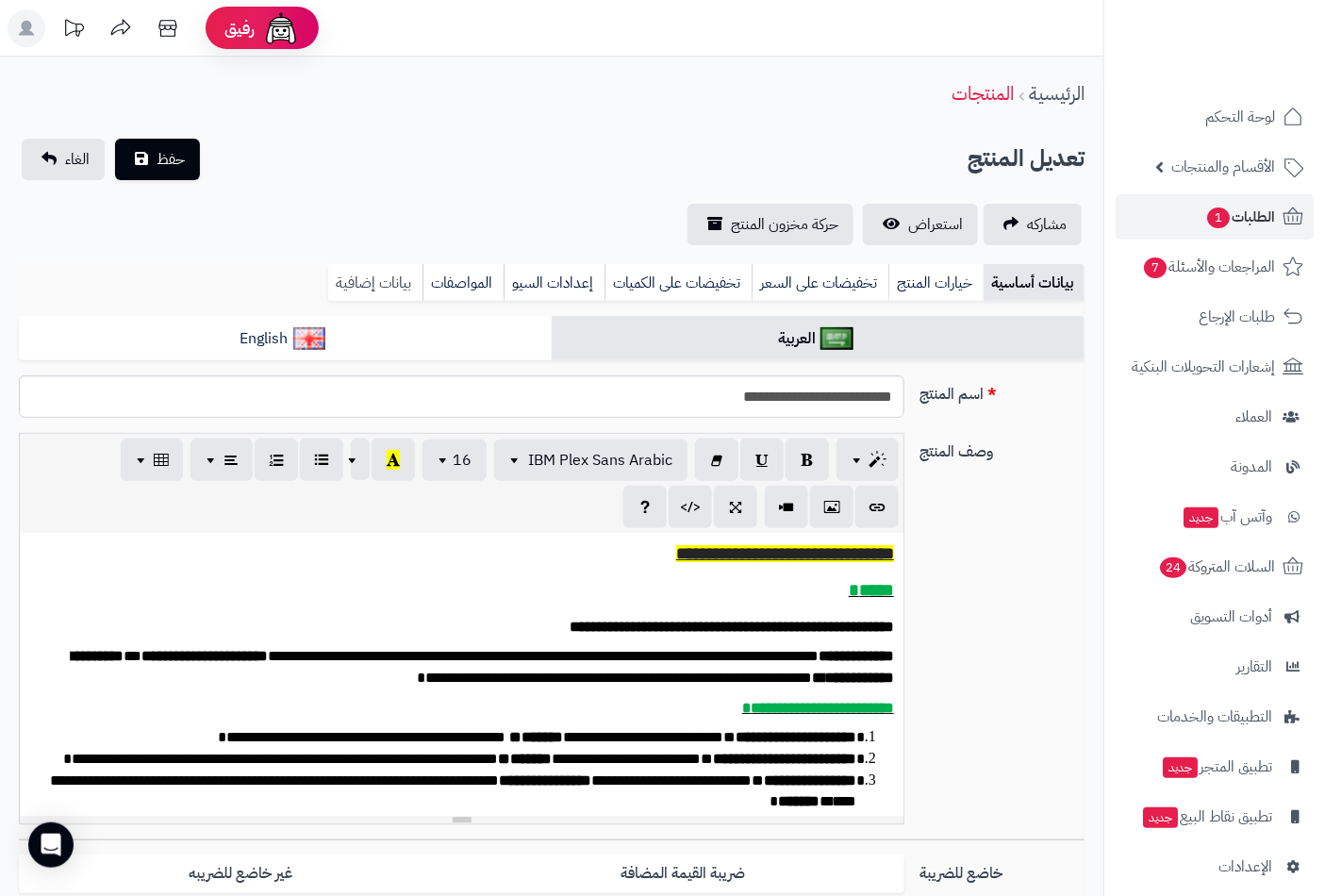
scroll to position [855, 0]
click at [362, 283] on link "بيانات إضافية" at bounding box center [375, 283] width 95 height 38
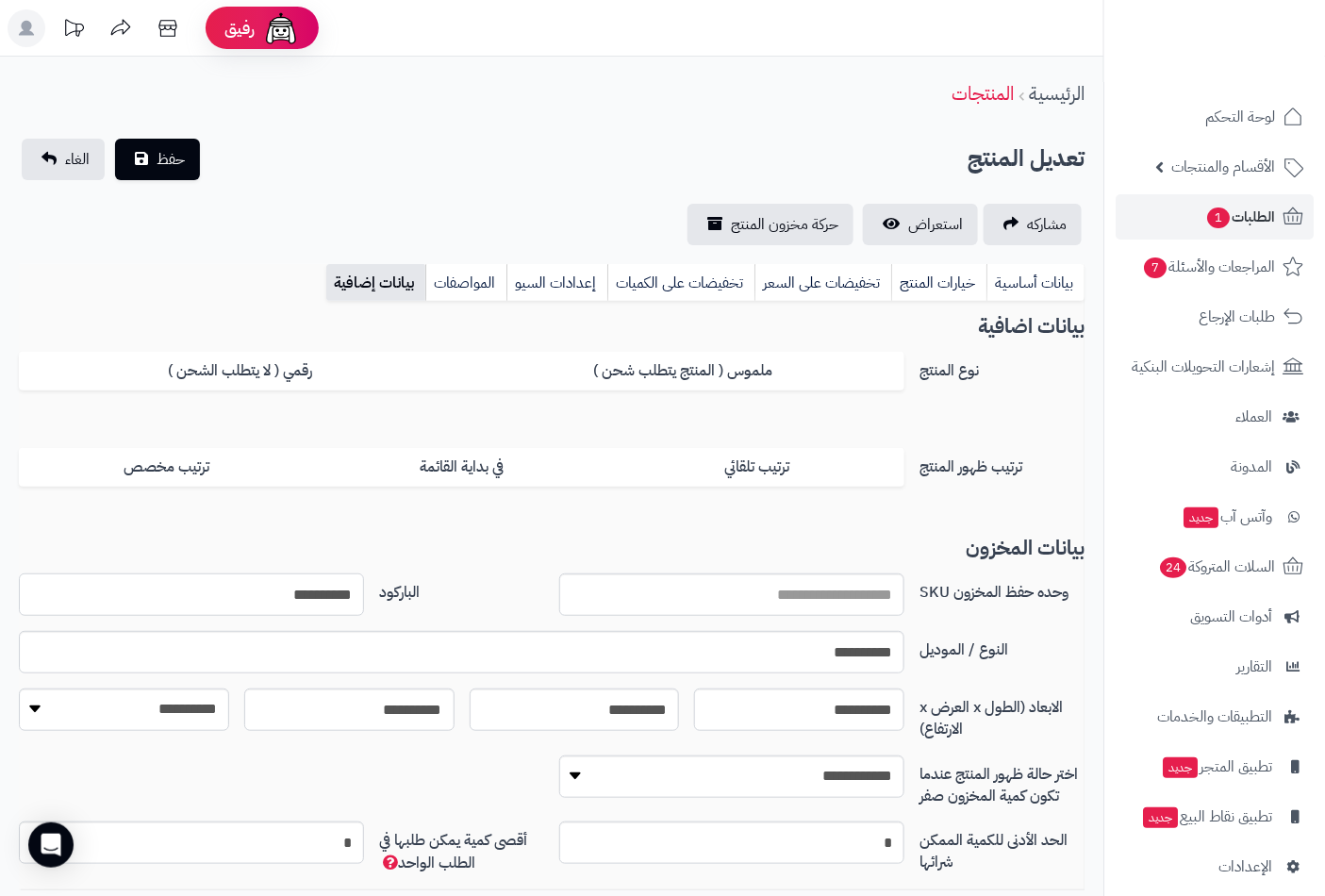
click at [315, 588] on input "**********" at bounding box center [192, 594] width 345 height 42
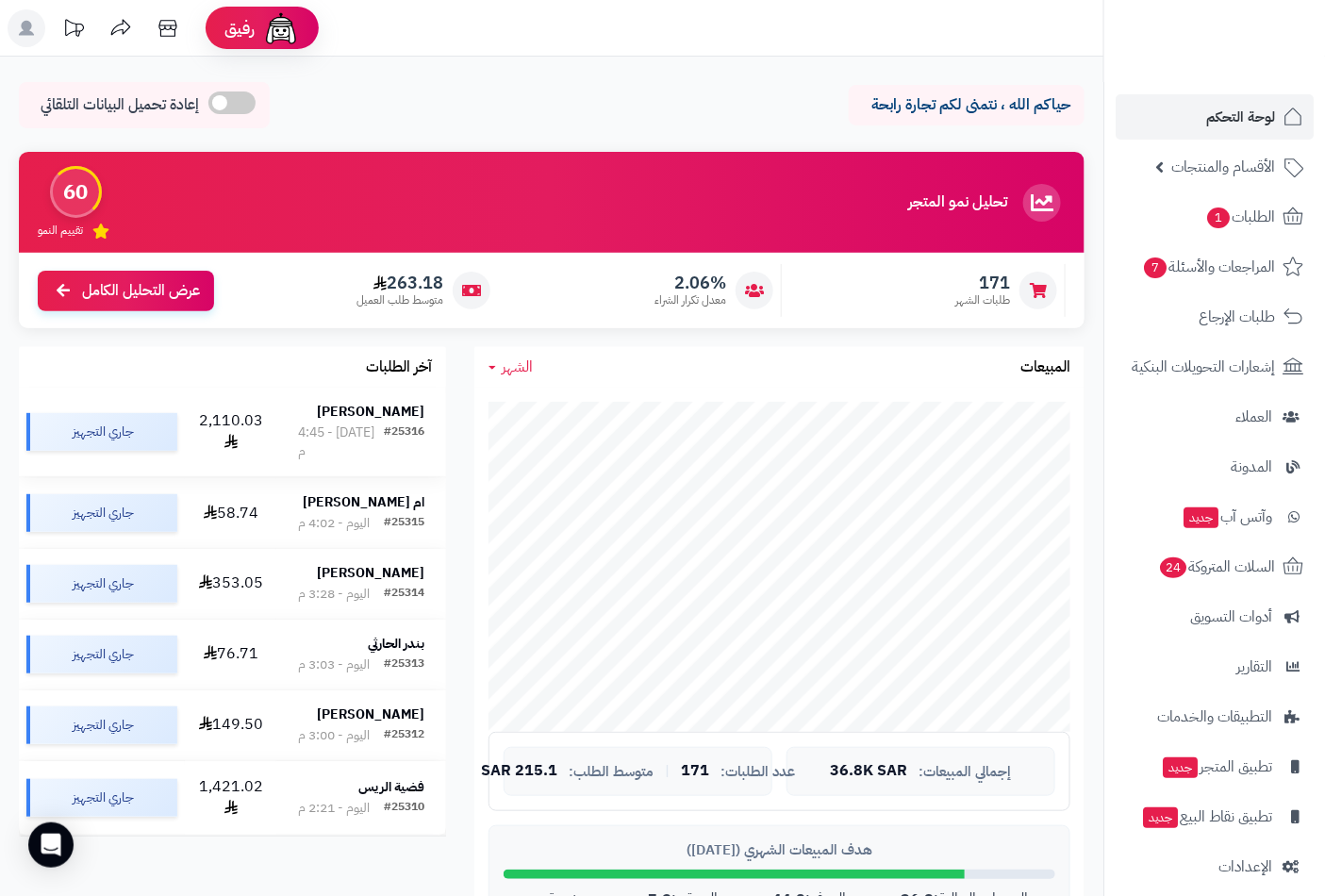
click at [392, 419] on strong "[PERSON_NAME]" at bounding box center [369, 411] width 107 height 20
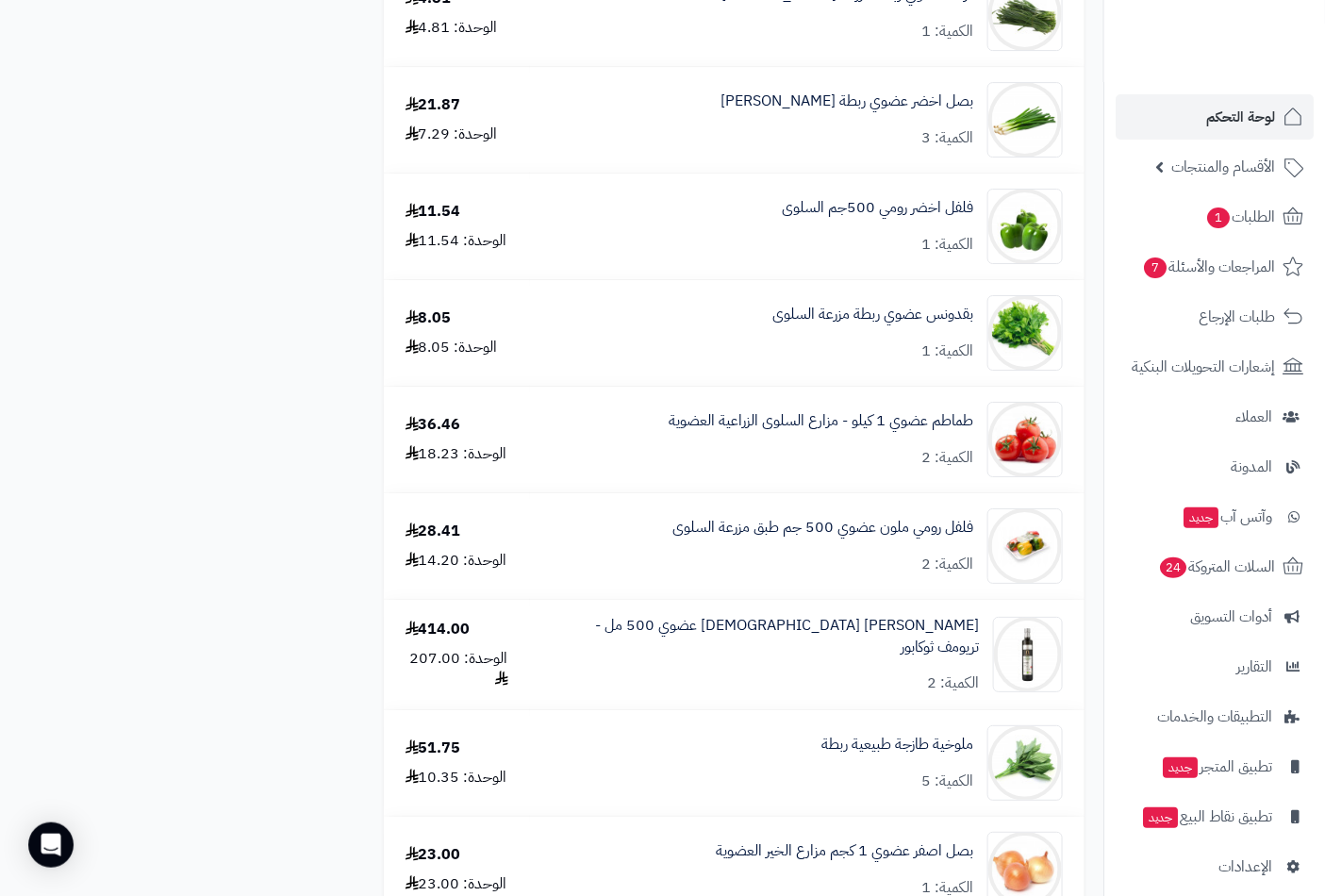
scroll to position [2095, 0]
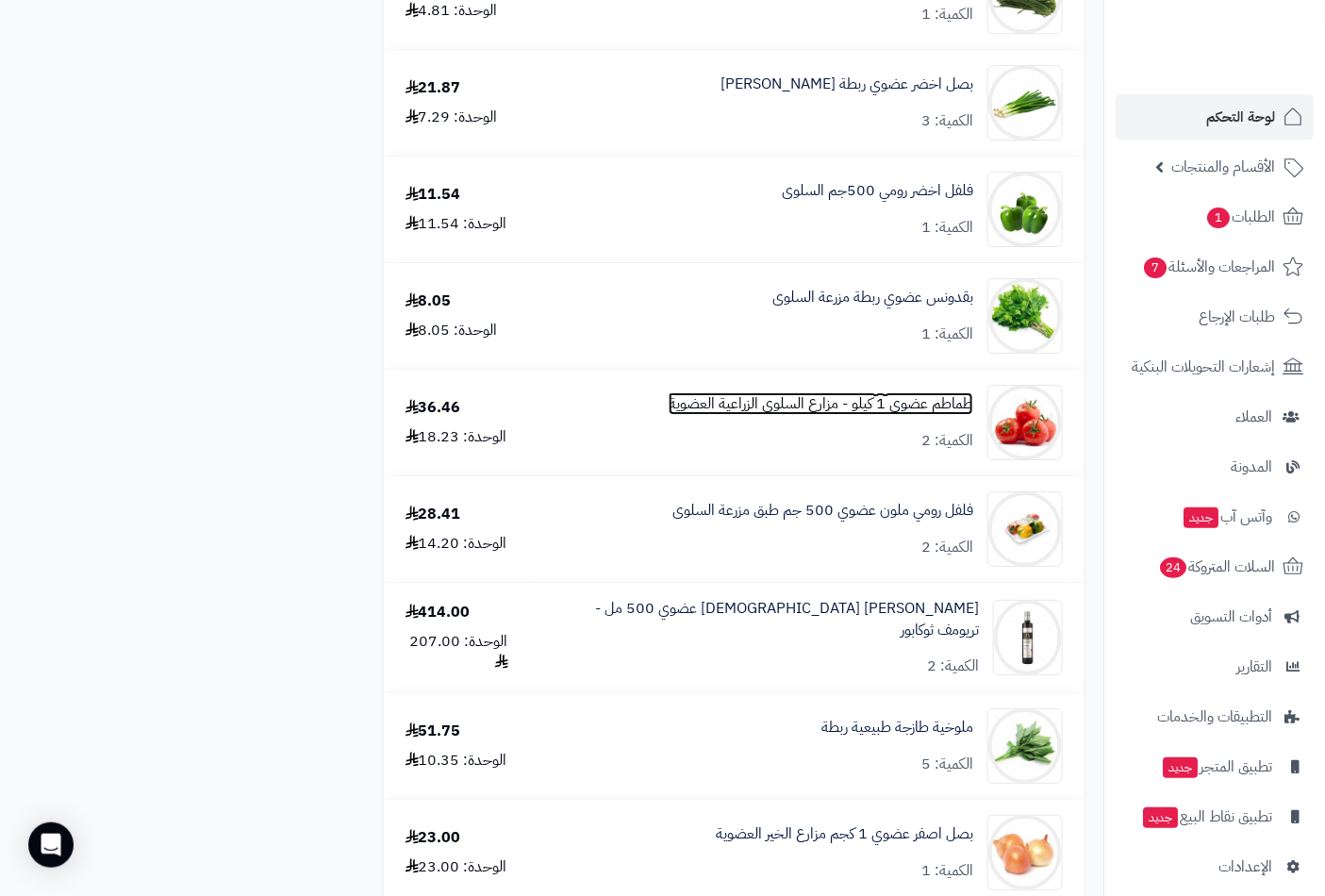
click at [802, 400] on link "طماطم عضوي 1 كيلو - مزارع السلوى الزراعية العضوية" at bounding box center [821, 404] width 305 height 21
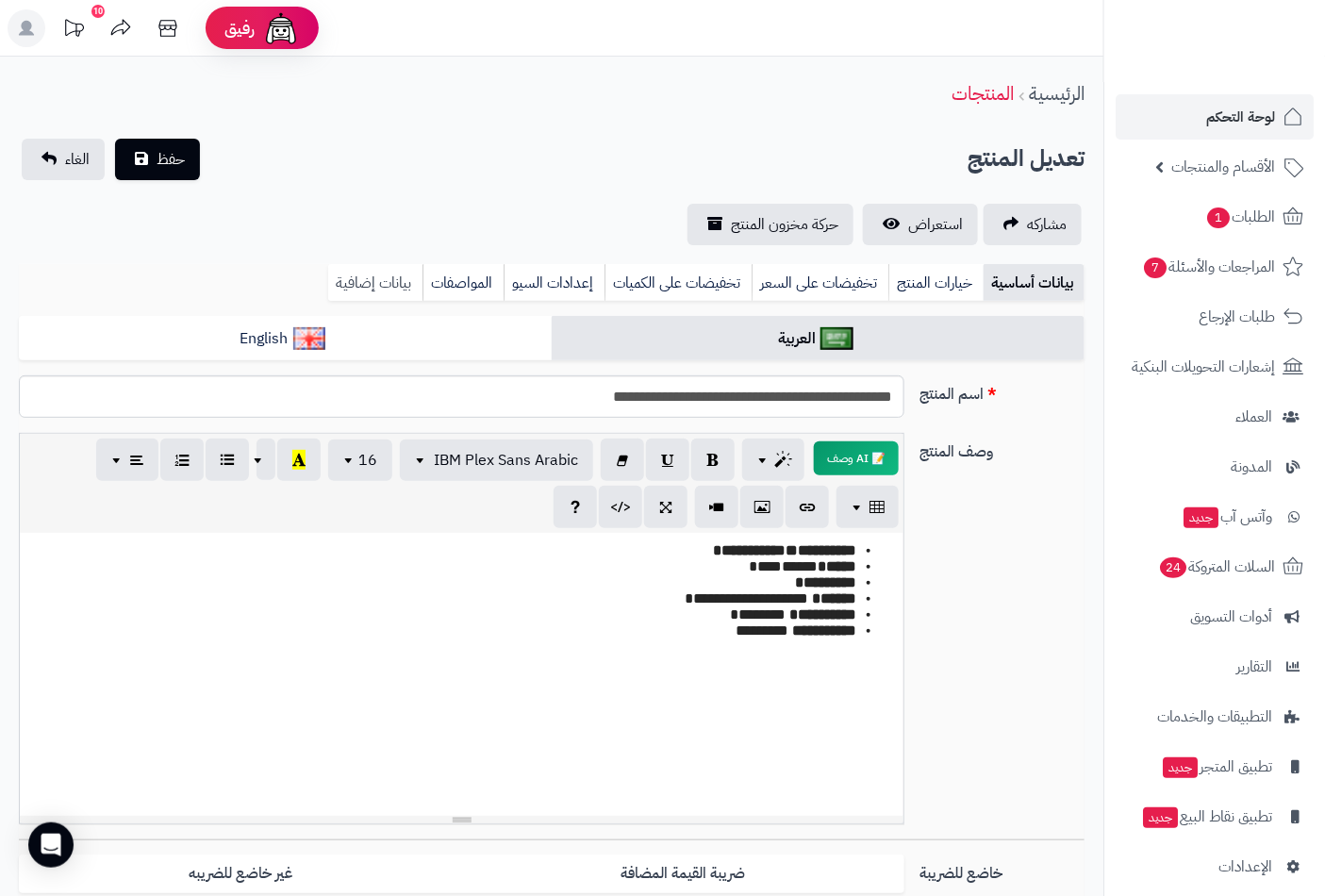
click at [363, 275] on link "بيانات إضافية" at bounding box center [375, 283] width 95 height 38
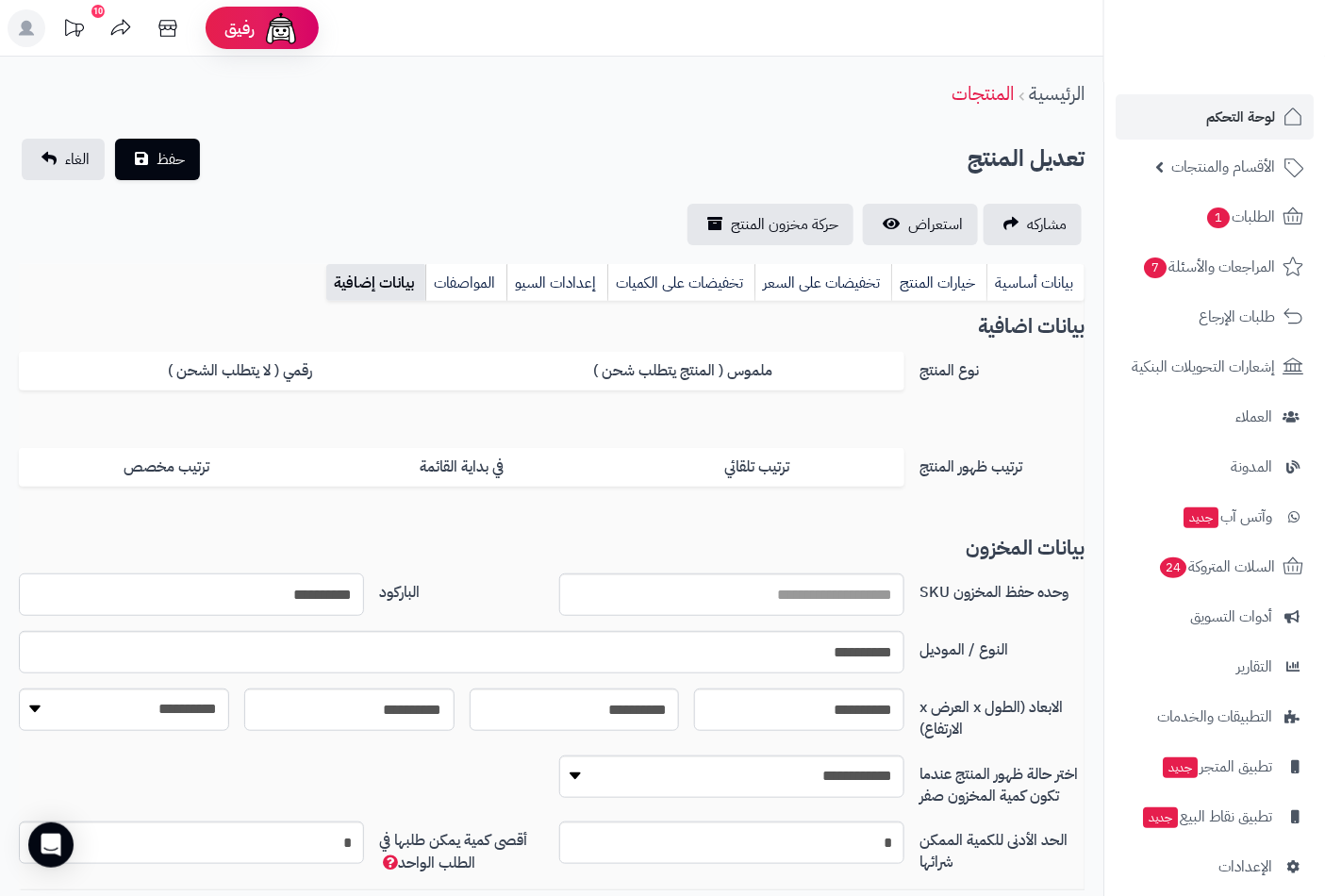
click at [281, 584] on input "**********" at bounding box center [192, 594] width 345 height 42
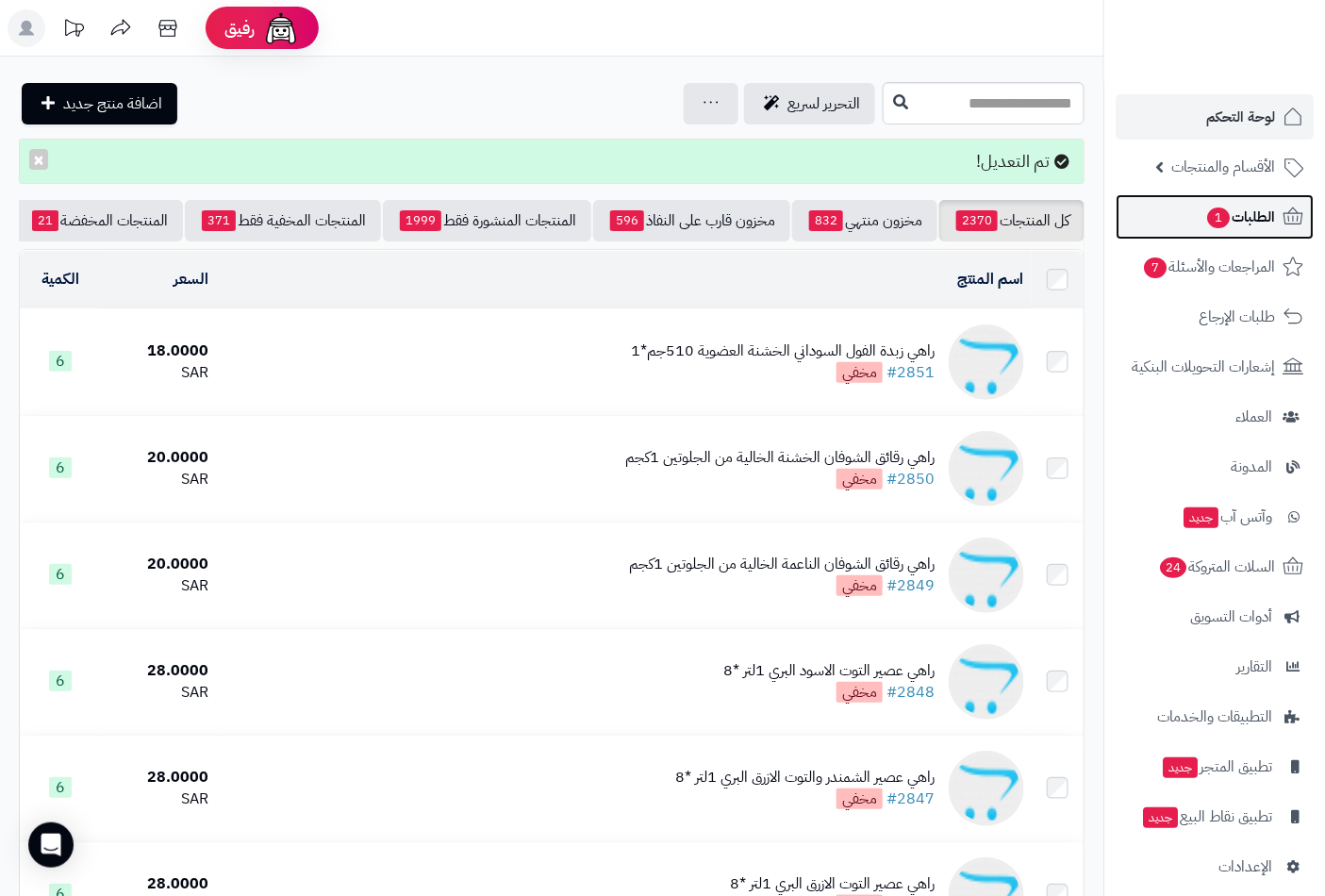
click at [1226, 220] on span "1" at bounding box center [1217, 218] width 22 height 21
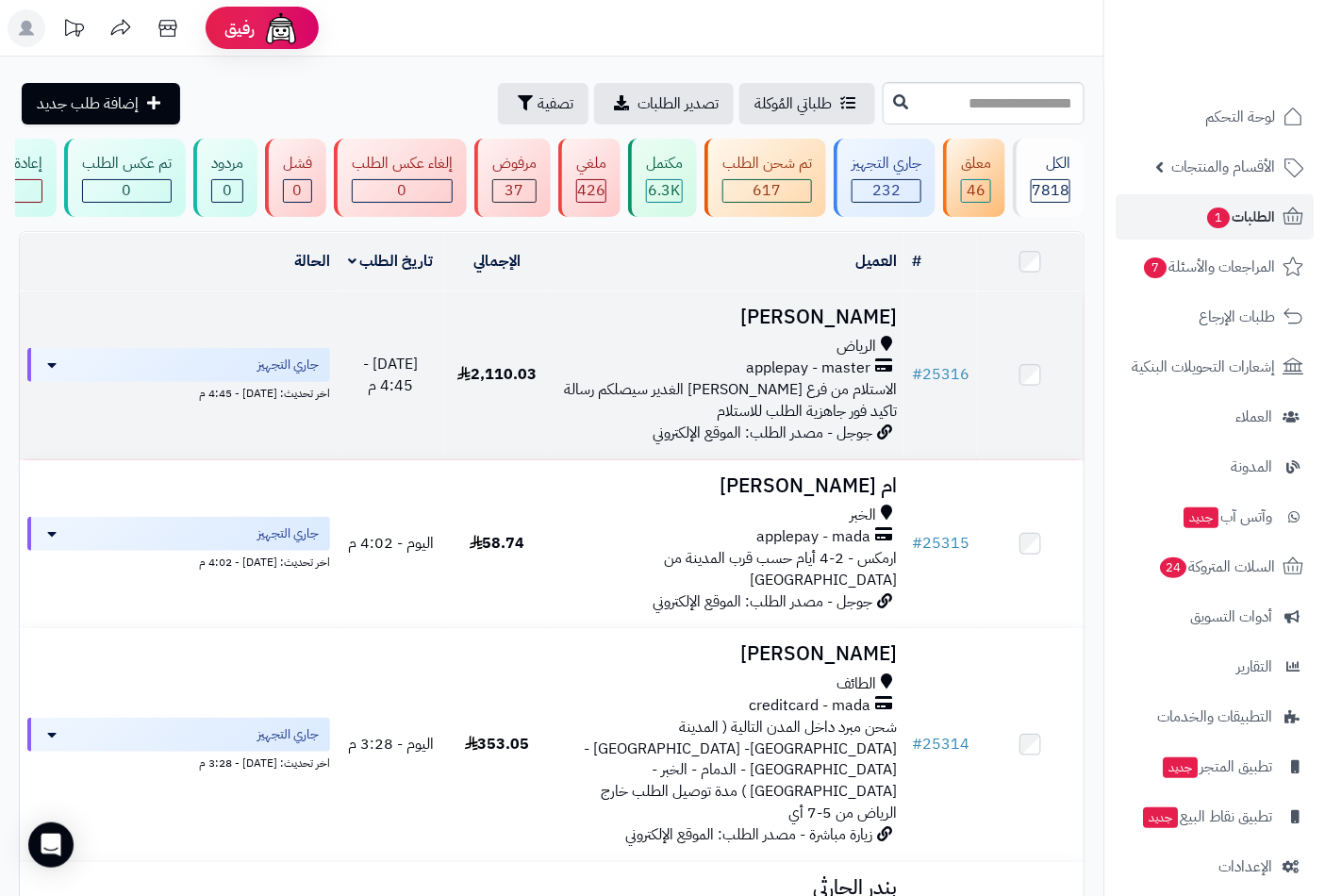
click at [841, 328] on h3 "[PERSON_NAME]" at bounding box center [728, 317] width 339 height 21
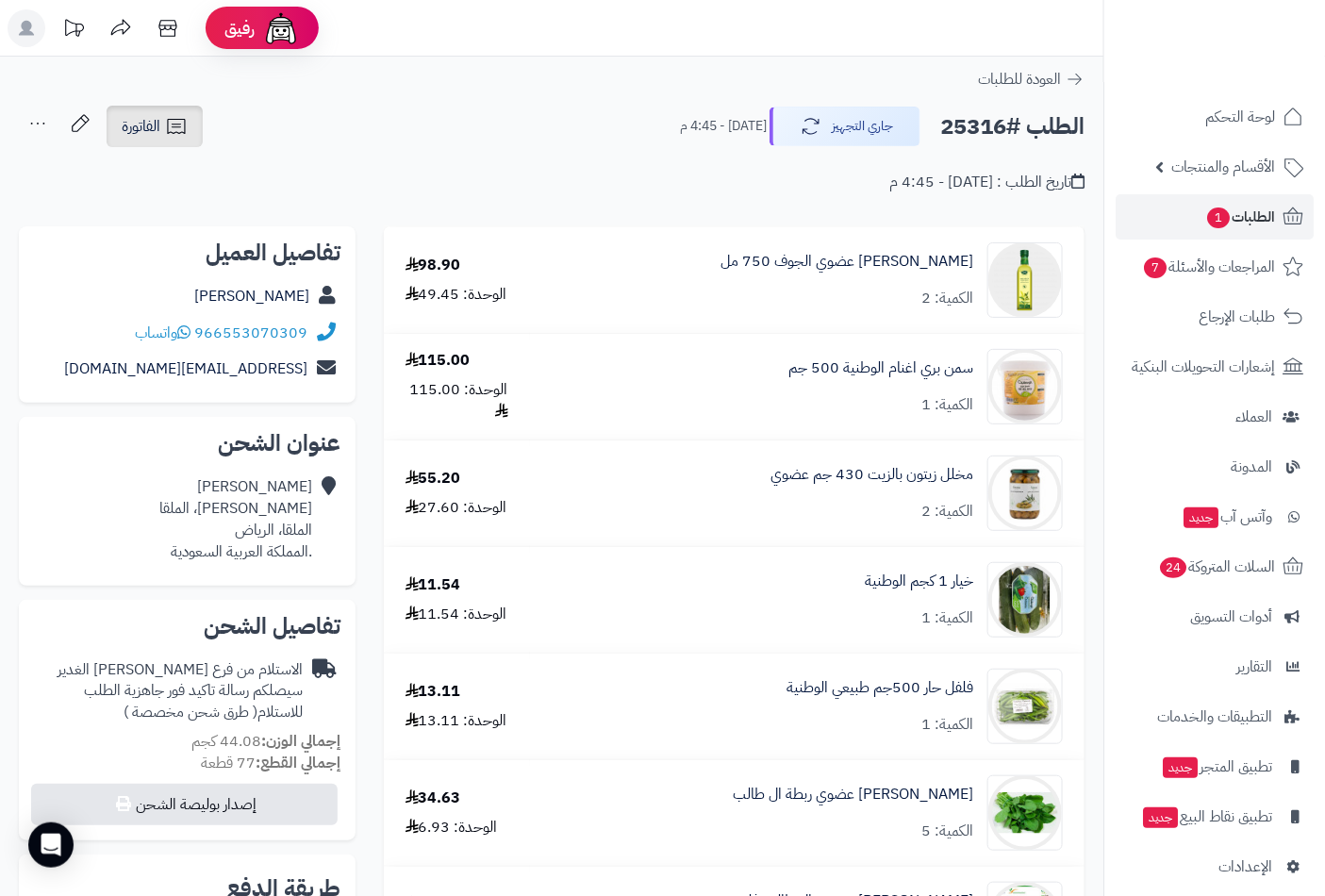
drag, startPoint x: 152, startPoint y: 123, endPoint x: 163, endPoint y: 139, distance: 19.4
click at [152, 123] on span "الفاتورة" at bounding box center [141, 125] width 39 height 22
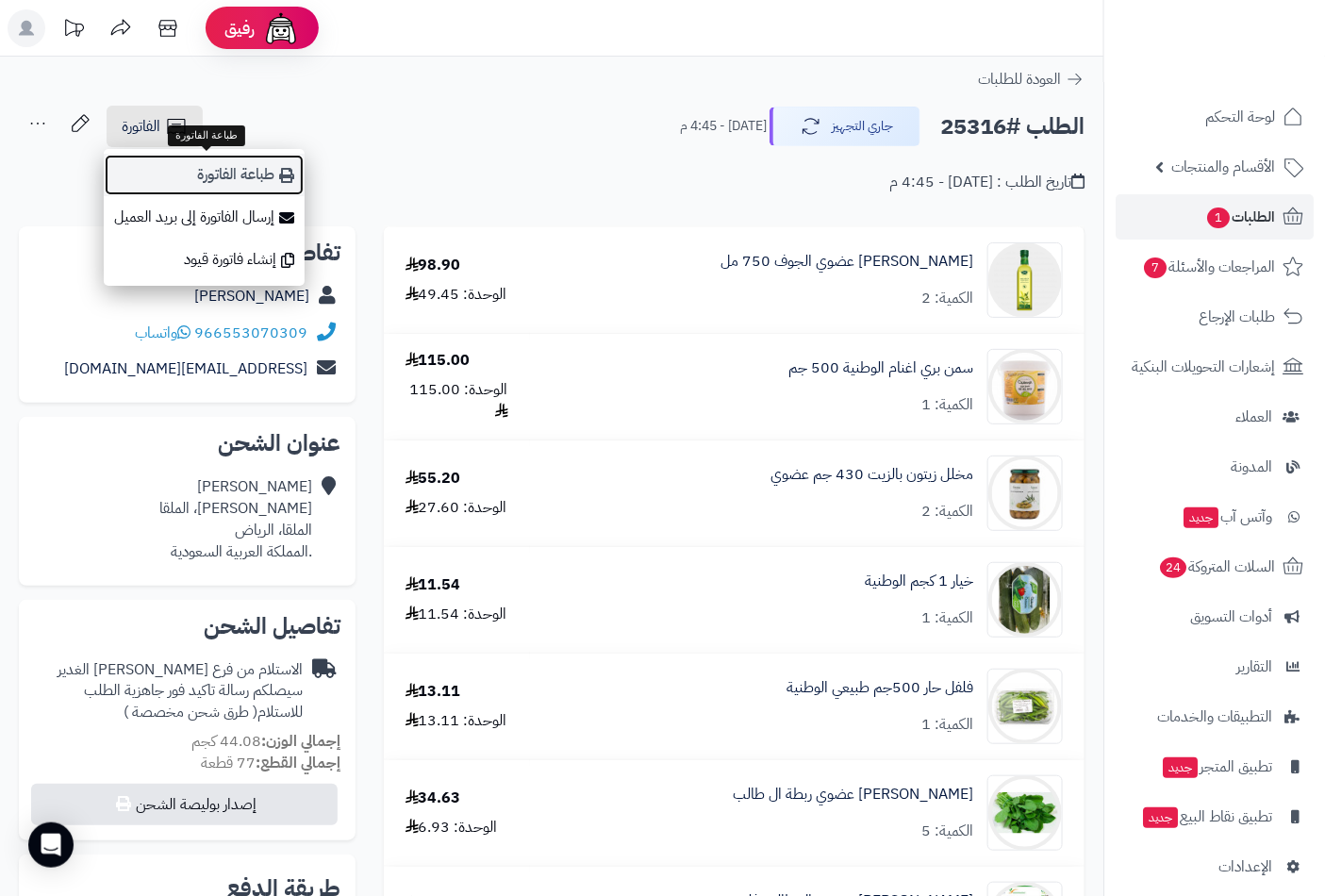
click at [252, 180] on link "طباعة الفاتورة" at bounding box center [204, 175] width 201 height 42
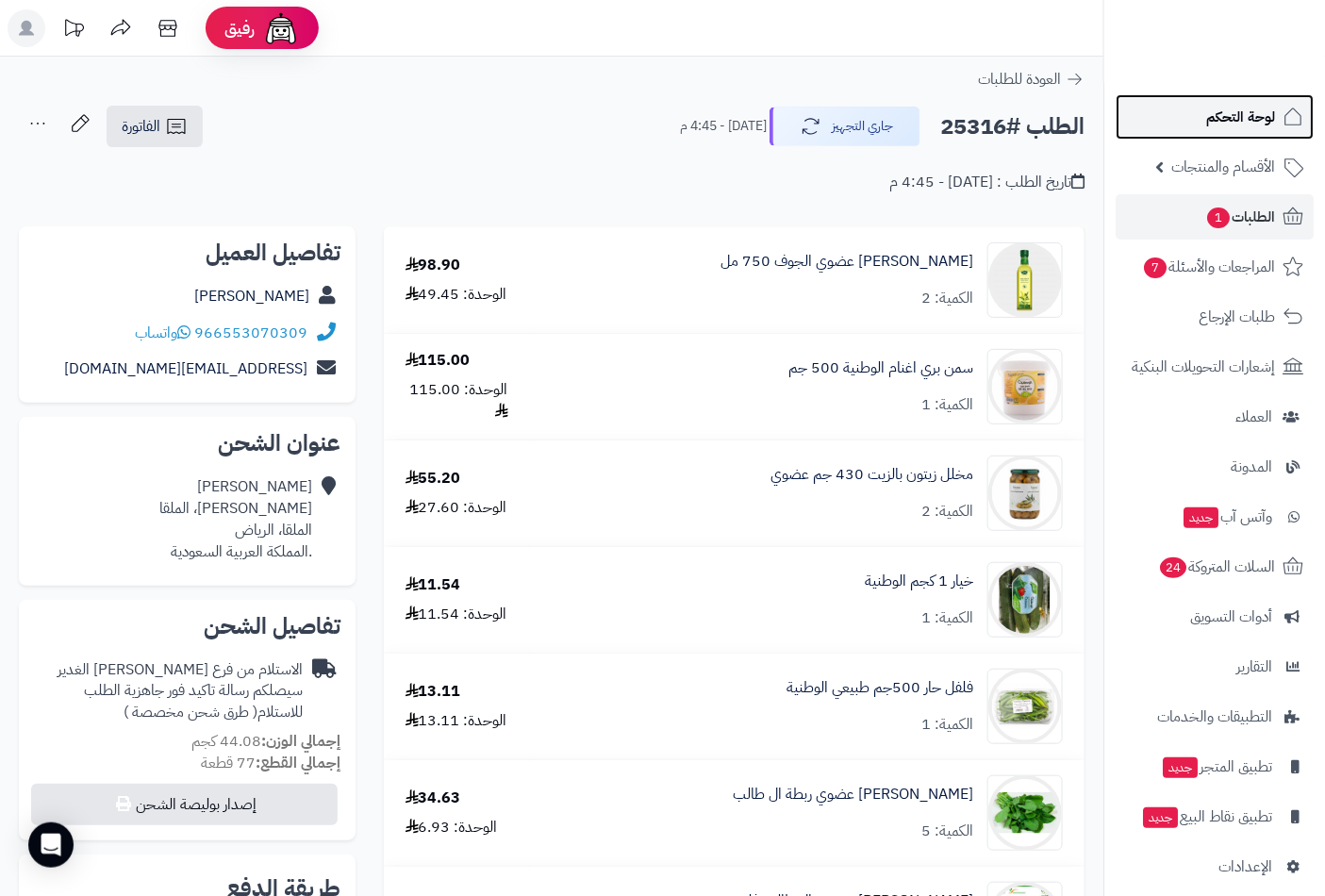
click at [1239, 113] on span "لوحة التحكم" at bounding box center [1239, 117] width 68 height 26
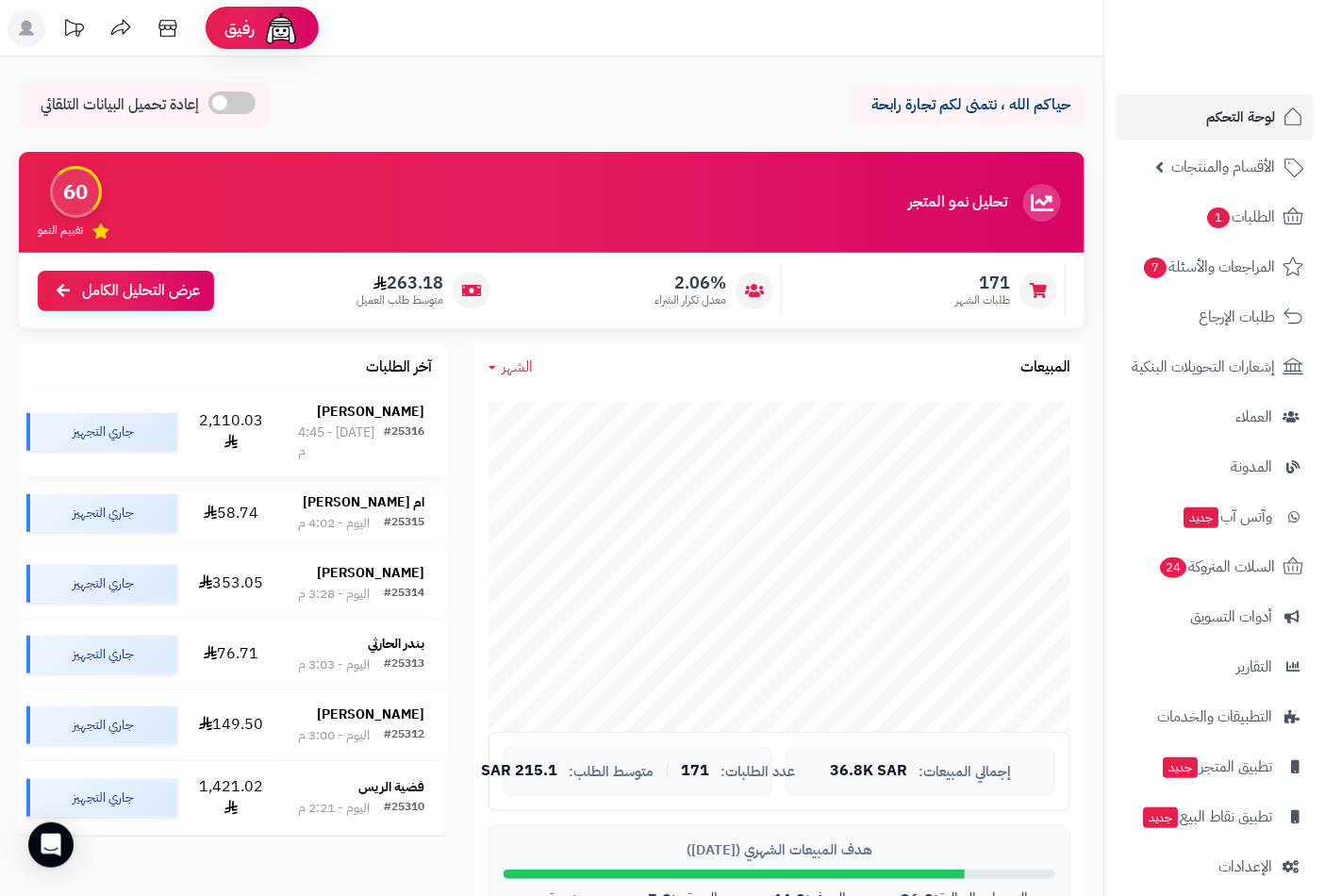
click at [403, 426] on div "#25316" at bounding box center [404, 442] width 41 height 38
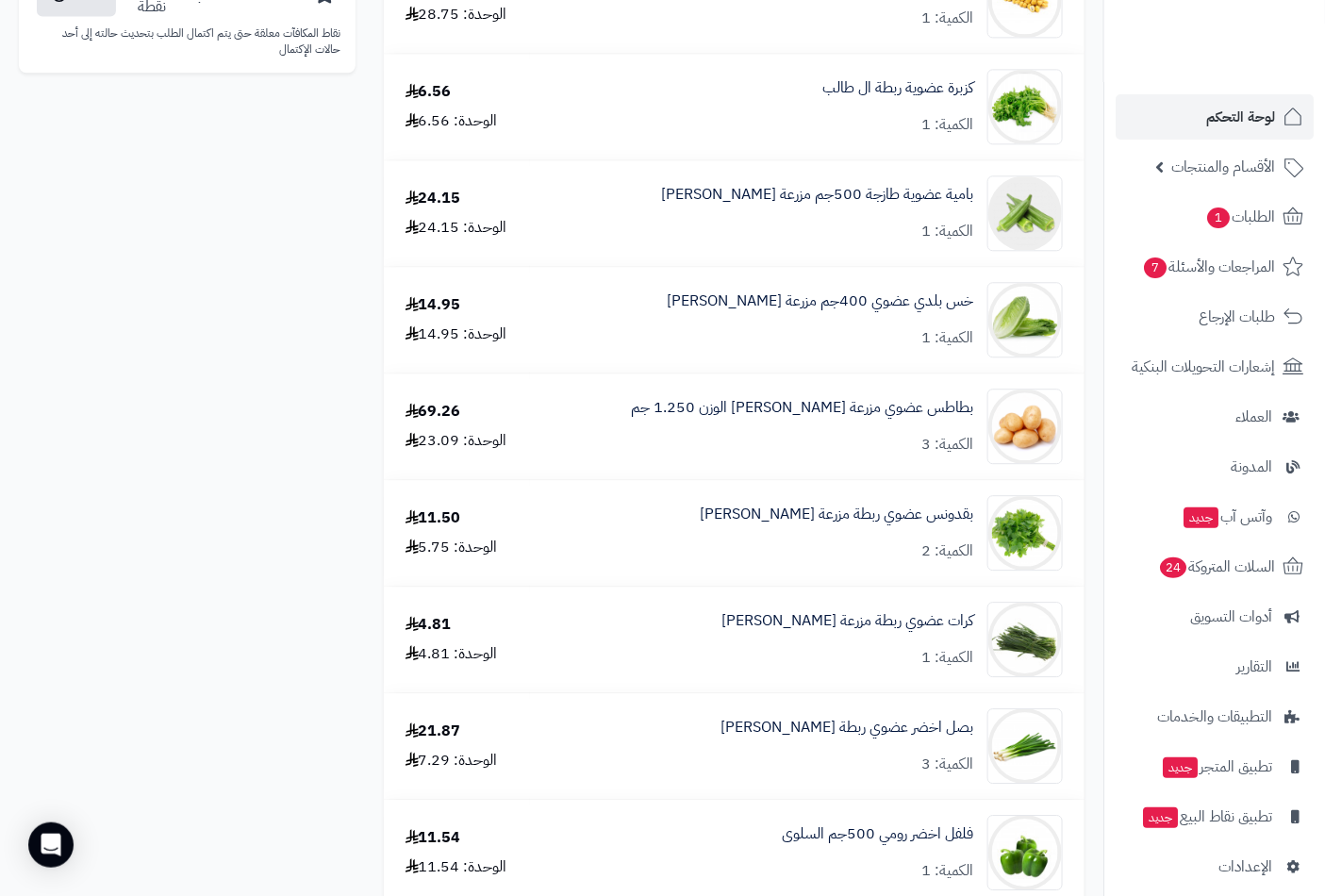
scroll to position [1466, 0]
